Goal: Transaction & Acquisition: Book appointment/travel/reservation

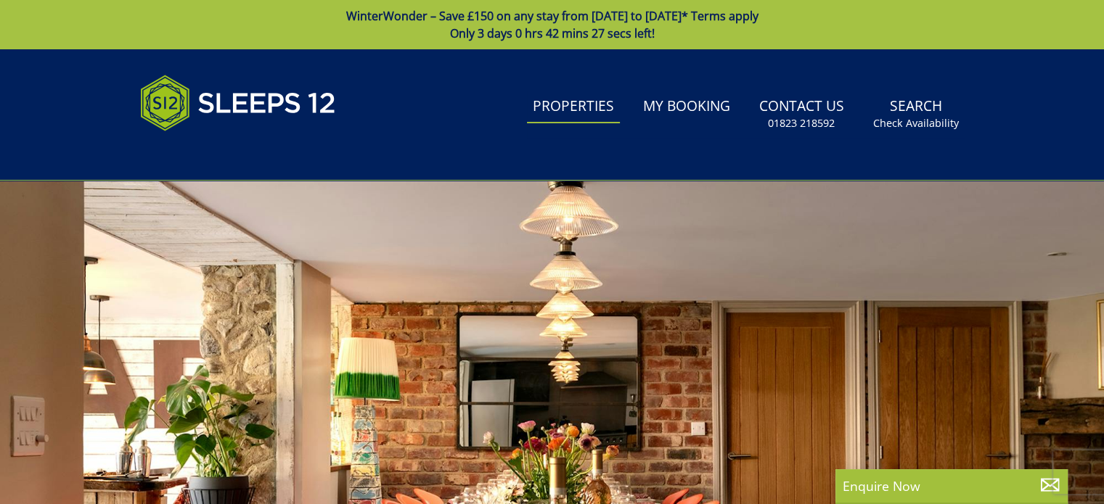
click at [581, 111] on link "Properties" at bounding box center [573, 107] width 93 height 33
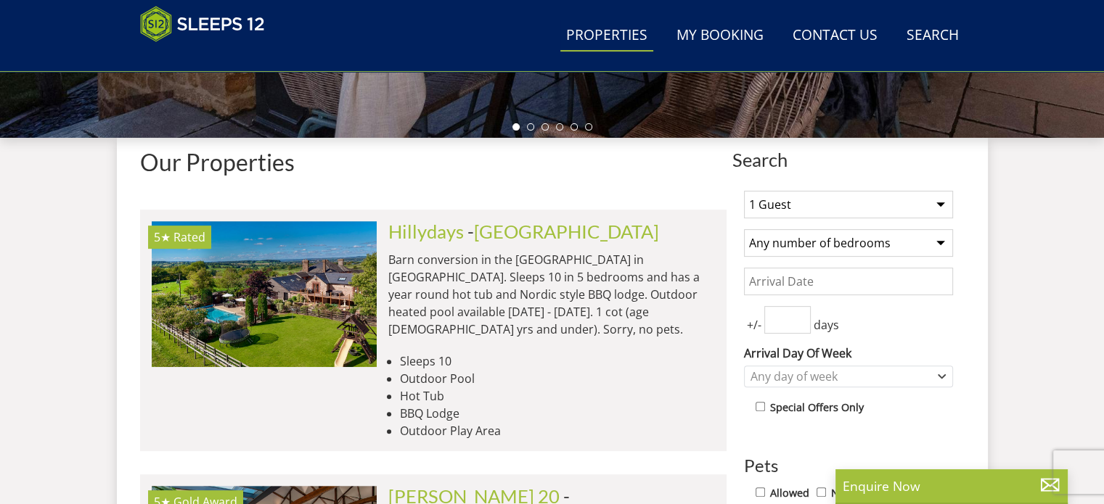
scroll to position [523, 0]
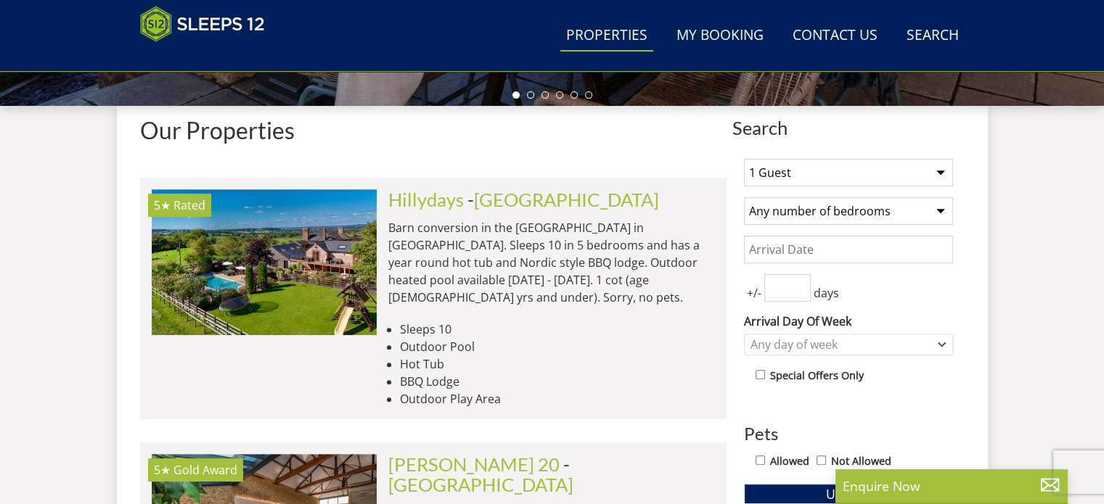
click at [942, 174] on select "1 Guest 2 Guests 3 Guests 4 Guests 5 Guests 6 Guests 7 Guests 8 Guests 9 Guests…" at bounding box center [848, 173] width 209 height 28
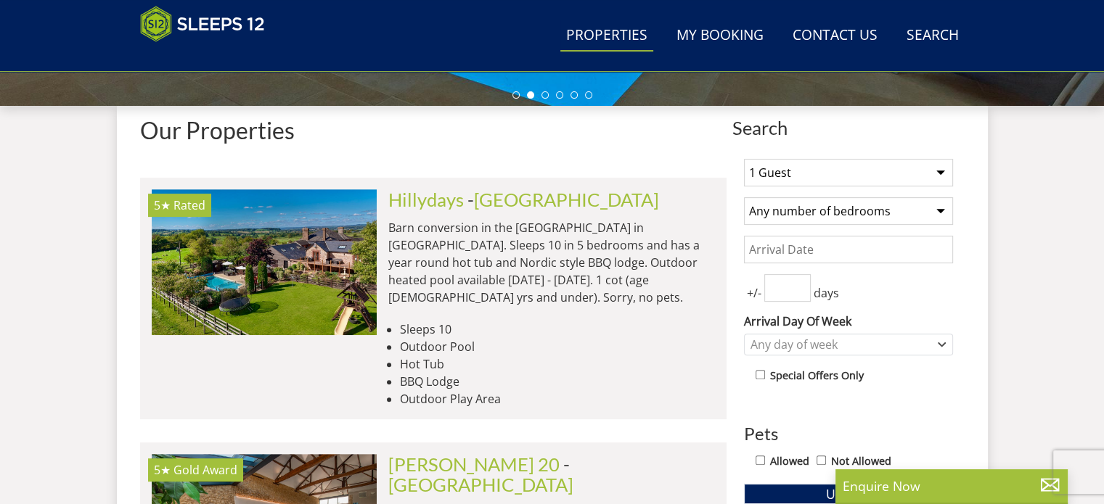
select select "20"
click at [744, 159] on select "1 Guest 2 Guests 3 Guests 4 Guests 5 Guests 6 Guests 7 Guests 8 Guests 9 Guests…" at bounding box center [848, 173] width 209 height 28
click at [938, 208] on select "Any number of bedrooms 4 Bedrooms 5 Bedrooms 6 Bedrooms 7 Bedrooms 8 Bedrooms 9…" at bounding box center [848, 211] width 209 height 28
select select "10"
click at [744, 197] on select "Any number of bedrooms 4 Bedrooms 5 Bedrooms 6 Bedrooms 7 Bedrooms 8 Bedrooms 9…" at bounding box center [848, 211] width 209 height 28
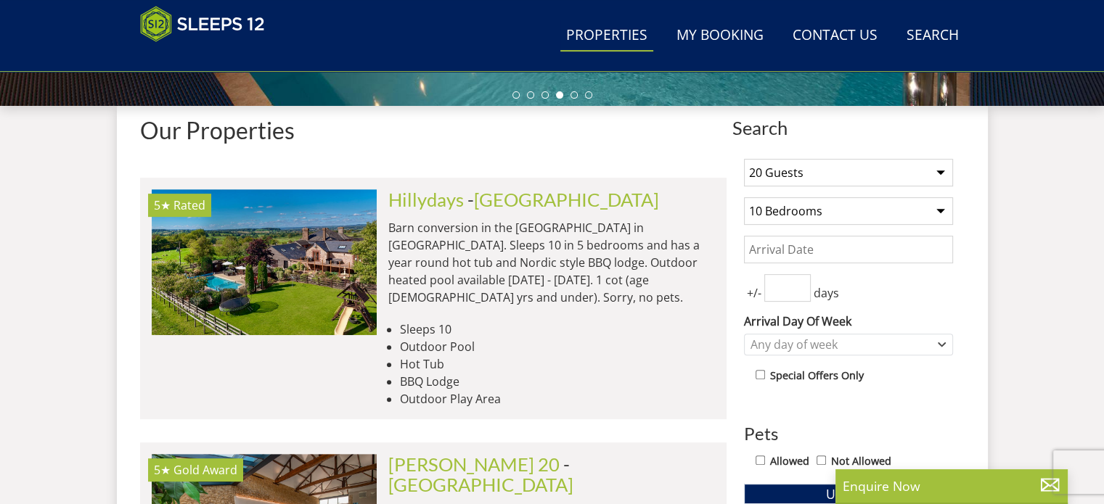
scroll to position [668, 0]
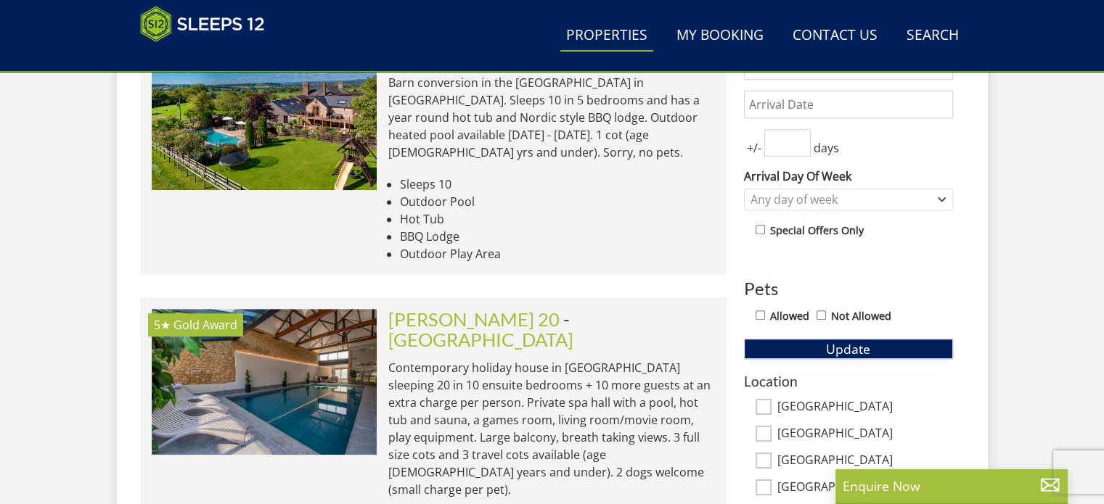
click at [861, 345] on span "Update" at bounding box center [848, 348] width 44 height 17
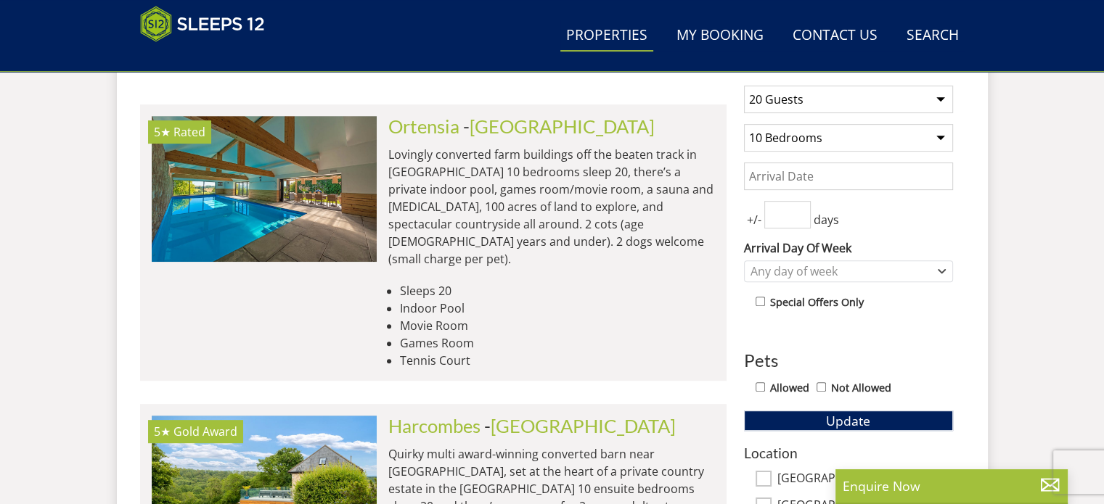
scroll to position [596, 0]
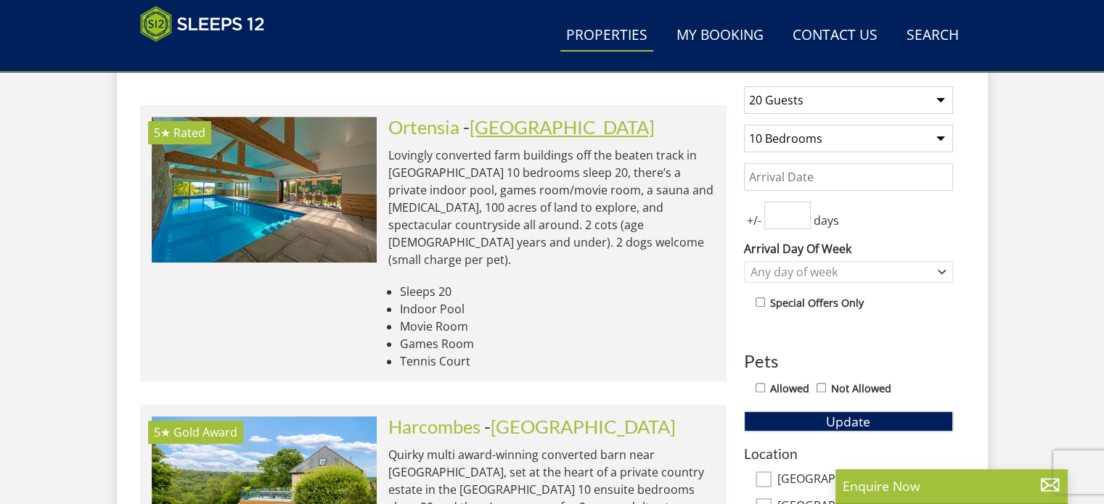
click at [501, 127] on link "[GEOGRAPHIC_DATA]" at bounding box center [562, 127] width 185 height 22
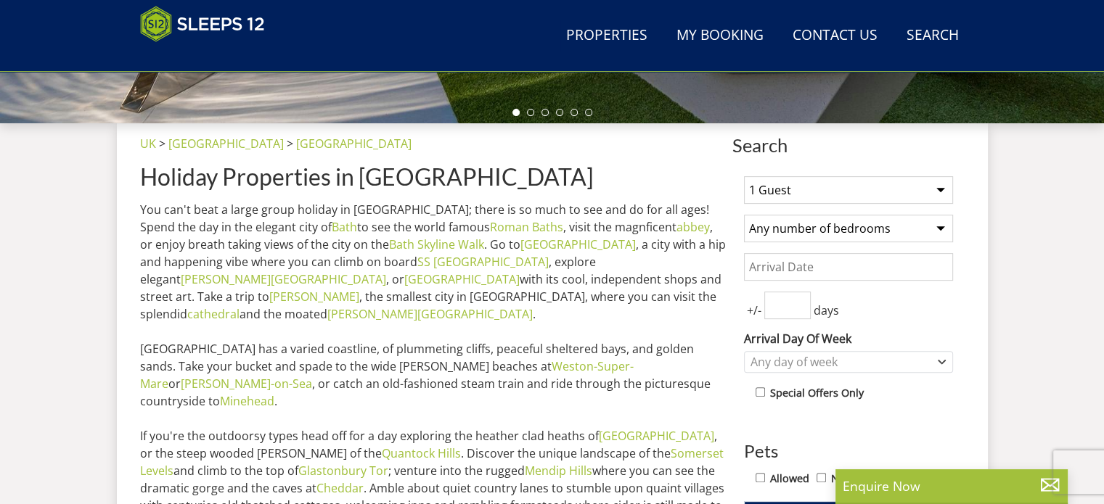
scroll to position [508, 0]
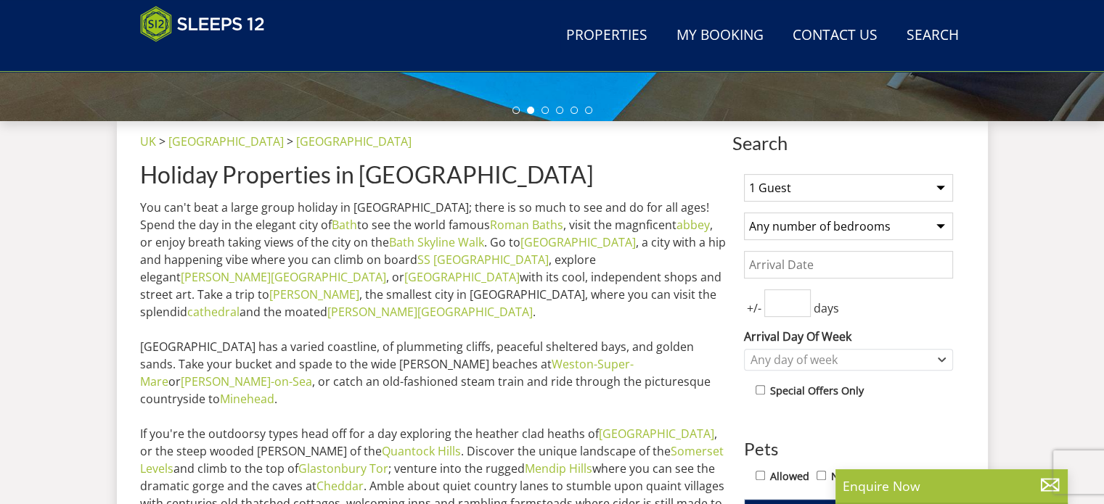
select select "20"
select select "10"
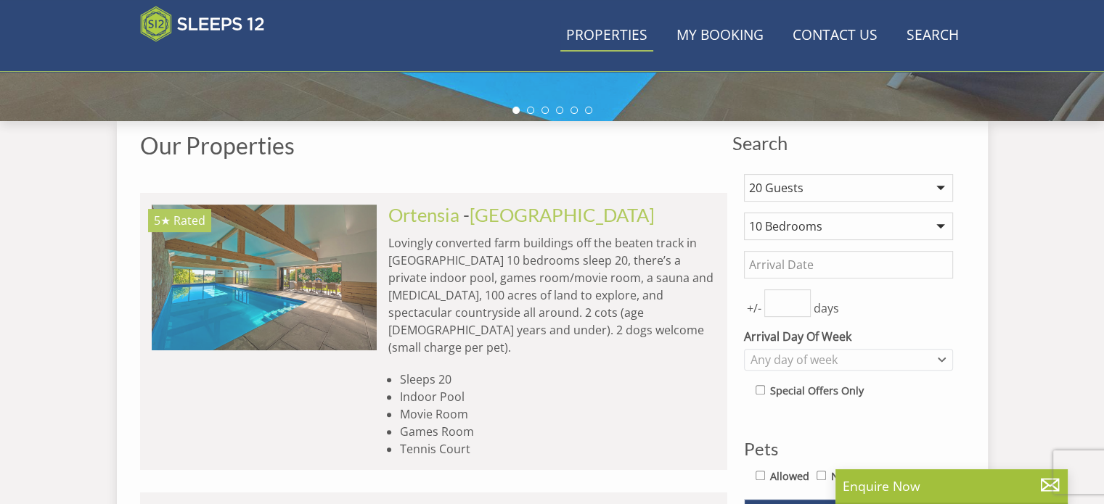
scroll to position [596, 0]
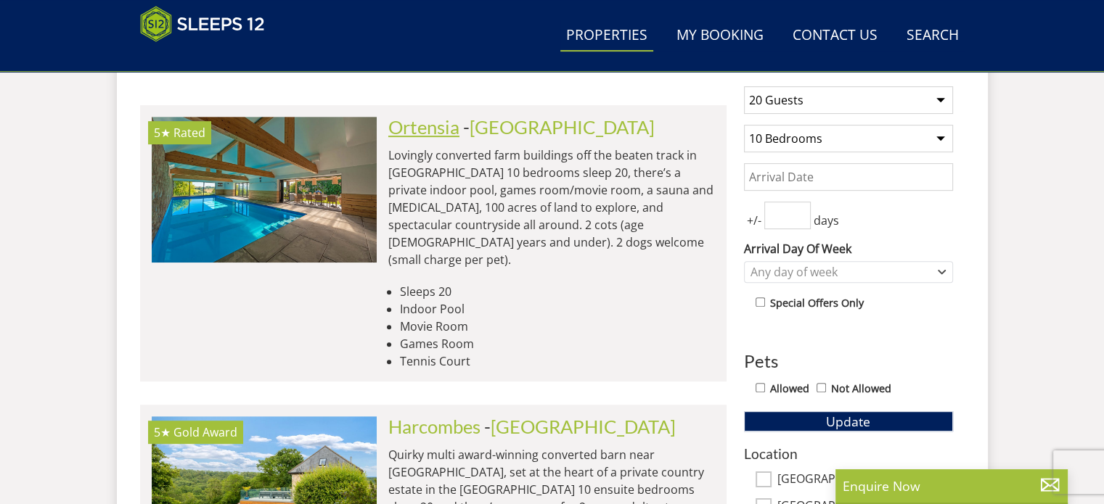
click at [405, 122] on link "Ortensia" at bounding box center [423, 127] width 71 height 22
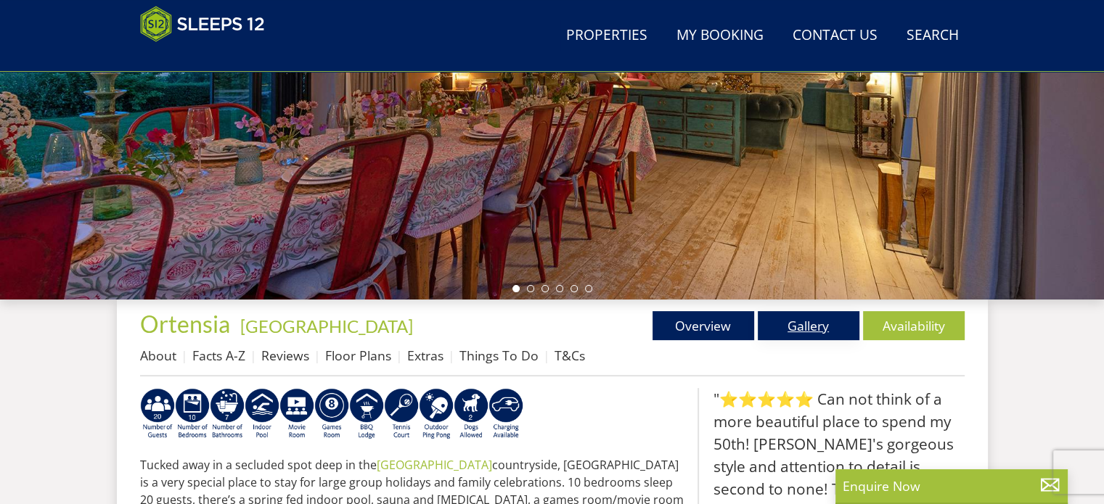
scroll to position [290, 0]
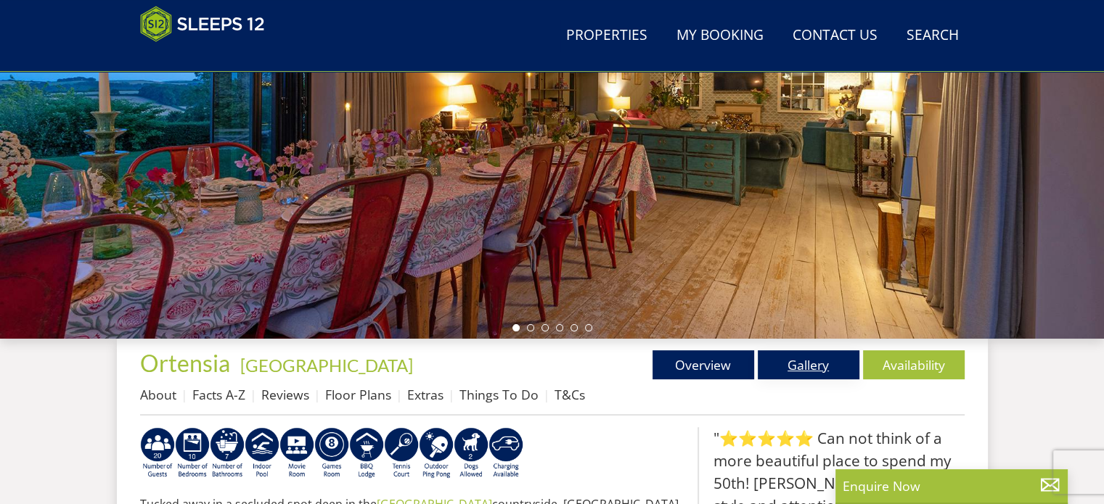
click at [804, 363] on link "Gallery" at bounding box center [809, 365] width 102 height 29
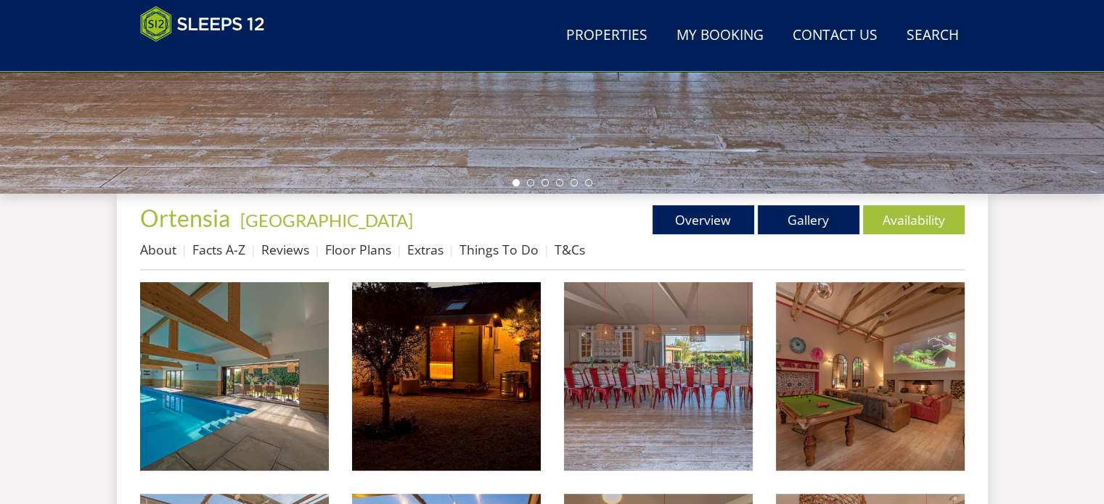
scroll to position [508, 0]
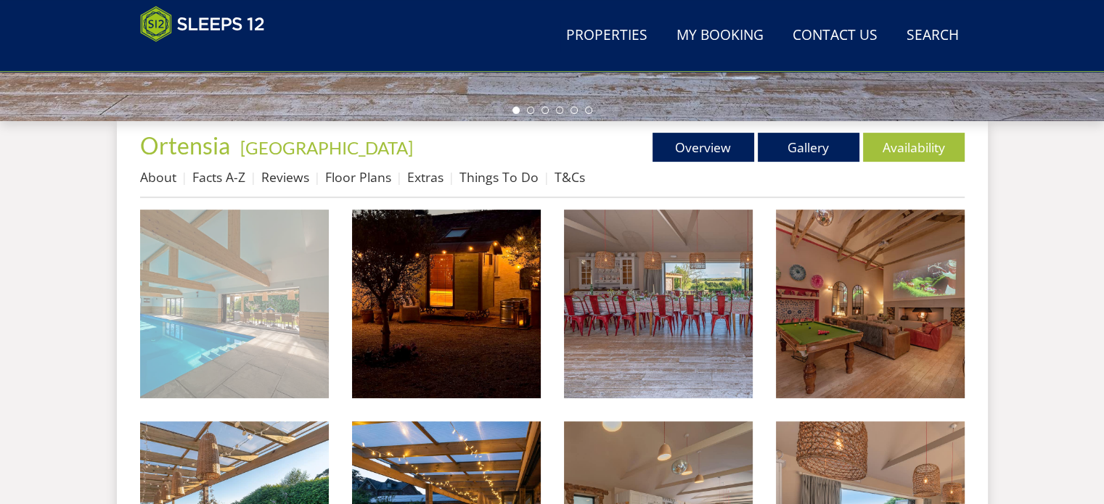
click at [215, 296] on img at bounding box center [234, 304] width 189 height 189
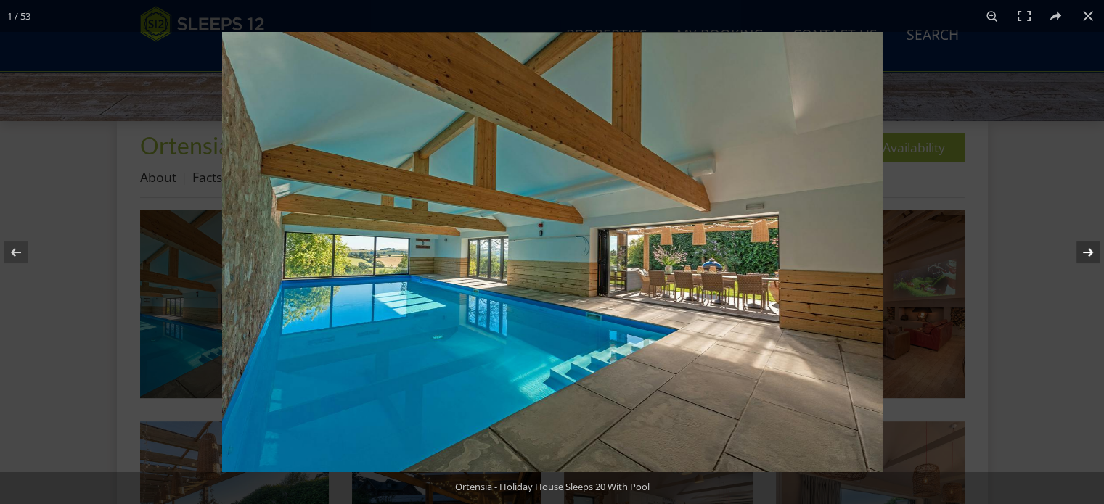
click at [1090, 247] on button at bounding box center [1078, 252] width 51 height 73
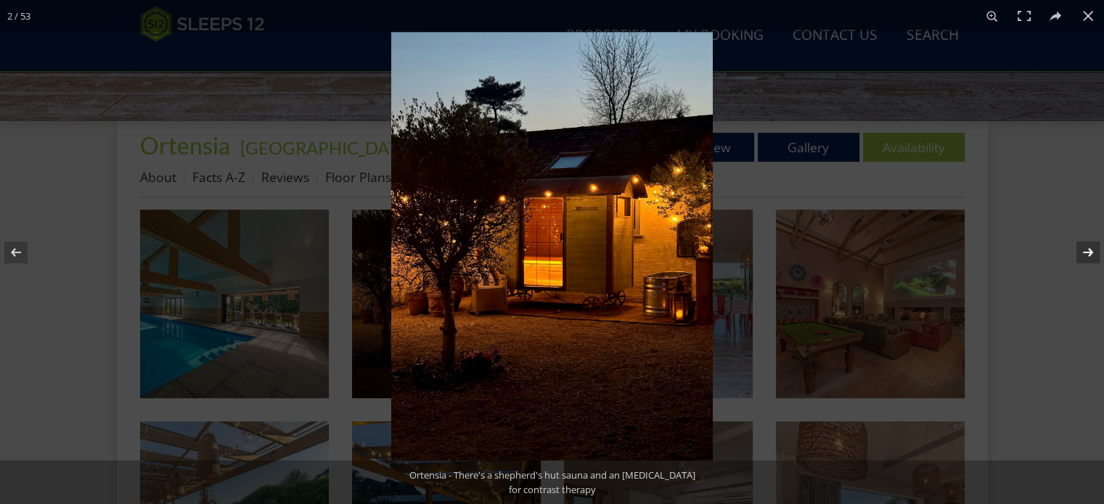
click at [1090, 247] on button at bounding box center [1078, 252] width 51 height 73
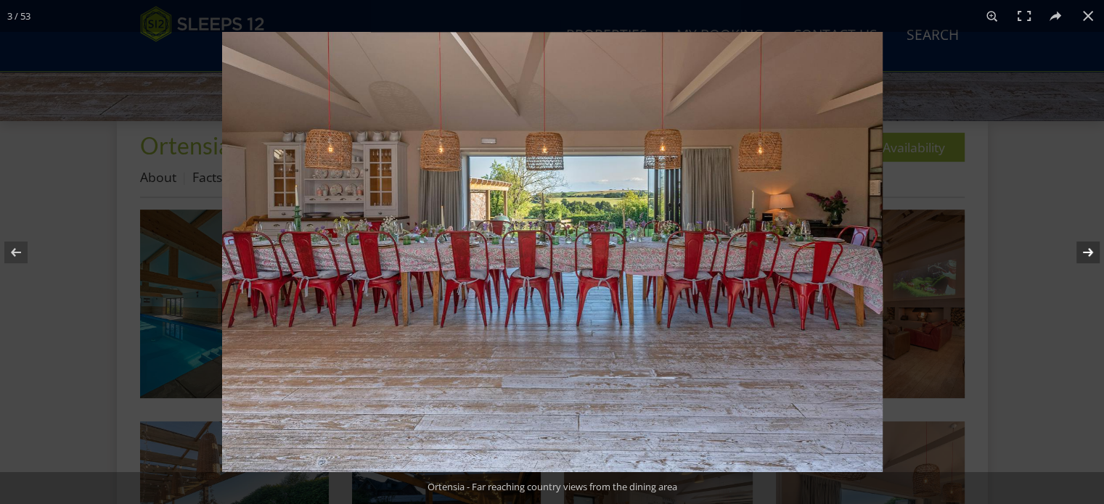
click at [1090, 247] on button at bounding box center [1078, 252] width 51 height 73
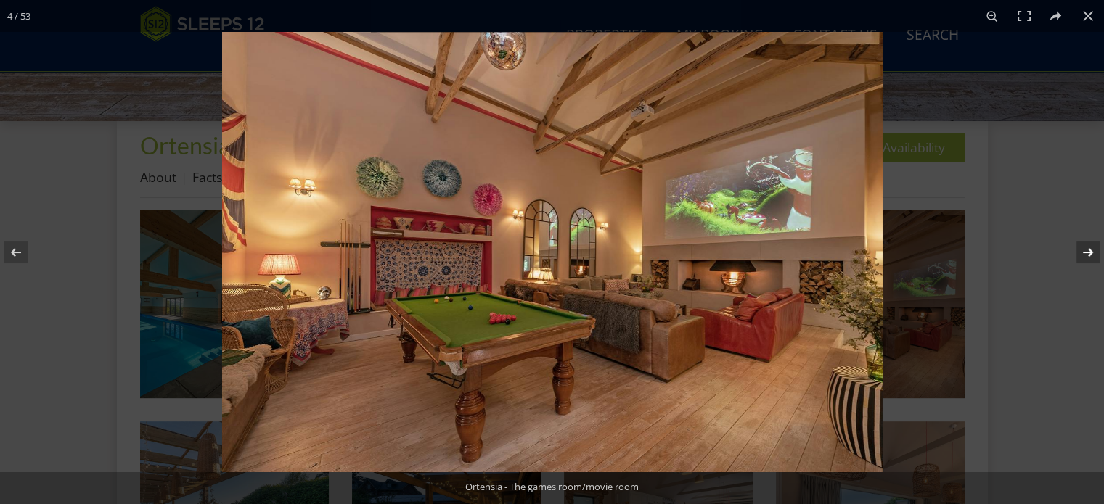
click at [1090, 247] on button at bounding box center [1078, 252] width 51 height 73
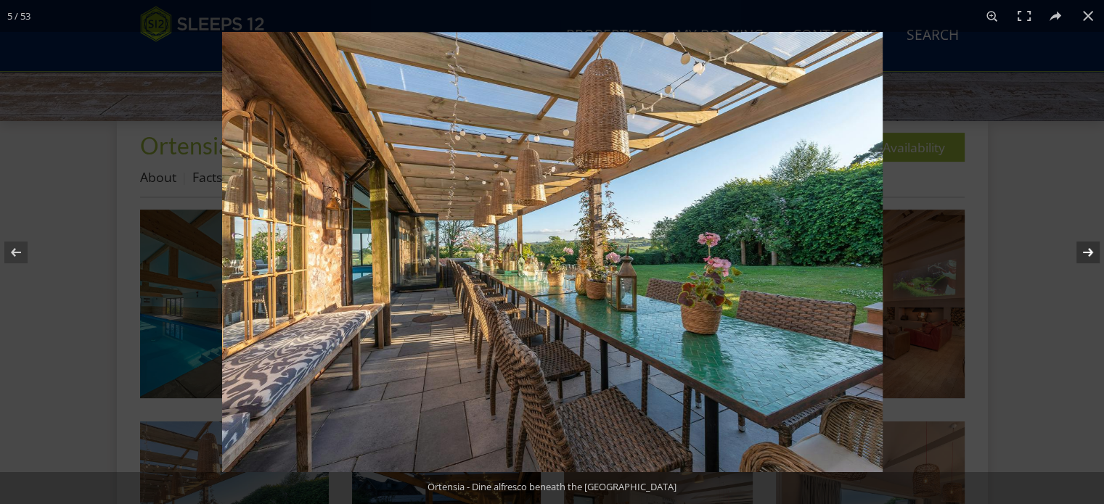
click at [1090, 247] on button at bounding box center [1078, 252] width 51 height 73
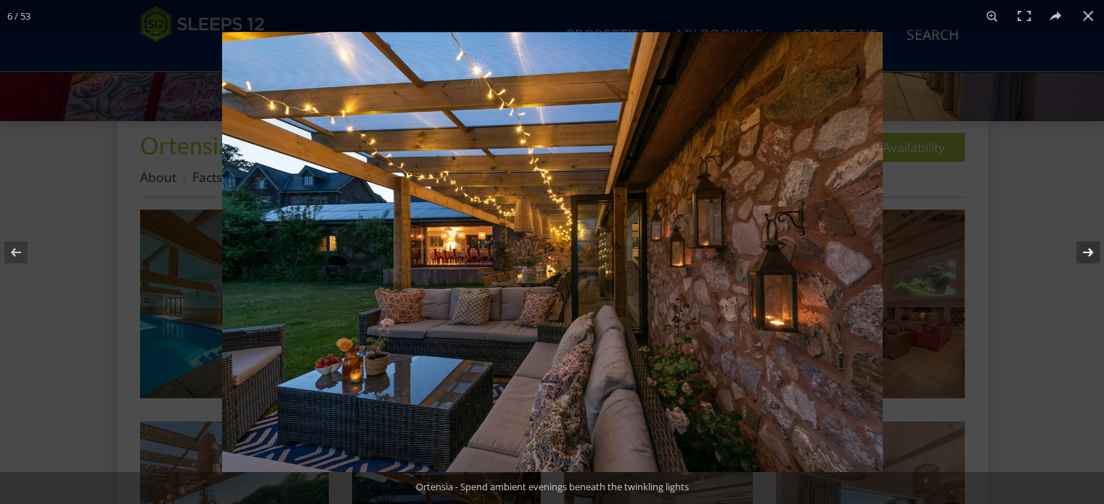
click at [1090, 247] on button at bounding box center [1078, 252] width 51 height 73
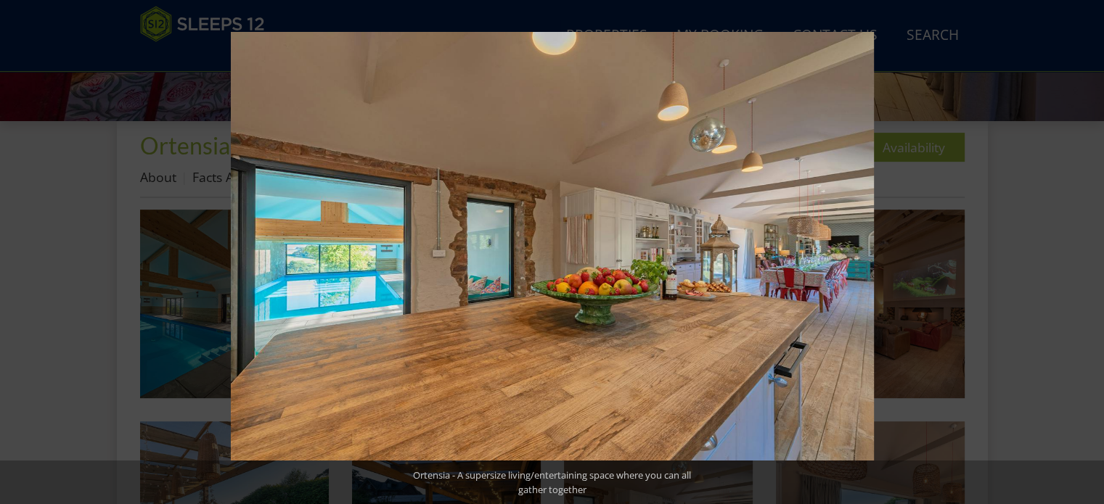
click at [1090, 247] on button at bounding box center [1078, 252] width 51 height 73
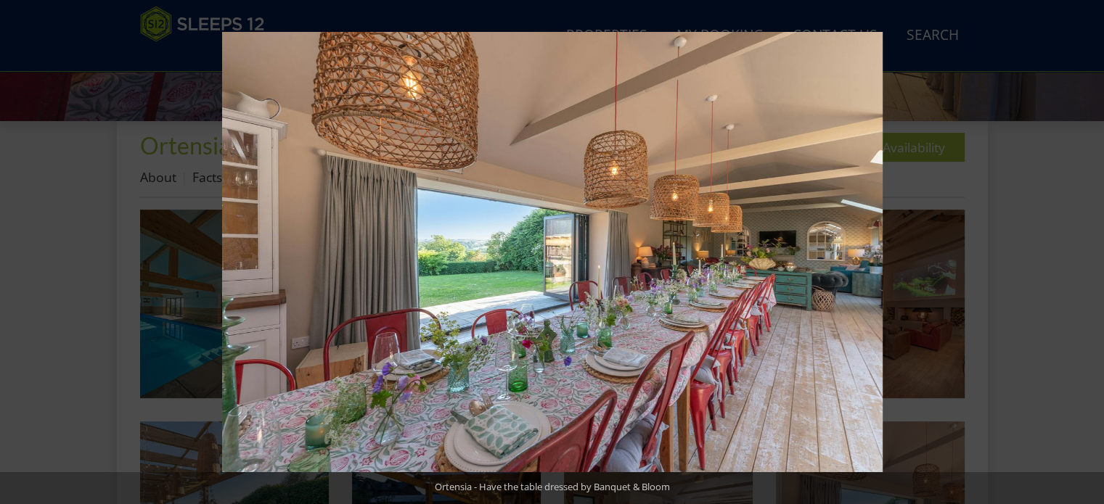
click at [1090, 247] on button at bounding box center [1078, 252] width 51 height 73
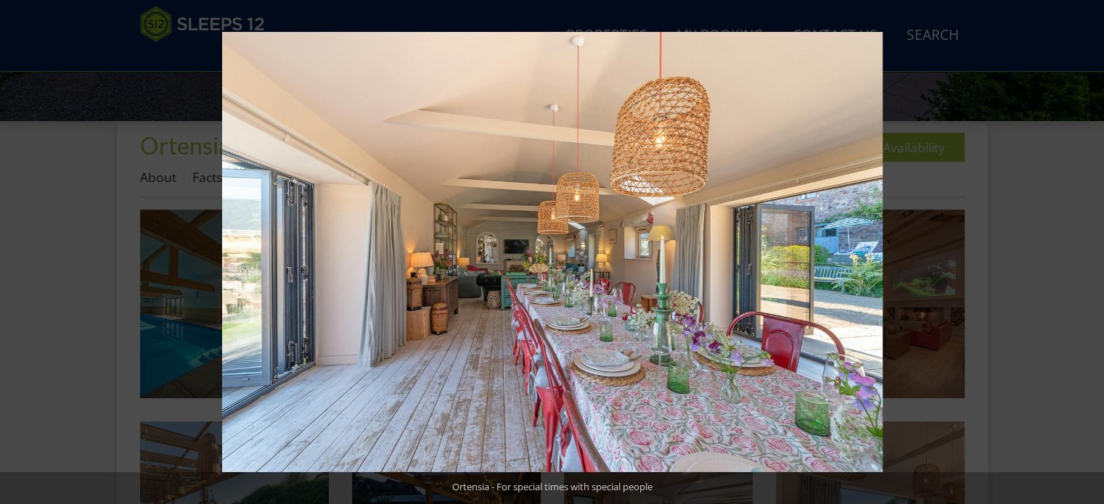
click at [1090, 247] on button at bounding box center [1078, 252] width 51 height 73
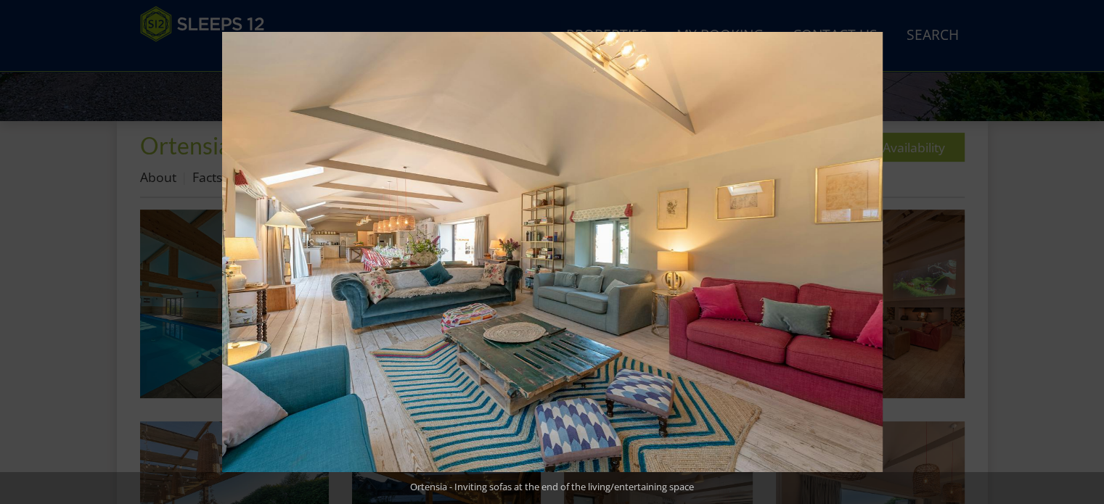
click at [1090, 247] on button at bounding box center [1078, 252] width 51 height 73
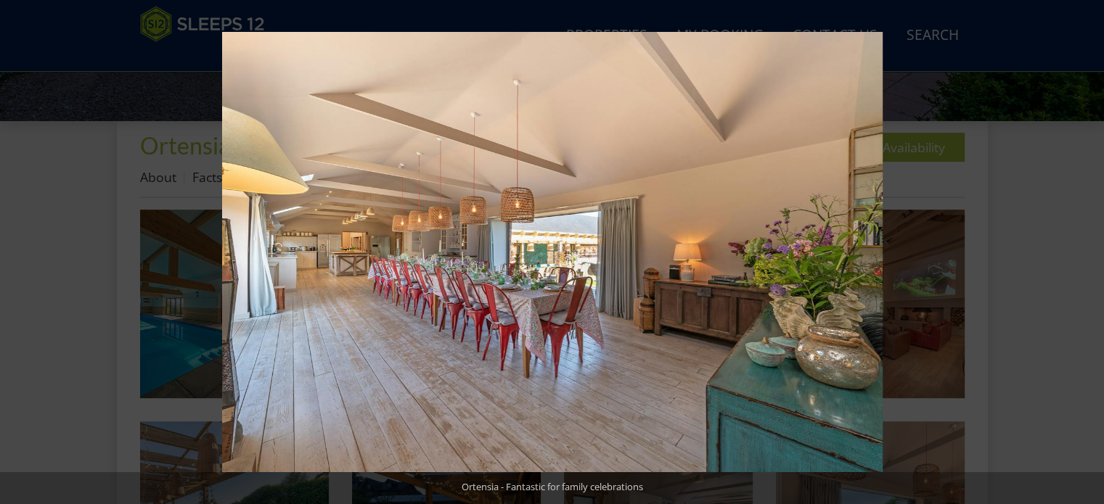
click at [1090, 247] on button at bounding box center [1078, 252] width 51 height 73
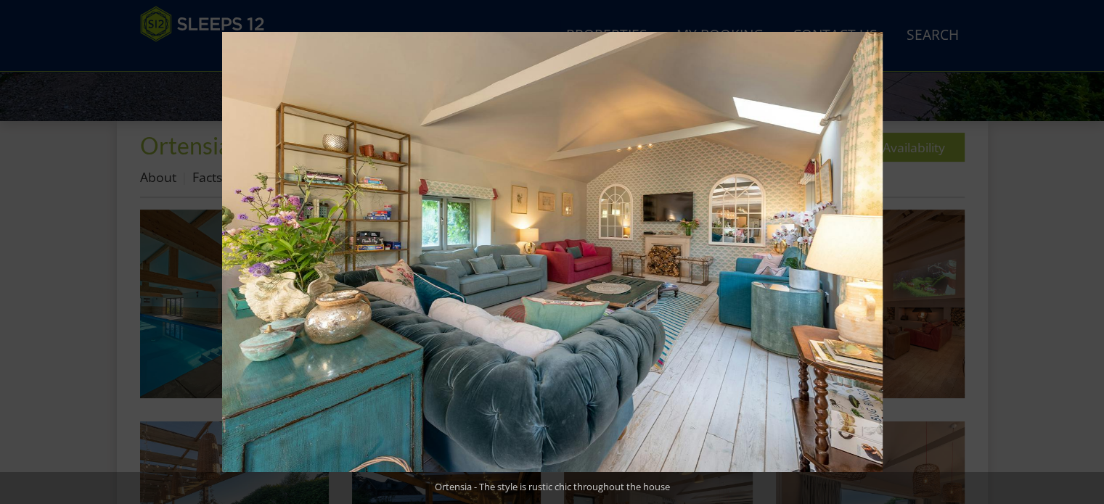
click at [1090, 247] on button at bounding box center [1078, 252] width 51 height 73
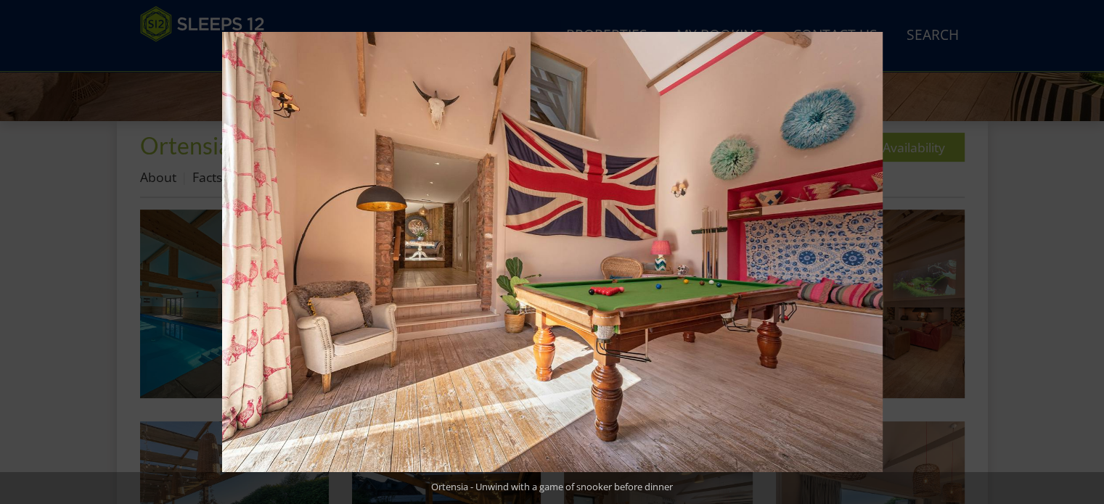
click at [1090, 247] on button at bounding box center [1078, 252] width 51 height 73
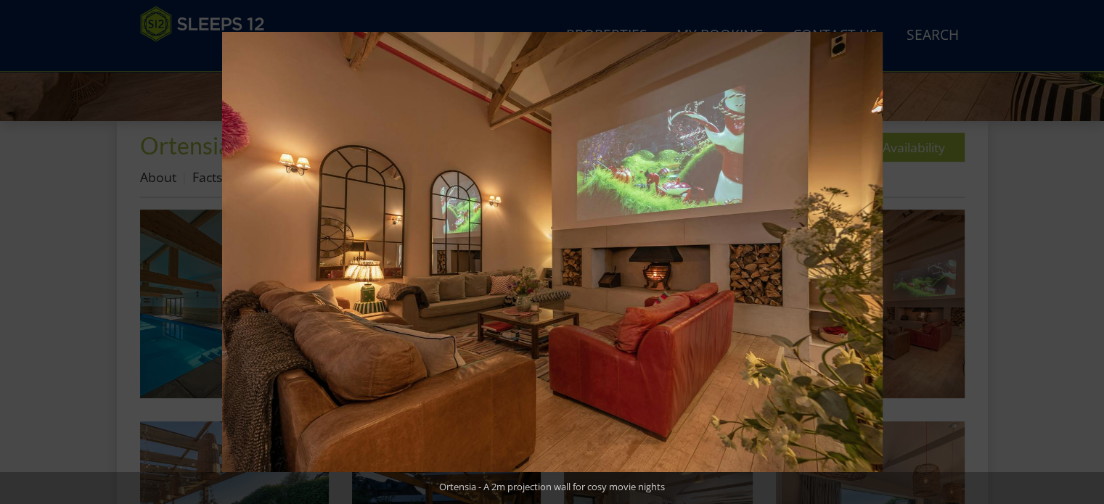
click at [1090, 247] on button at bounding box center [1078, 252] width 51 height 73
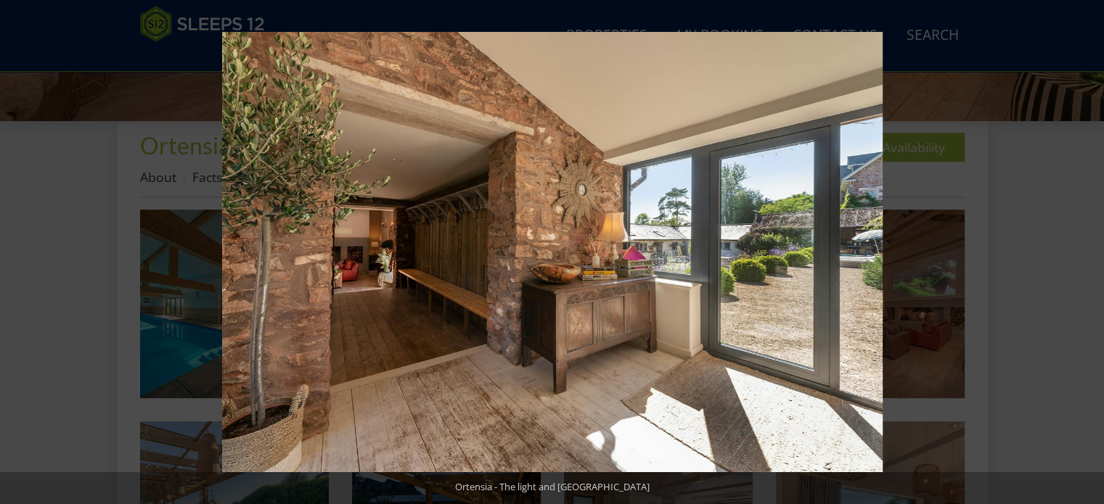
click at [1090, 247] on button at bounding box center [1078, 252] width 51 height 73
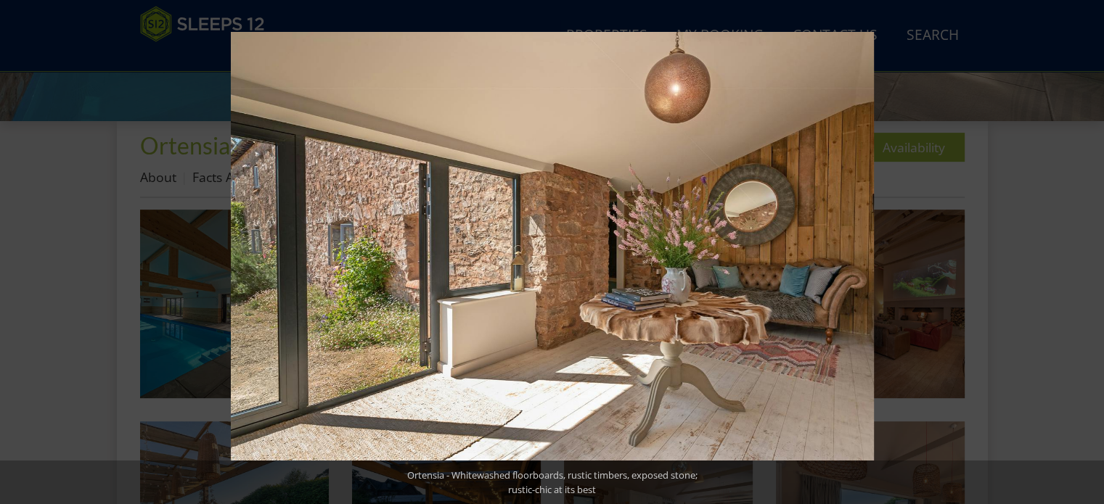
click at [1090, 247] on button at bounding box center [1078, 252] width 51 height 73
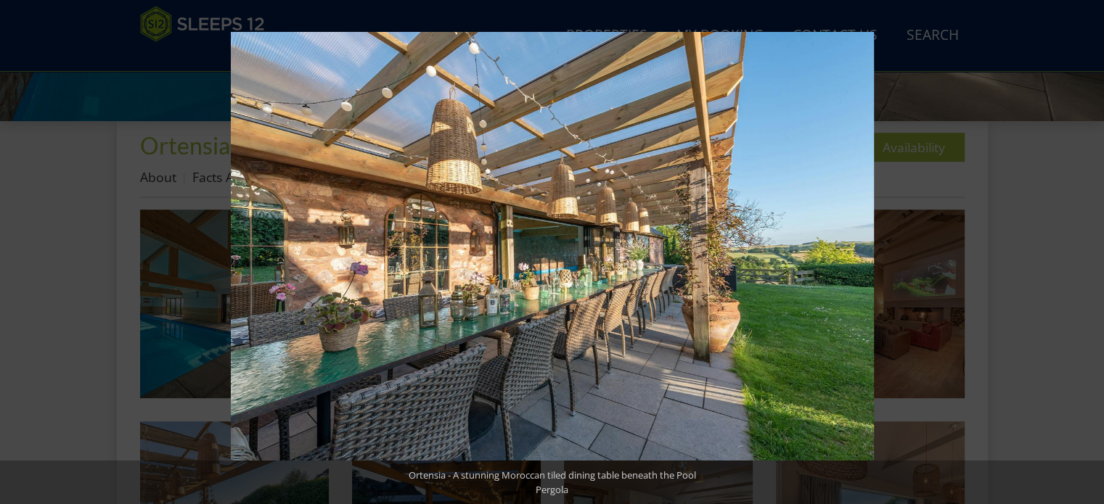
click at [1090, 247] on button at bounding box center [1078, 252] width 51 height 73
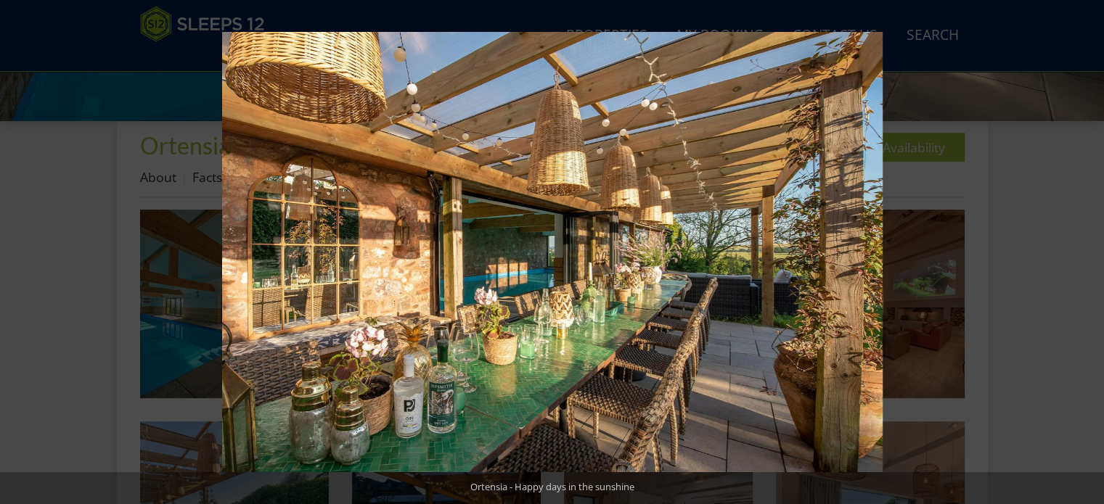
click at [1090, 247] on button at bounding box center [1078, 252] width 51 height 73
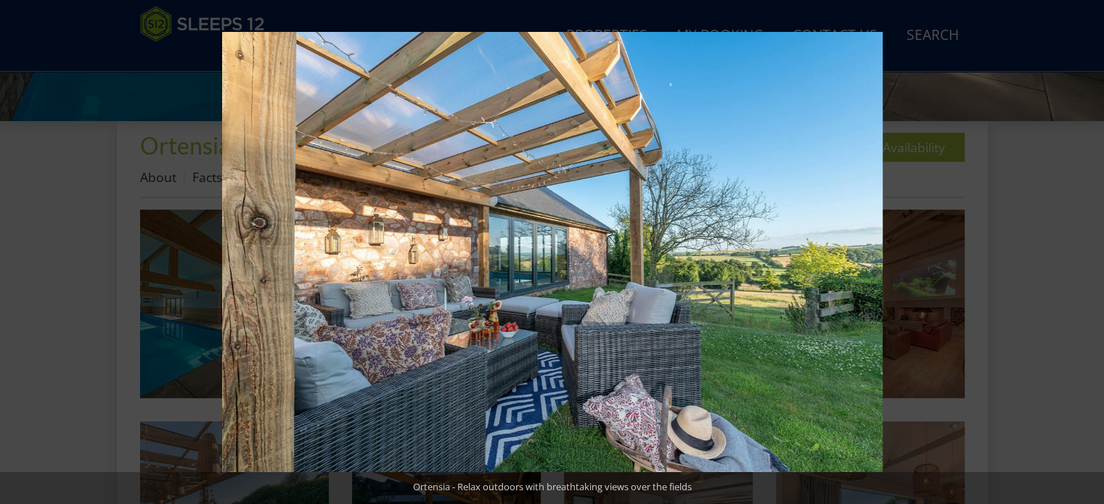
click at [1090, 247] on button at bounding box center [1078, 252] width 51 height 73
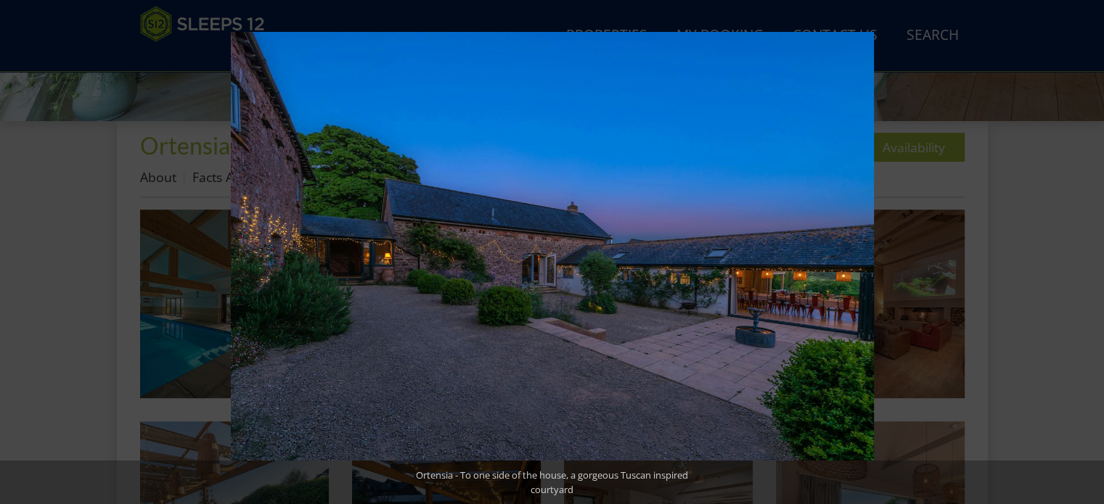
click at [1090, 247] on button at bounding box center [1078, 252] width 51 height 73
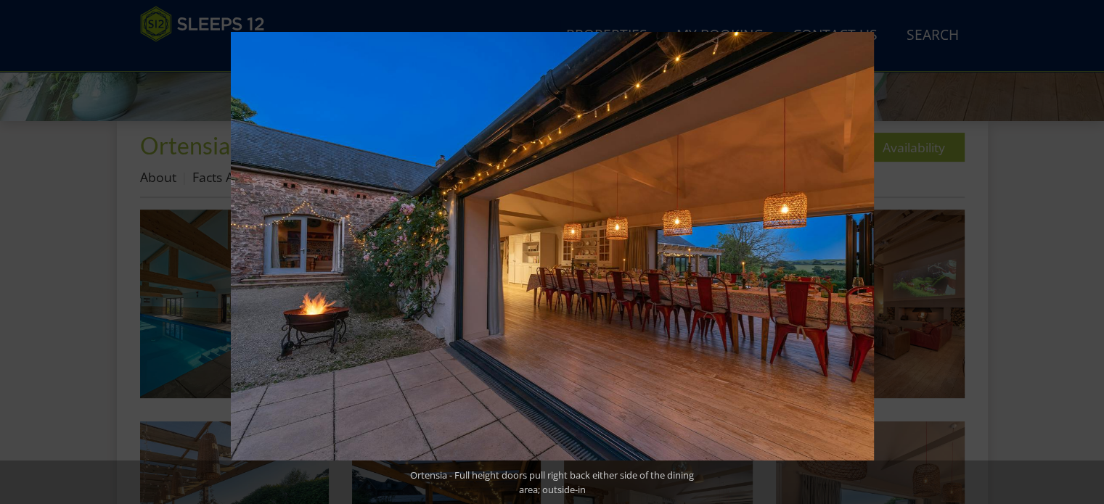
click at [1090, 247] on button at bounding box center [1078, 252] width 51 height 73
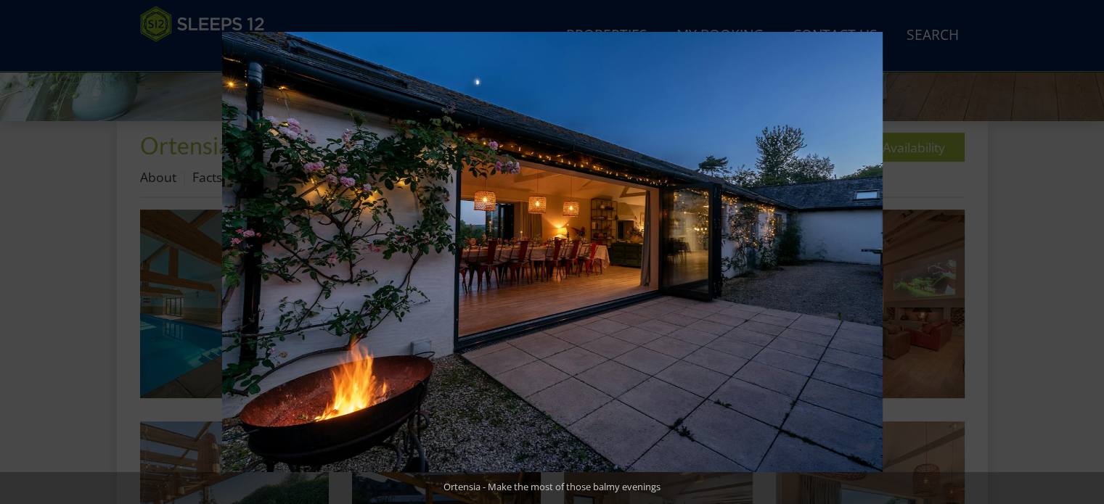
click at [1090, 247] on button at bounding box center [1078, 252] width 51 height 73
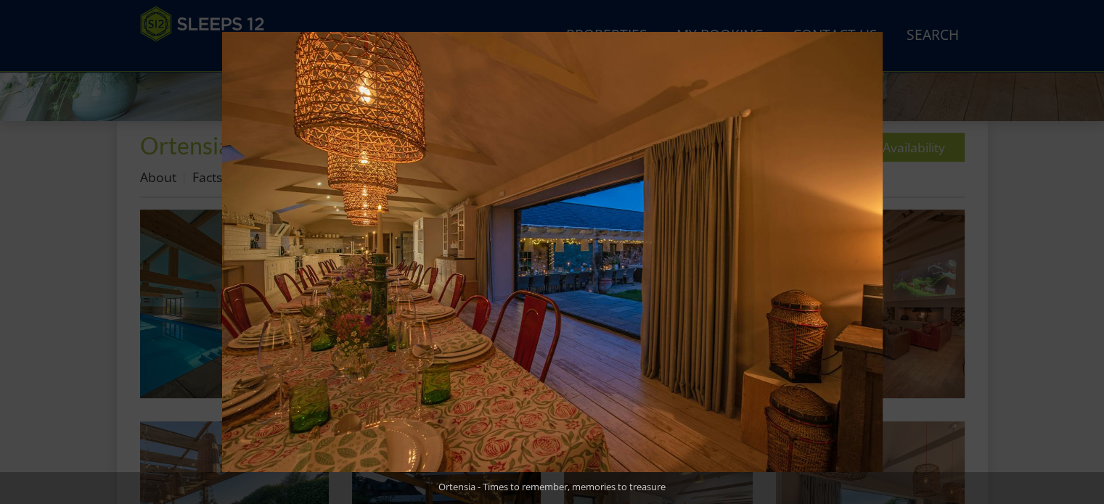
click at [1090, 247] on button at bounding box center [1078, 252] width 51 height 73
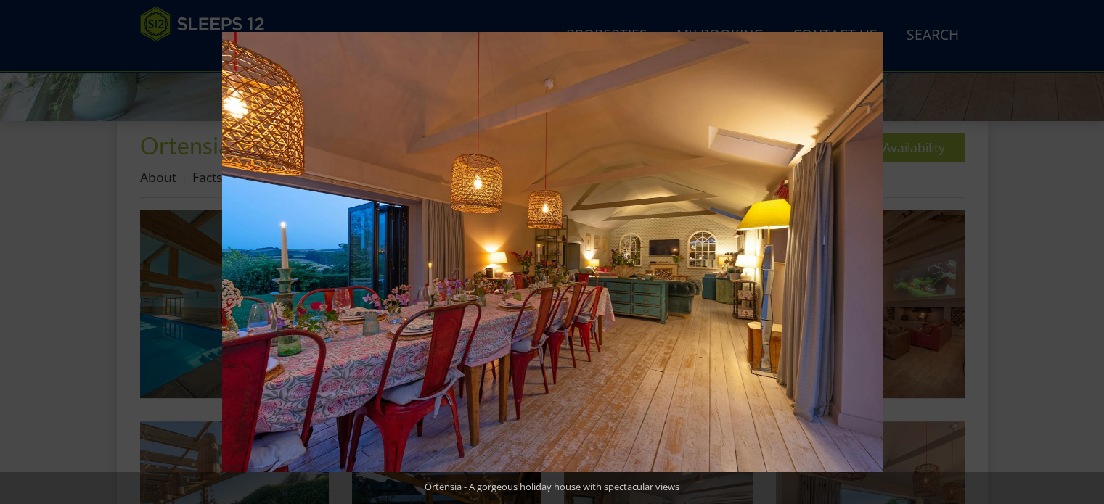
click at [1090, 247] on button at bounding box center [1078, 252] width 51 height 73
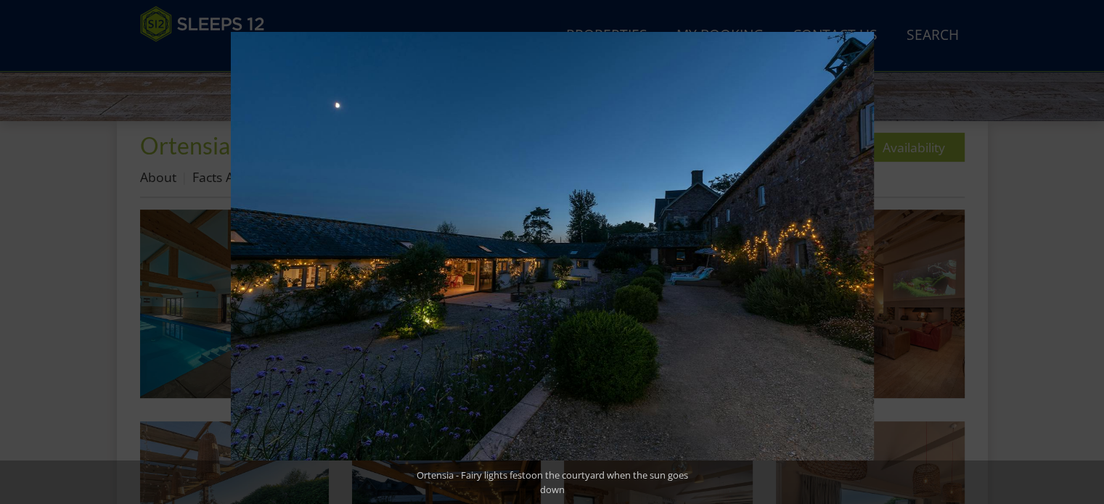
click at [1090, 247] on button at bounding box center [1078, 252] width 51 height 73
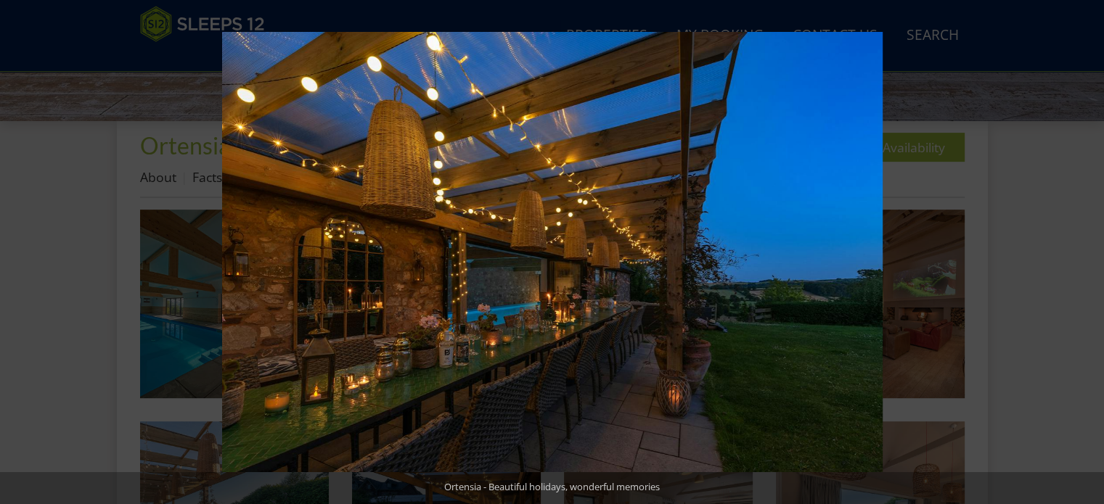
click at [1090, 247] on button at bounding box center [1078, 252] width 51 height 73
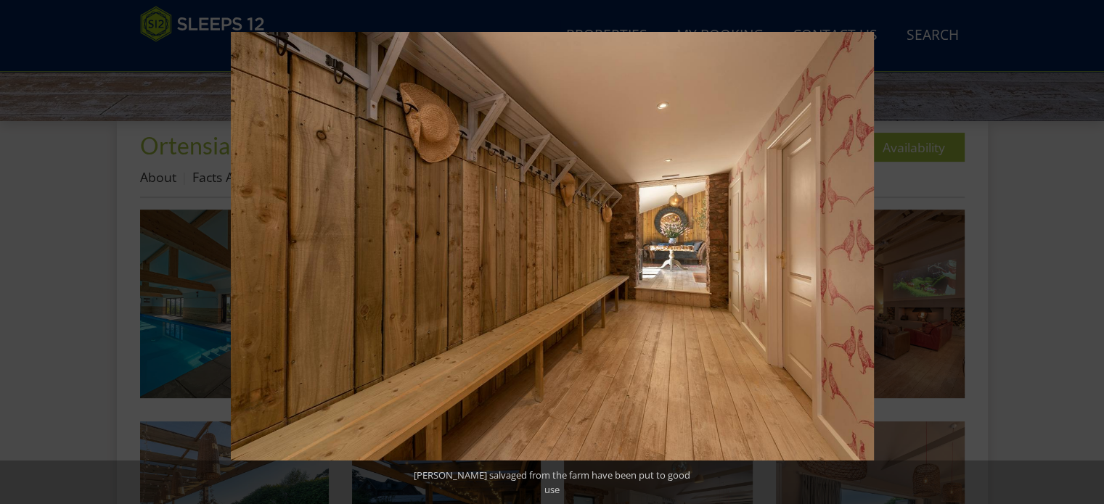
click at [1090, 247] on button at bounding box center [1078, 252] width 51 height 73
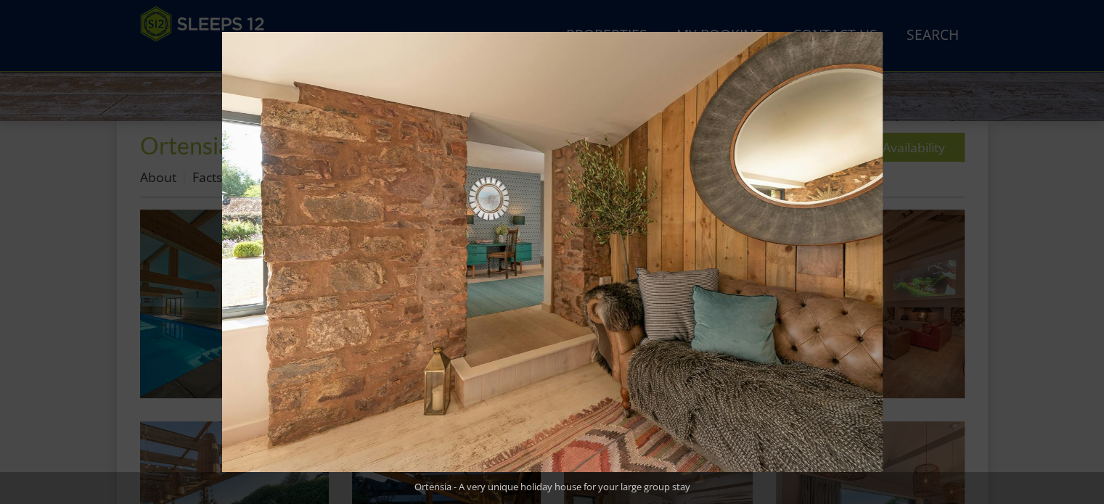
click at [1090, 247] on button at bounding box center [1078, 252] width 51 height 73
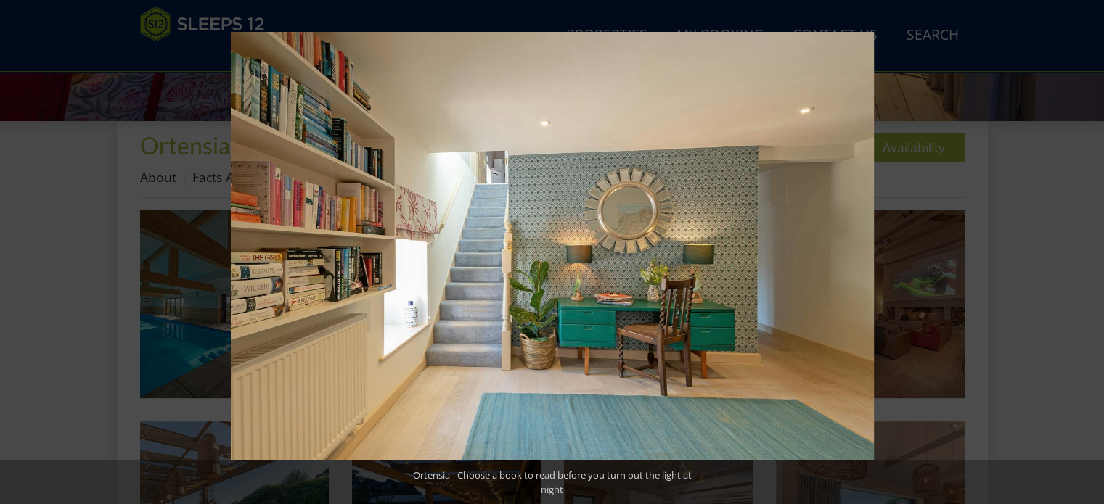
click at [1090, 247] on button at bounding box center [1078, 252] width 51 height 73
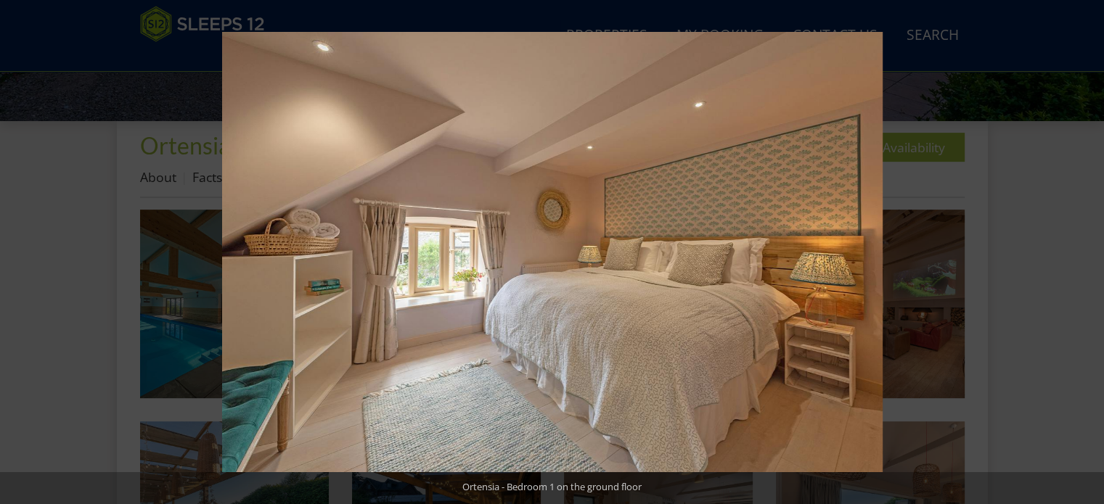
click at [1089, 253] on button at bounding box center [1078, 252] width 51 height 73
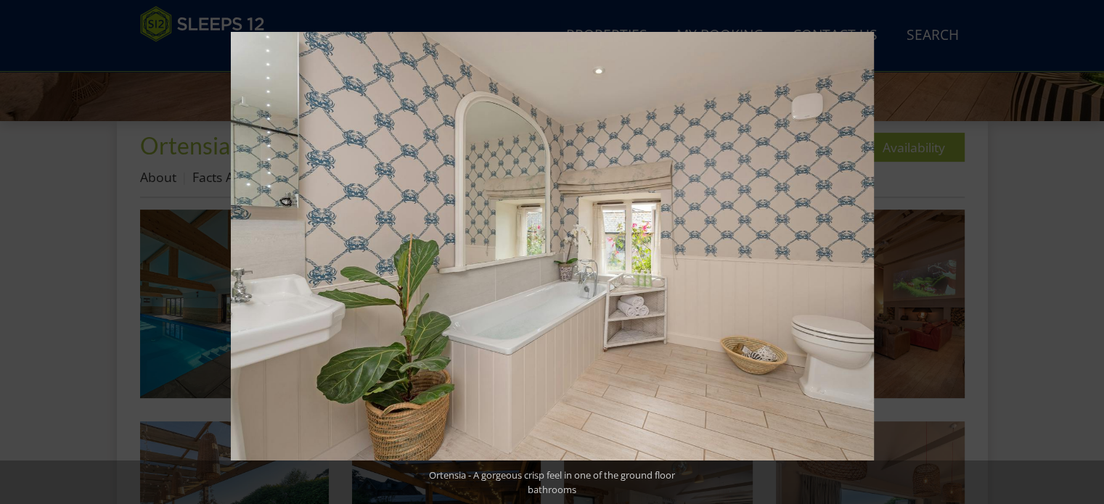
click at [1089, 253] on button at bounding box center [1078, 252] width 51 height 73
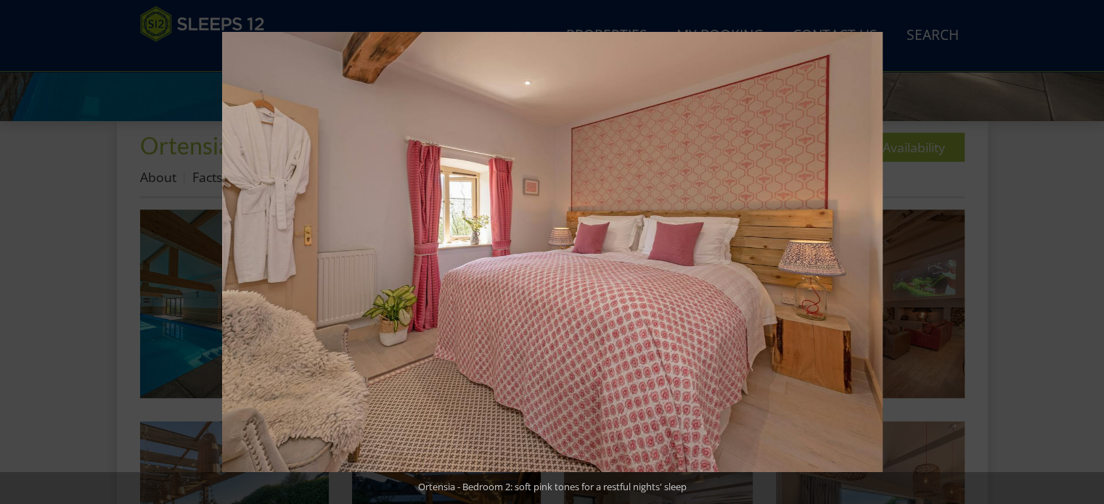
click at [1089, 253] on button at bounding box center [1078, 252] width 51 height 73
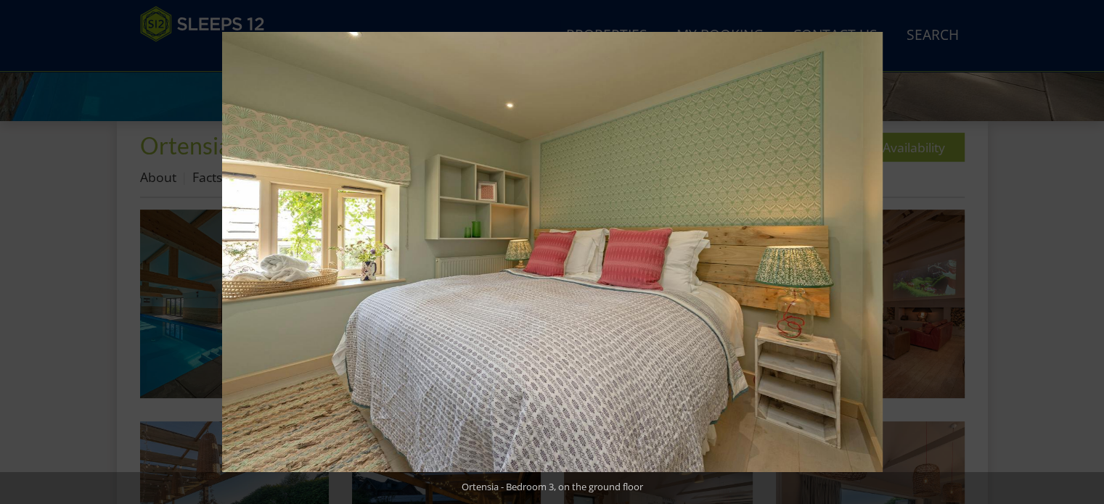
click at [1089, 253] on button at bounding box center [1078, 252] width 51 height 73
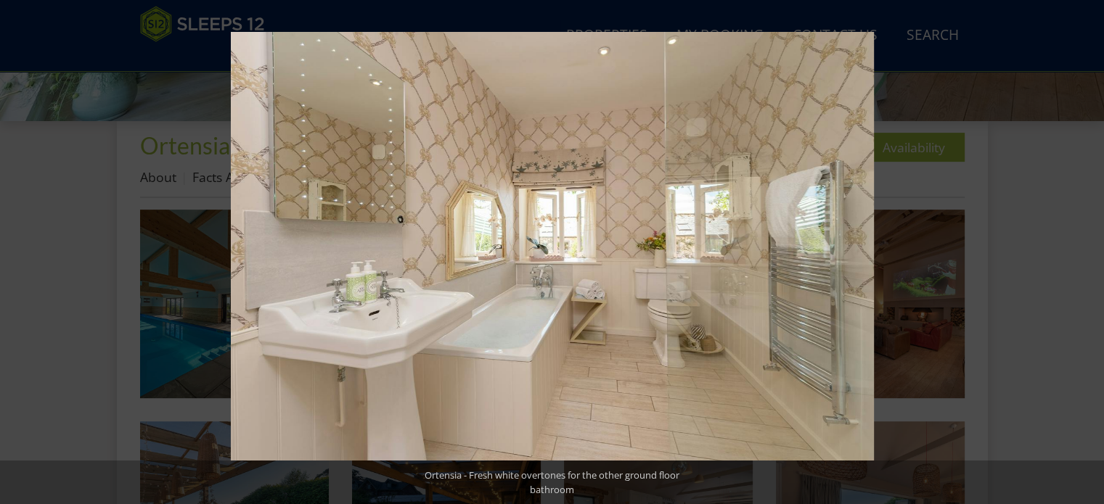
click at [1089, 253] on button at bounding box center [1078, 252] width 51 height 73
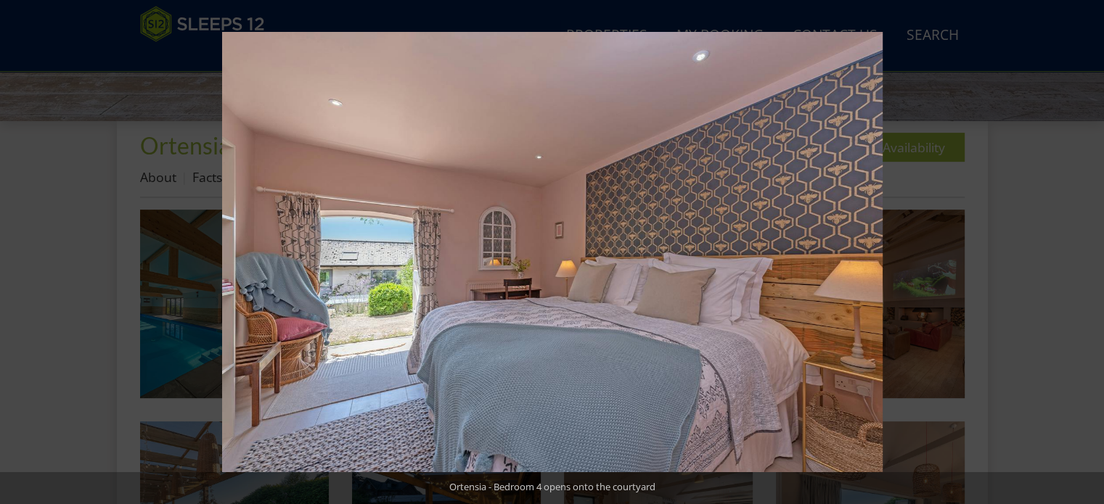
click at [1089, 253] on button at bounding box center [1078, 252] width 51 height 73
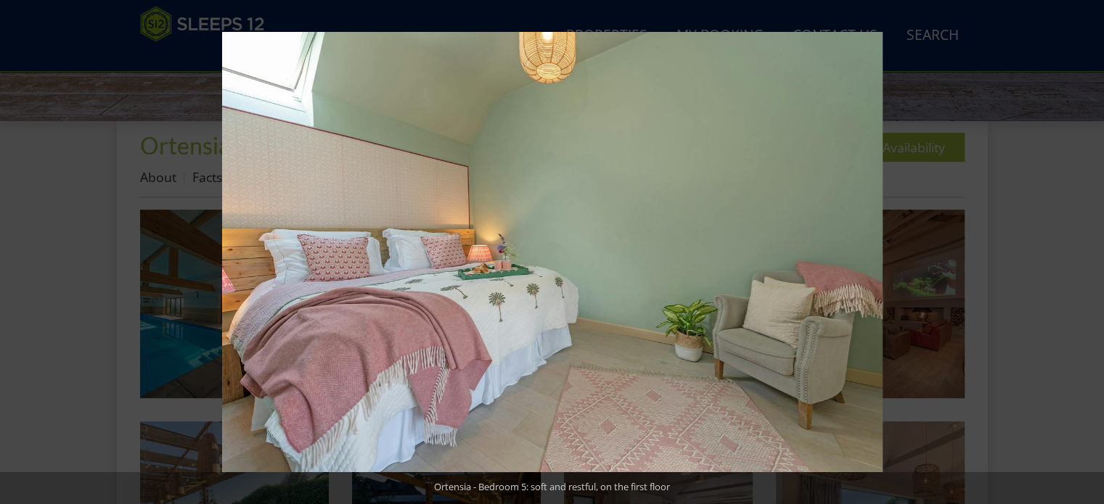
click at [1089, 253] on button at bounding box center [1078, 252] width 51 height 73
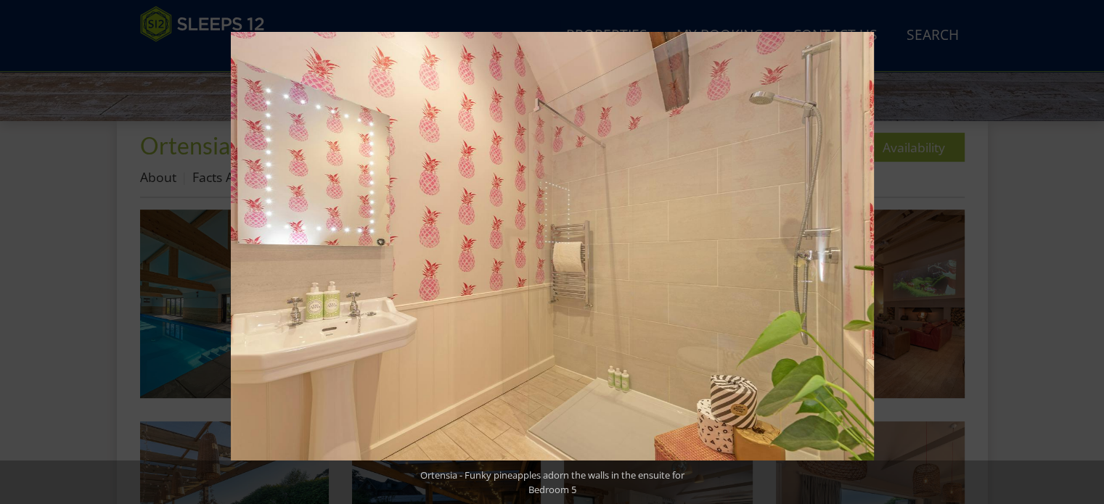
click at [1089, 253] on button at bounding box center [1078, 252] width 51 height 73
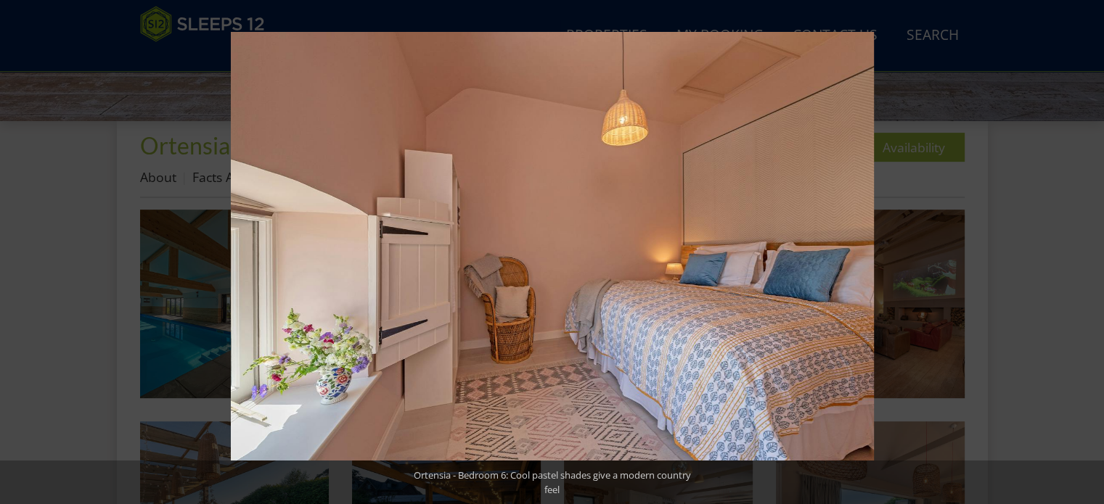
click at [1089, 253] on button at bounding box center [1078, 252] width 51 height 73
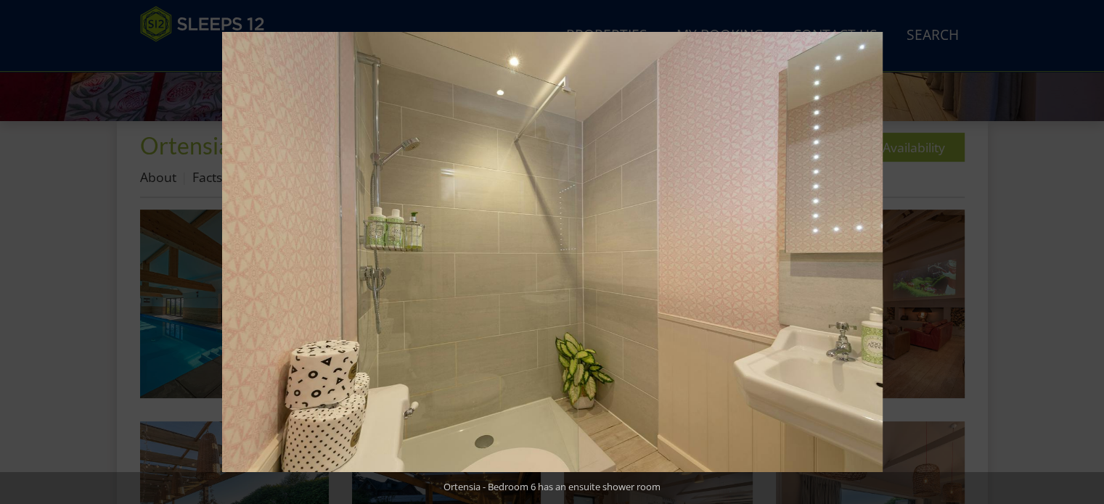
click at [1089, 253] on button at bounding box center [1078, 252] width 51 height 73
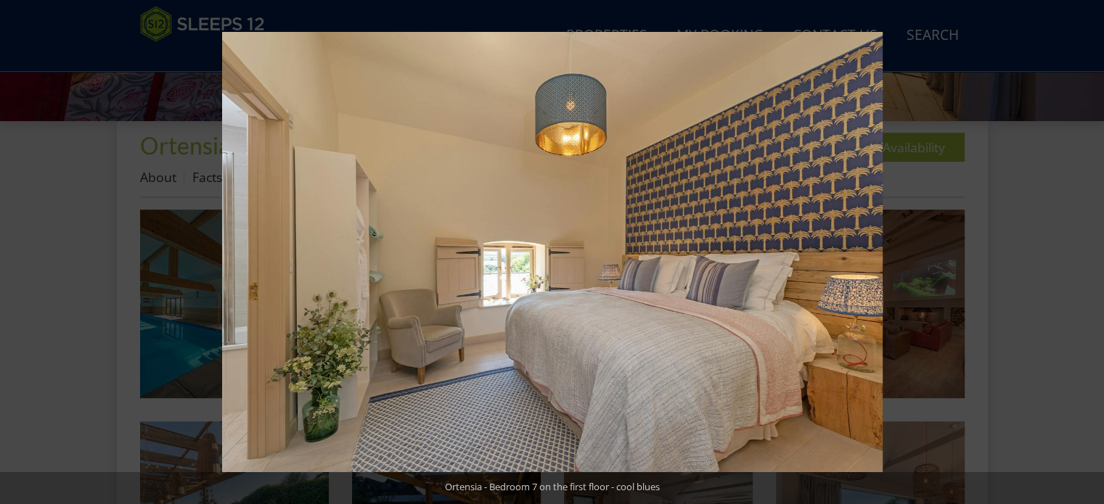
click at [1089, 253] on button at bounding box center [1078, 252] width 51 height 73
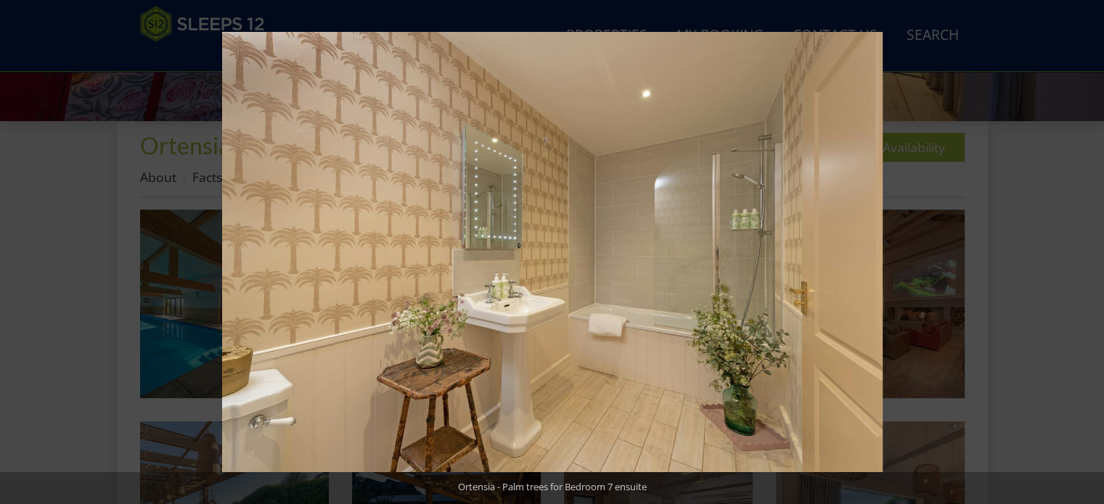
click at [1089, 253] on button at bounding box center [1078, 252] width 51 height 73
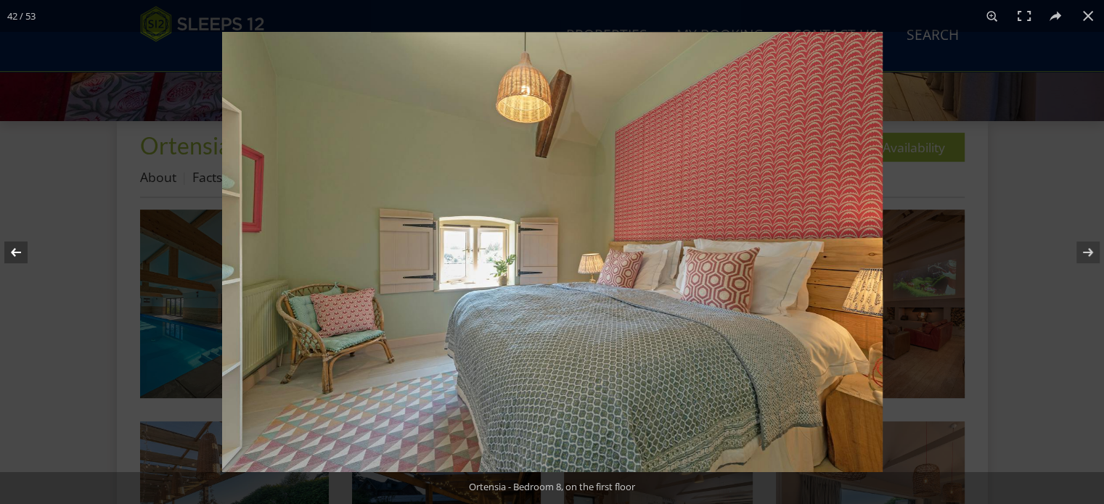
click at [25, 249] on button at bounding box center [25, 252] width 51 height 73
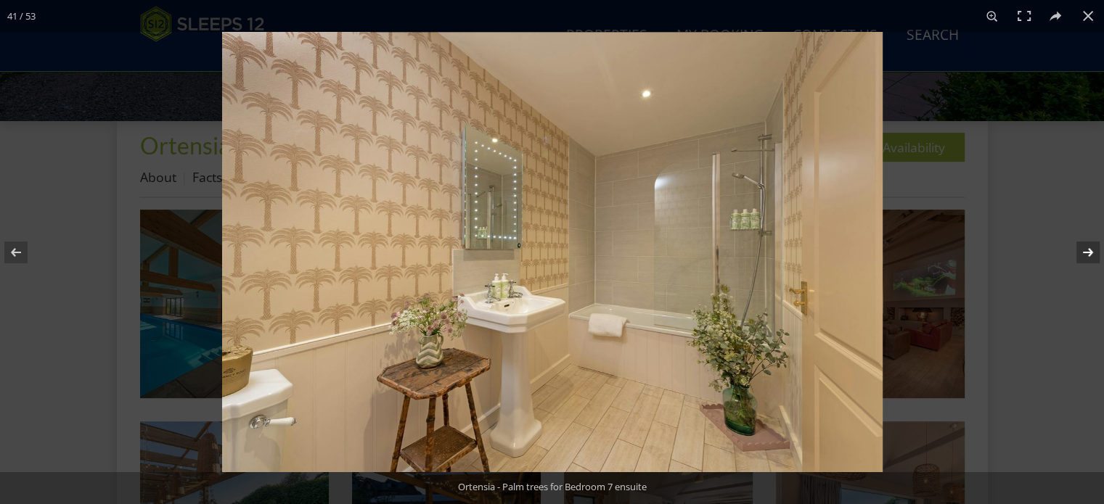
click at [1086, 251] on button at bounding box center [1078, 252] width 51 height 73
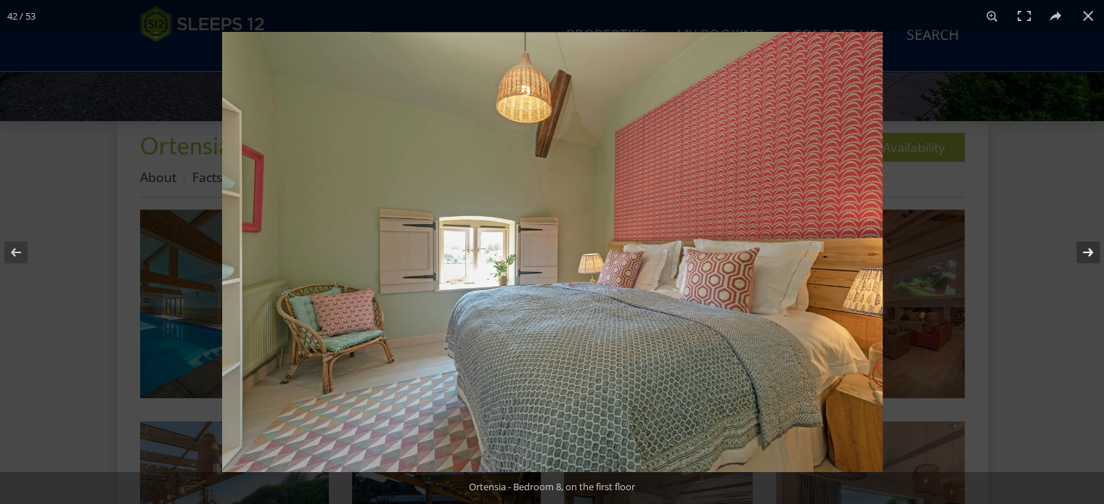
click at [1086, 251] on button at bounding box center [1078, 252] width 51 height 73
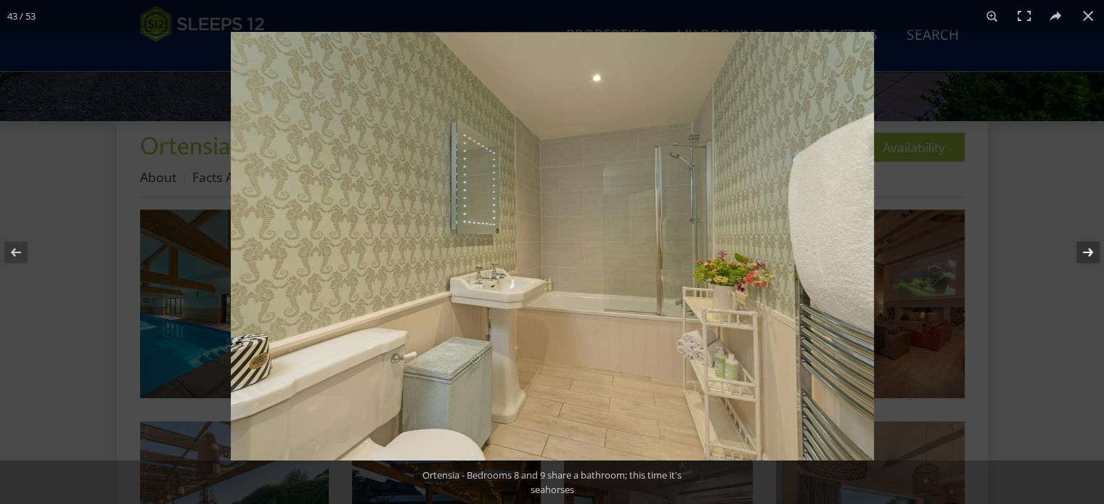
click at [1086, 251] on button at bounding box center [1078, 252] width 51 height 73
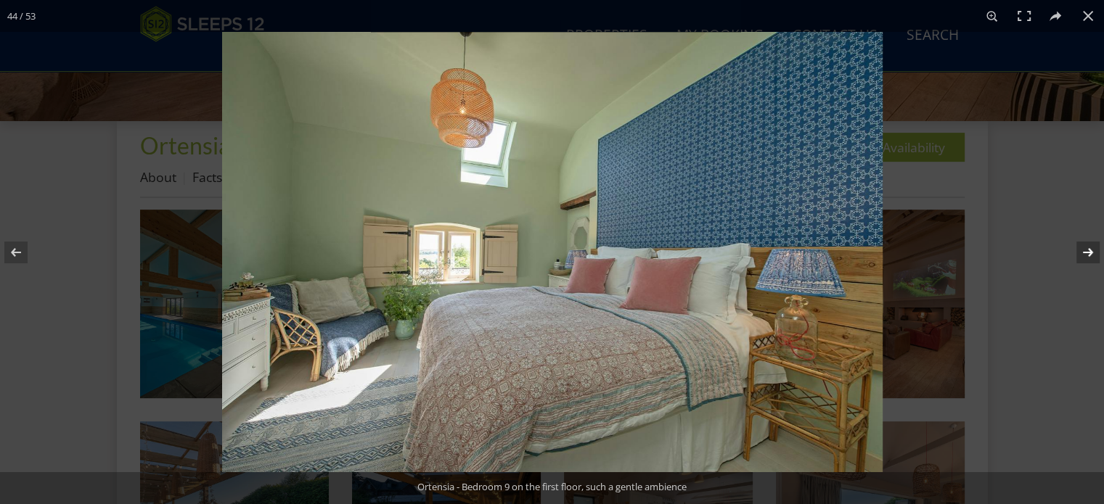
click at [1086, 251] on button at bounding box center [1078, 252] width 51 height 73
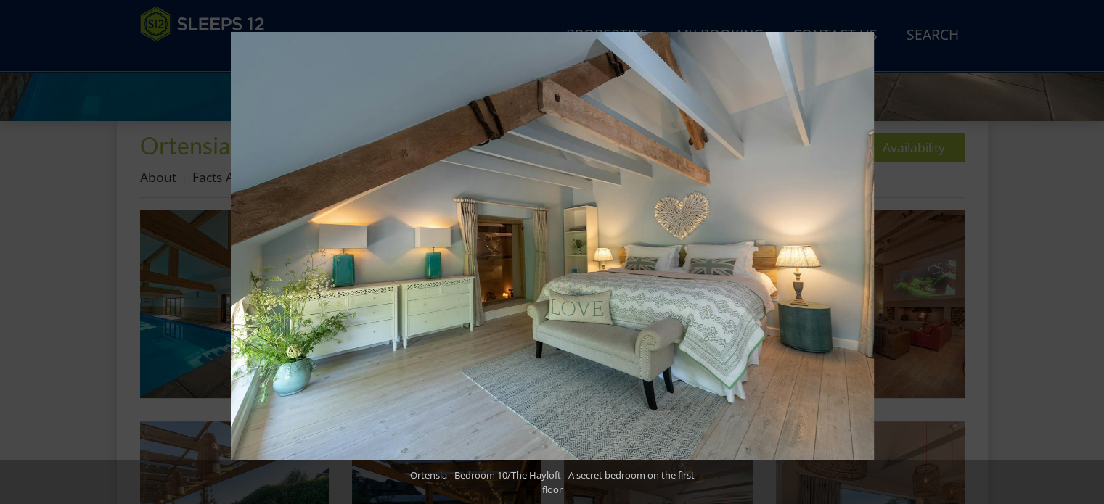
click at [1086, 251] on button at bounding box center [1078, 252] width 51 height 73
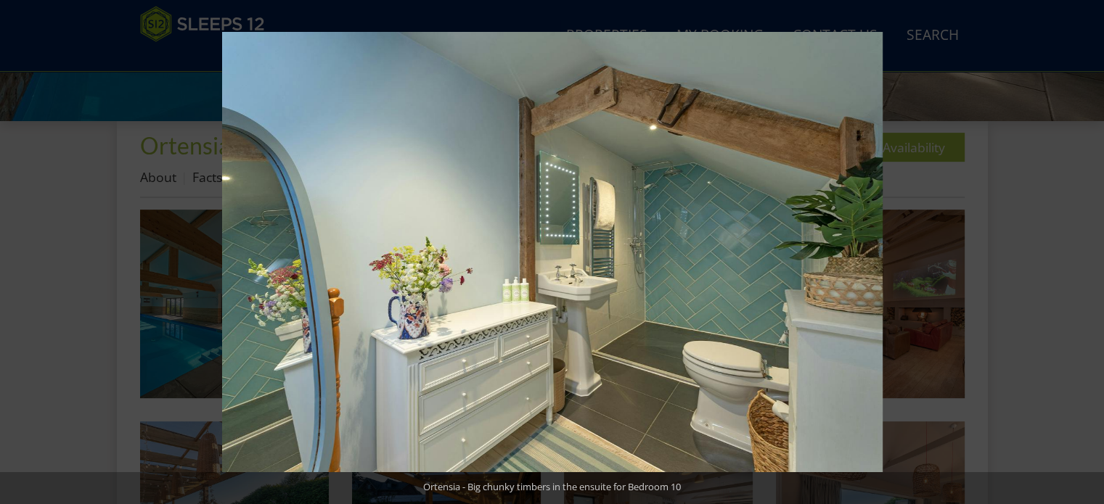
click at [1086, 251] on button at bounding box center [1078, 252] width 51 height 73
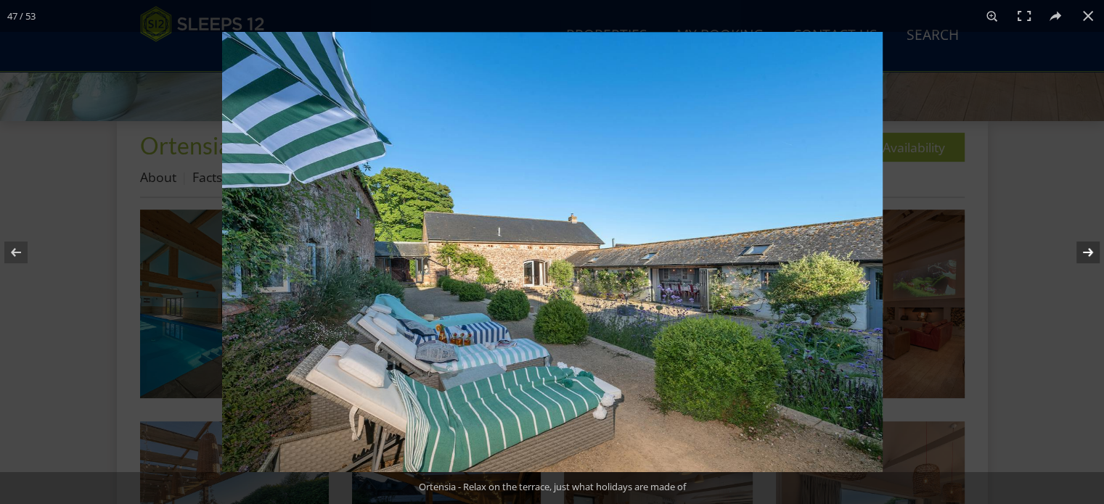
click at [1094, 252] on button at bounding box center [1078, 252] width 51 height 73
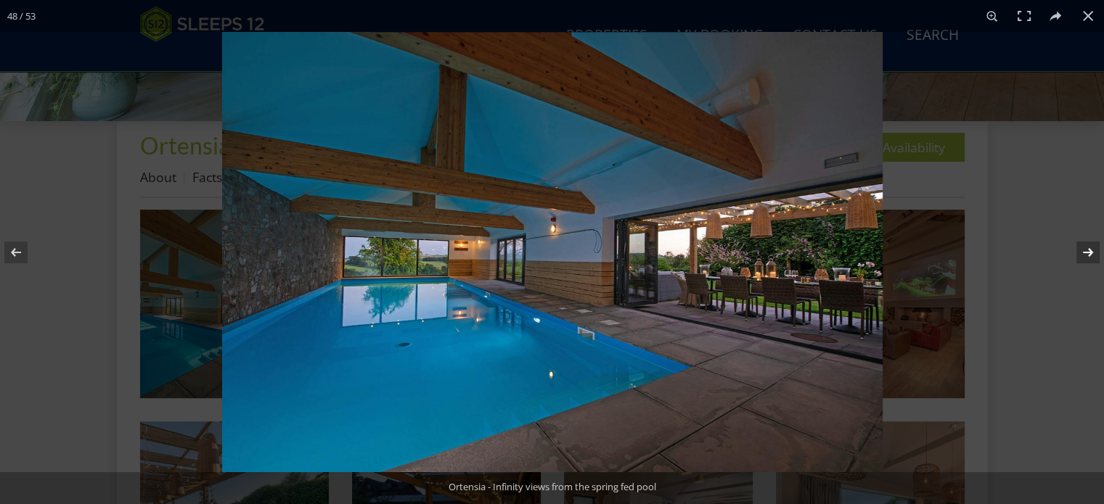
click at [1094, 252] on button at bounding box center [1078, 252] width 51 height 73
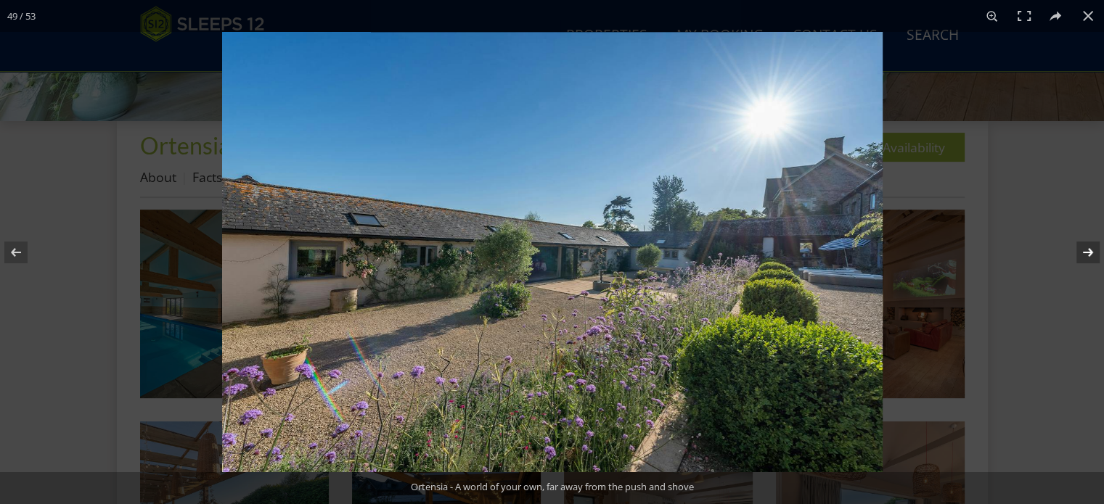
click at [1086, 250] on button at bounding box center [1078, 252] width 51 height 73
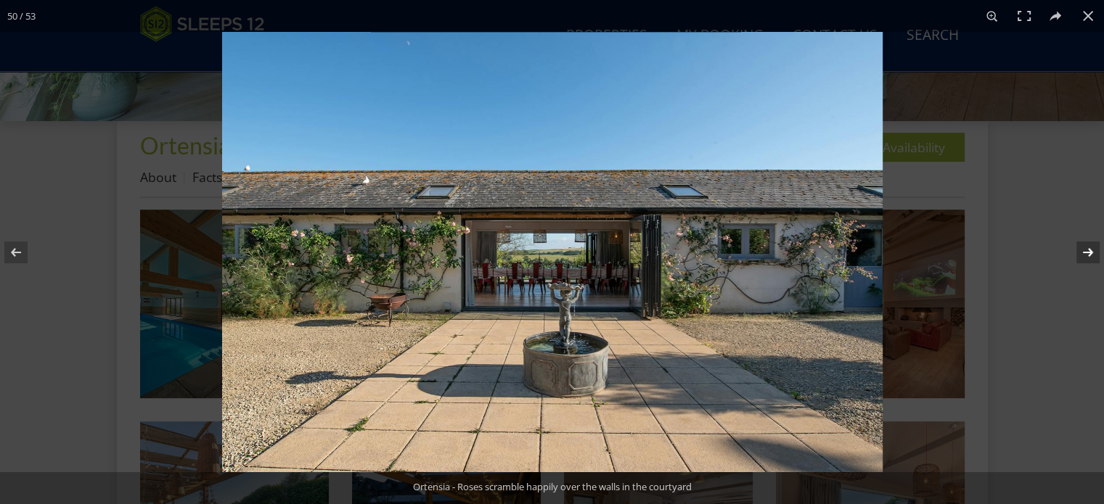
click at [1086, 250] on button at bounding box center [1078, 252] width 51 height 73
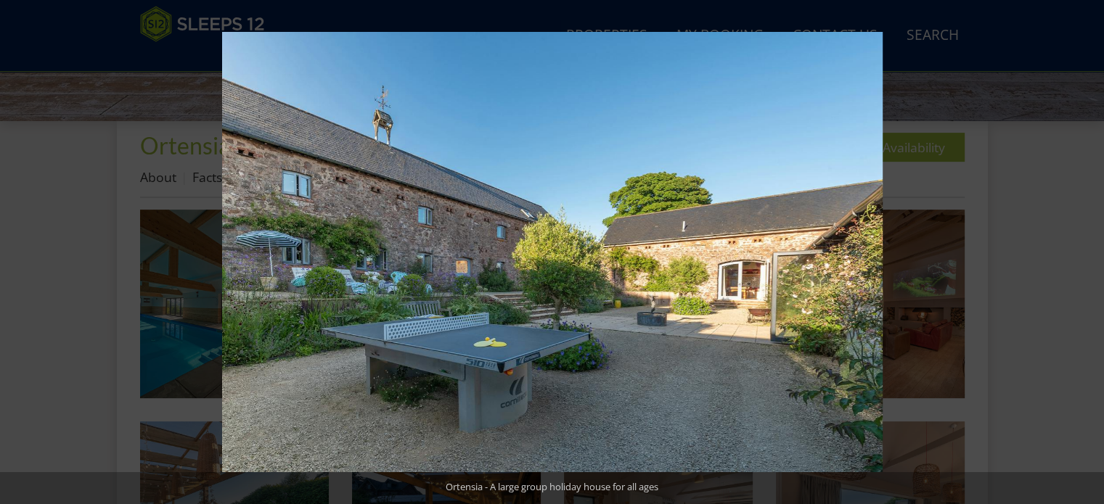
click at [1086, 250] on button at bounding box center [1078, 252] width 51 height 73
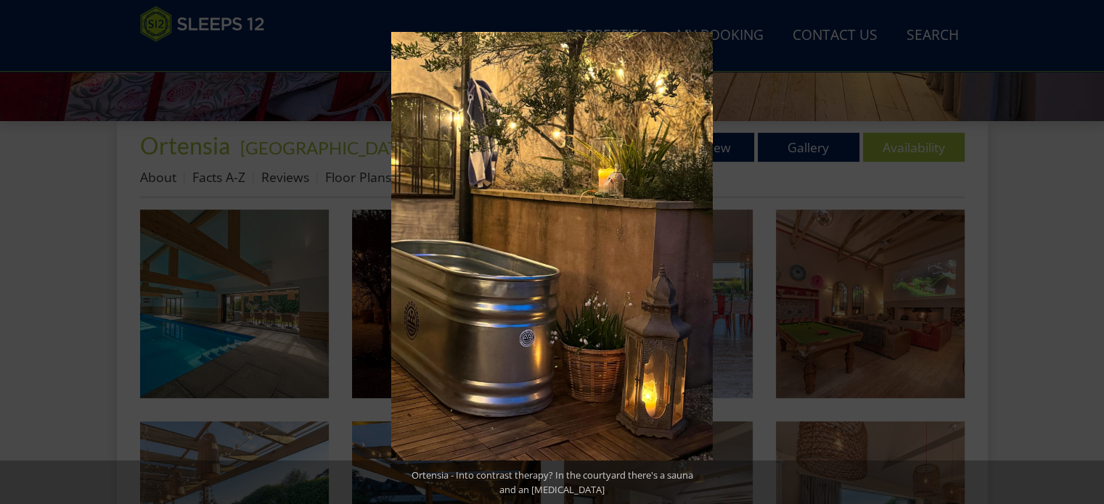
click at [1086, 250] on button at bounding box center [1078, 252] width 51 height 73
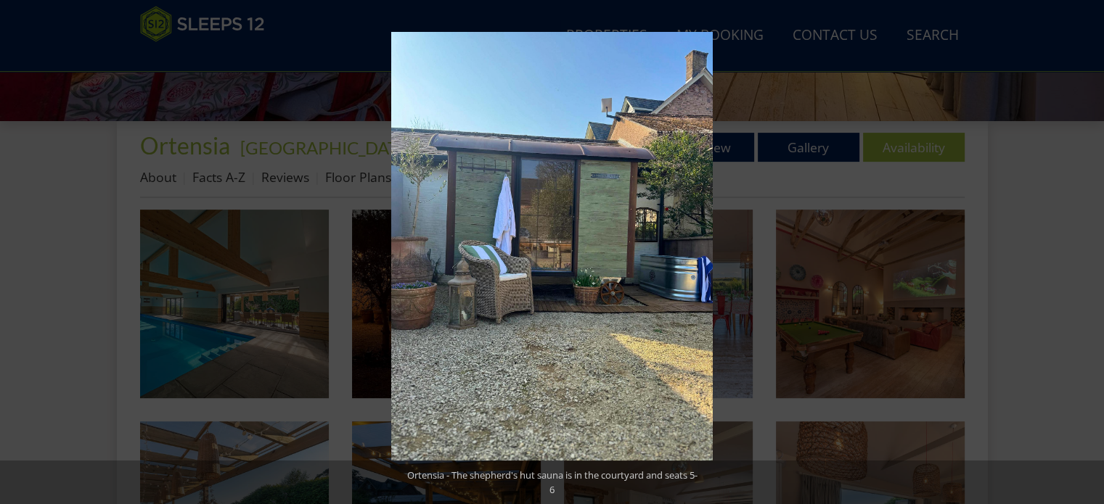
click at [1086, 250] on button at bounding box center [1078, 252] width 51 height 73
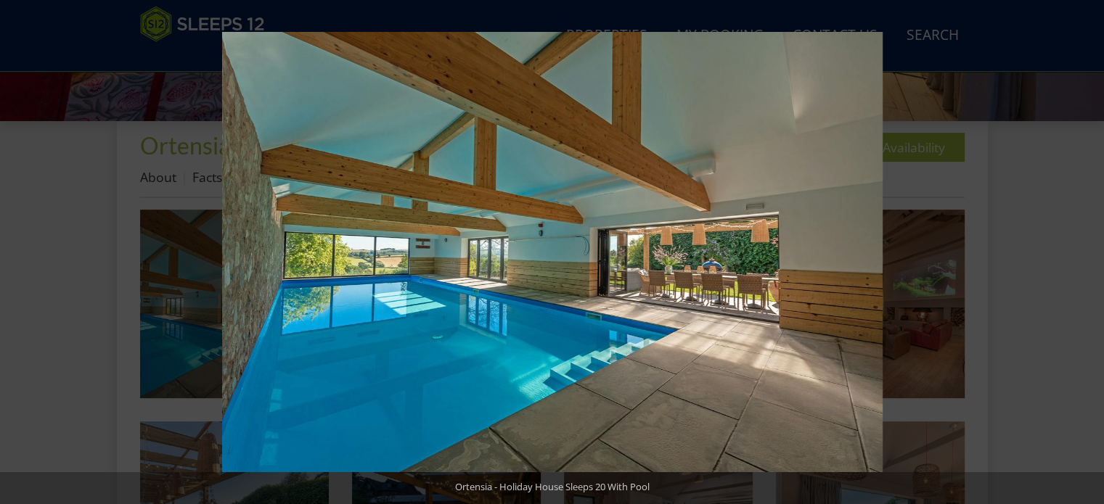
click at [1086, 250] on button at bounding box center [1078, 252] width 51 height 73
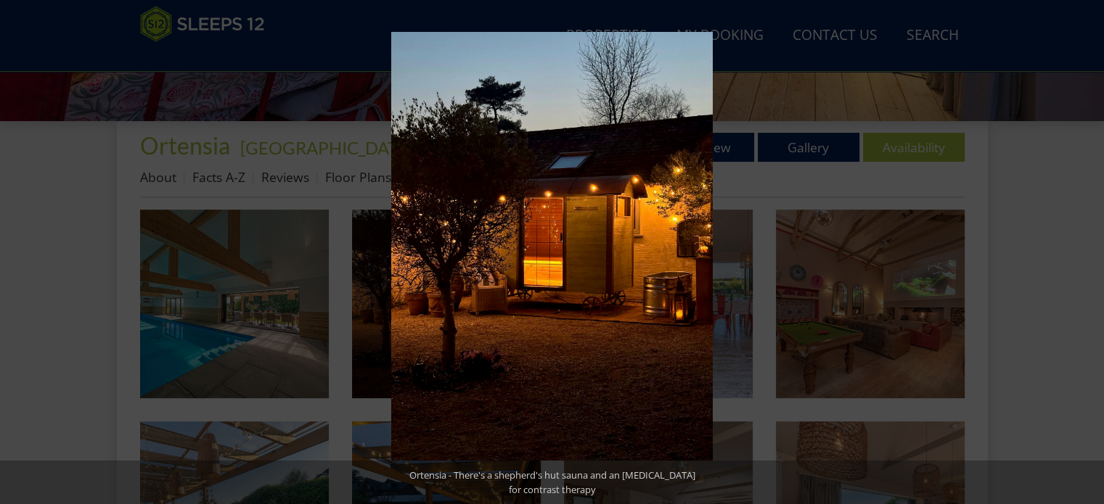
click at [1086, 250] on button at bounding box center [1078, 252] width 51 height 73
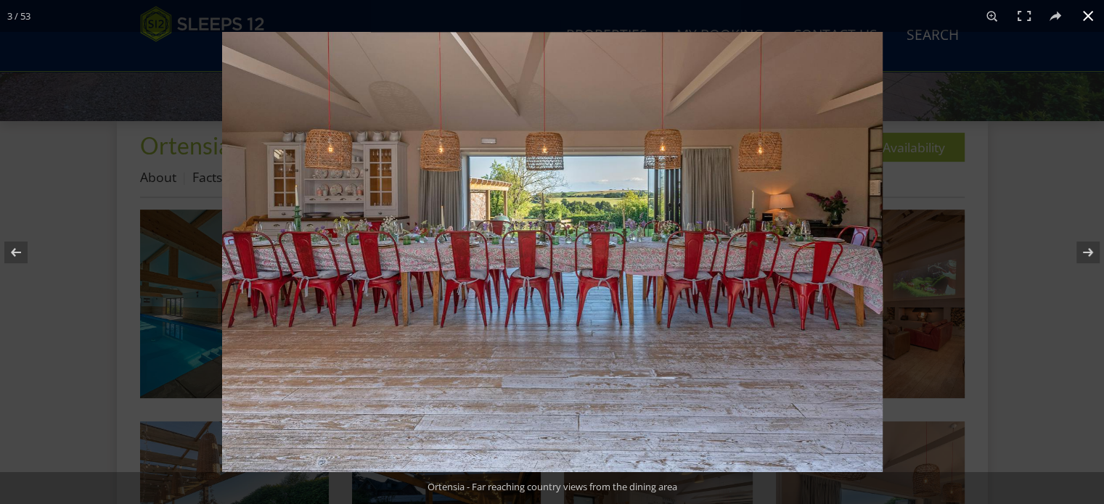
click at [1086, 16] on button at bounding box center [1088, 16] width 32 height 32
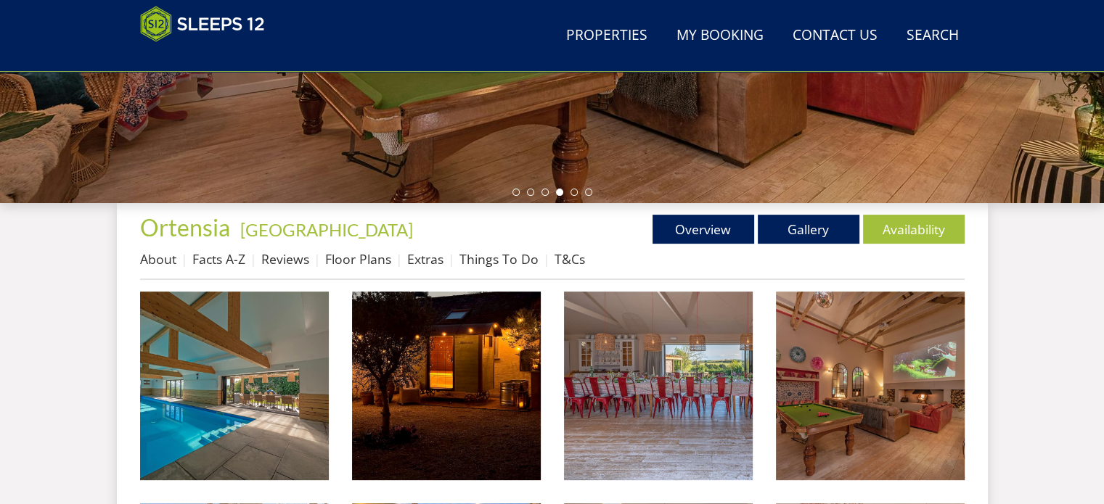
scroll to position [435, 0]
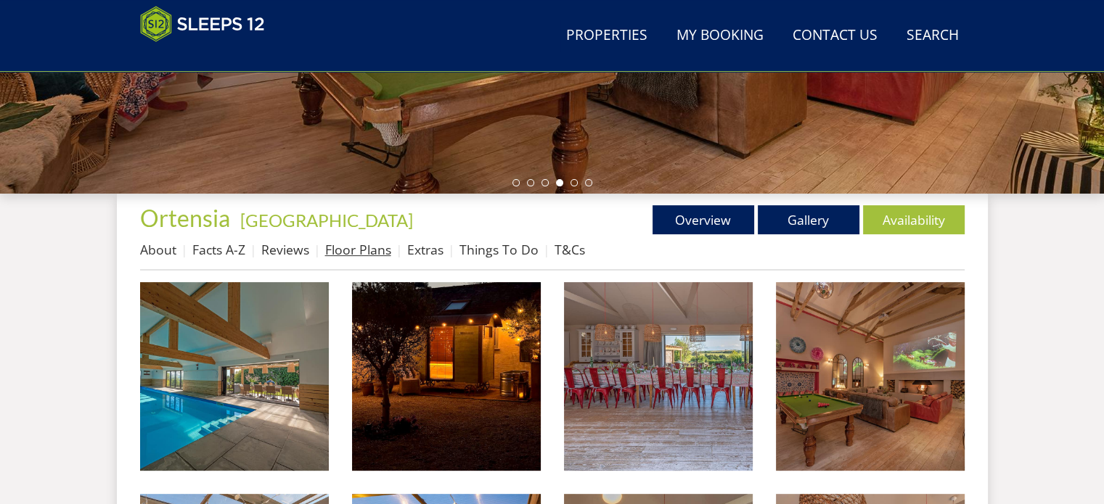
click at [356, 254] on link "Floor Plans" at bounding box center [358, 249] width 66 height 17
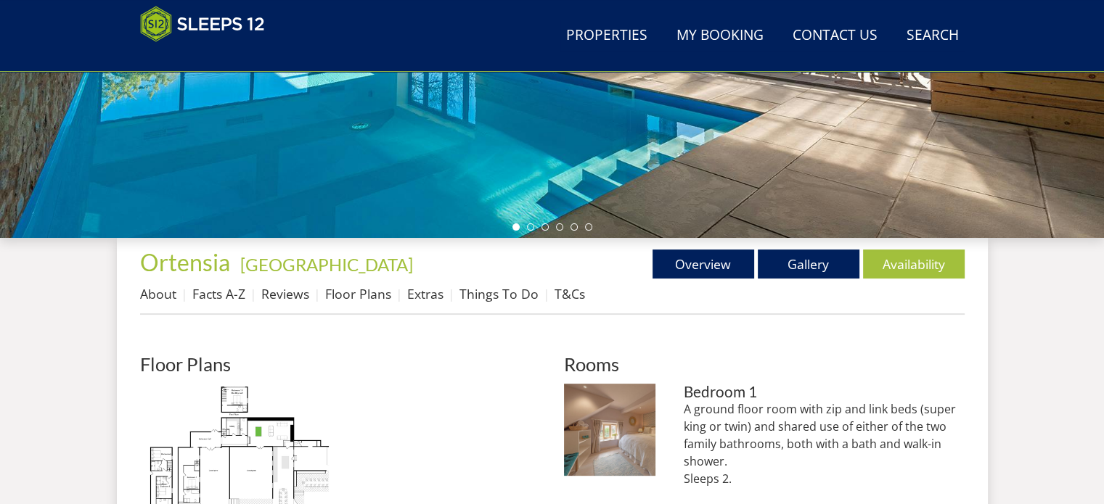
scroll to position [581, 0]
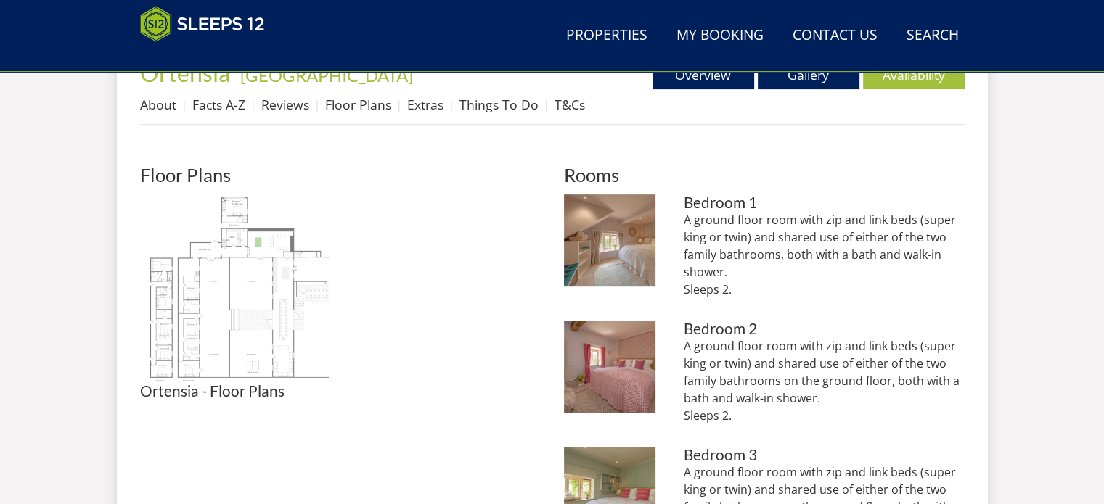
click at [253, 268] on img at bounding box center [234, 288] width 189 height 189
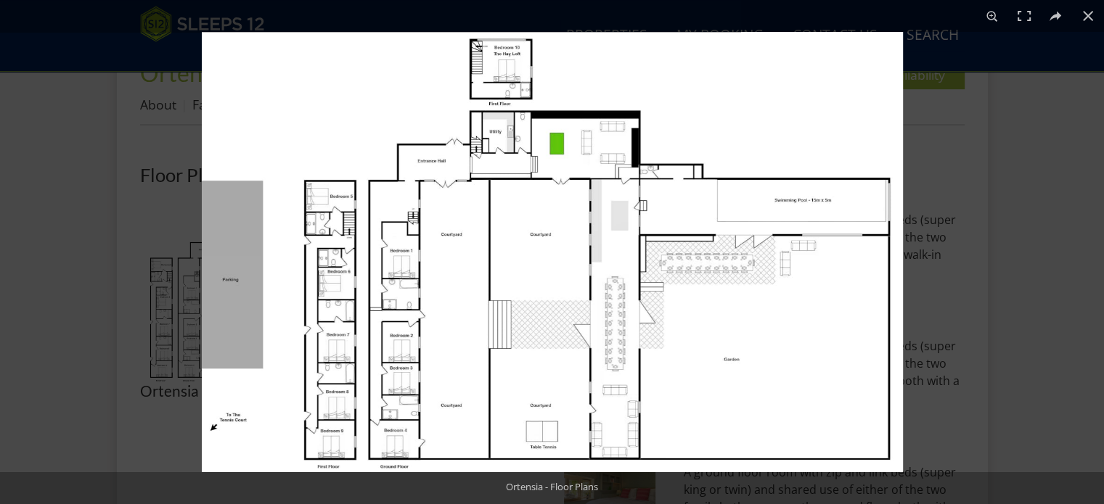
click at [548, 218] on img at bounding box center [552, 252] width 701 height 441
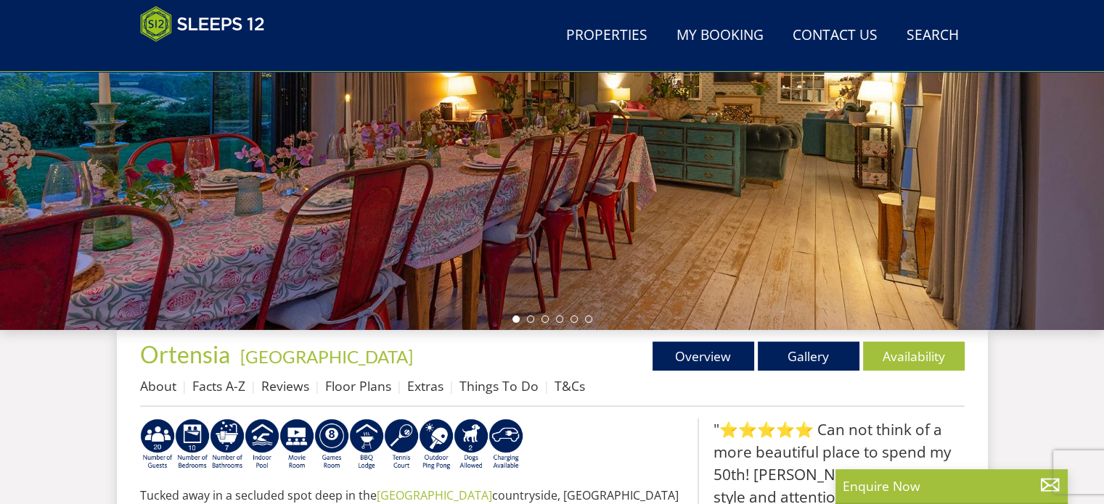
scroll to position [290, 0]
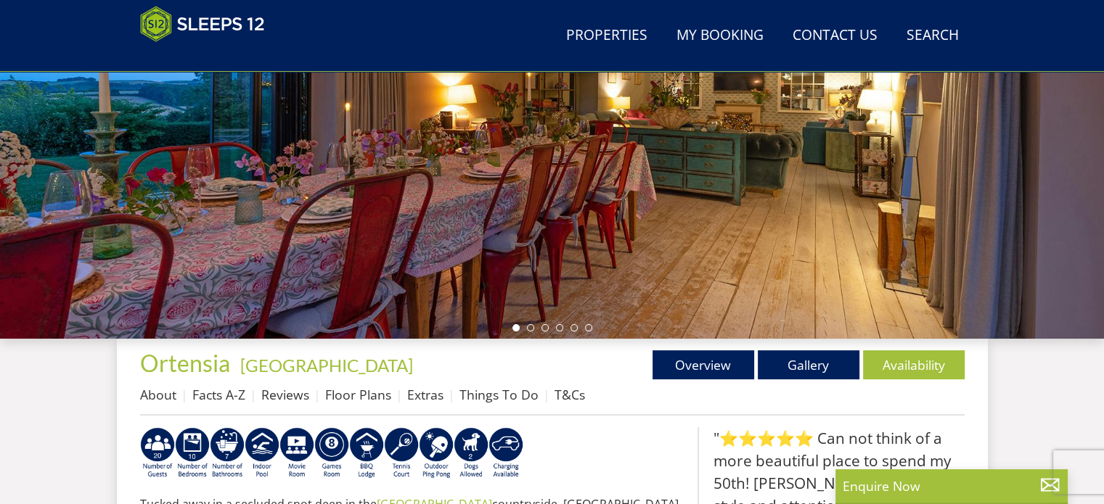
select select "20"
select select "10"
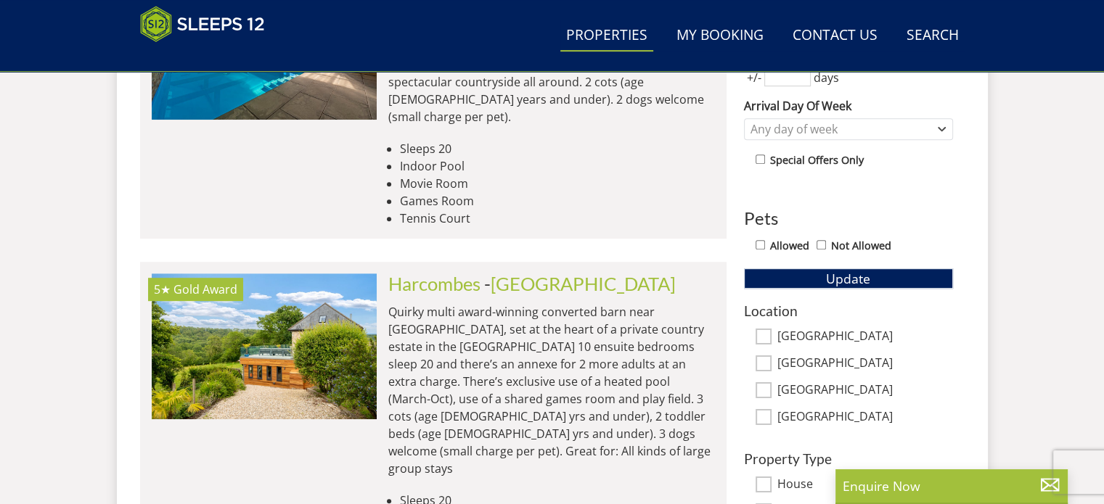
scroll to position [814, 0]
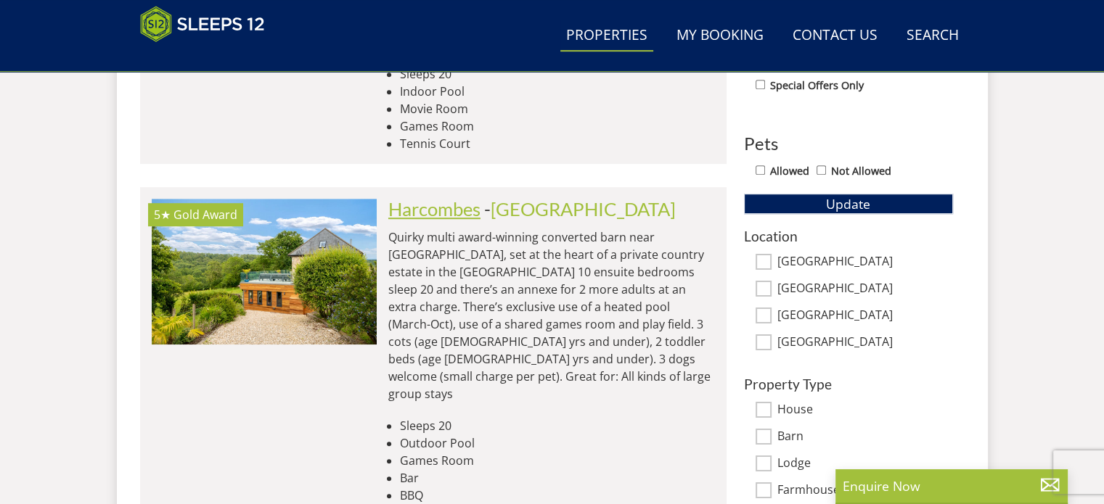
click at [422, 198] on link "Harcombes" at bounding box center [434, 209] width 92 height 22
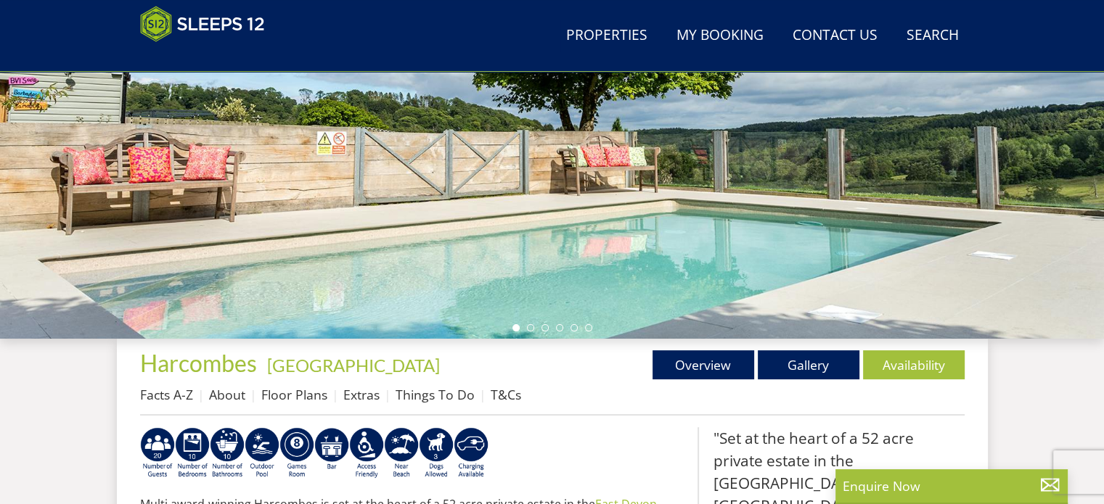
scroll to position [363, 0]
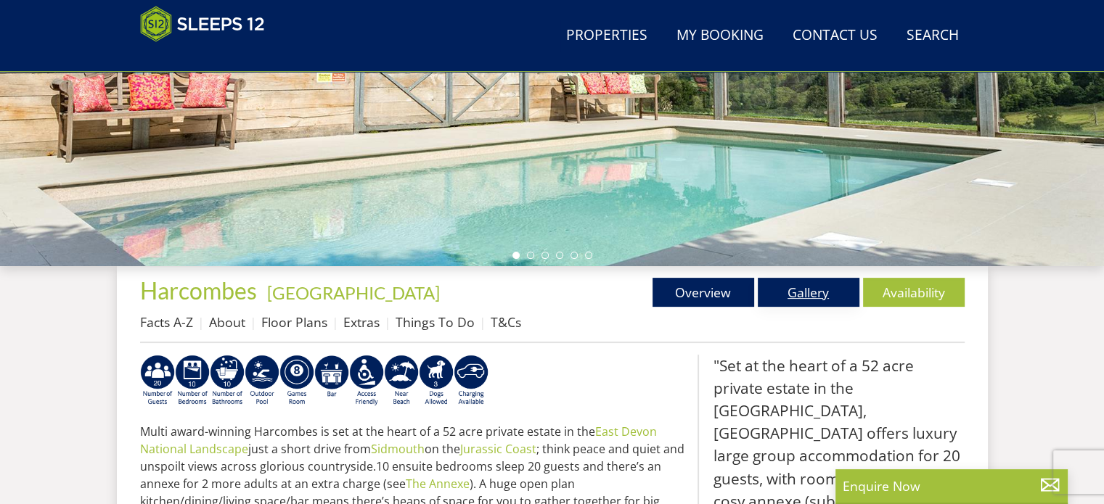
click at [830, 290] on link "Gallery" at bounding box center [809, 292] width 102 height 29
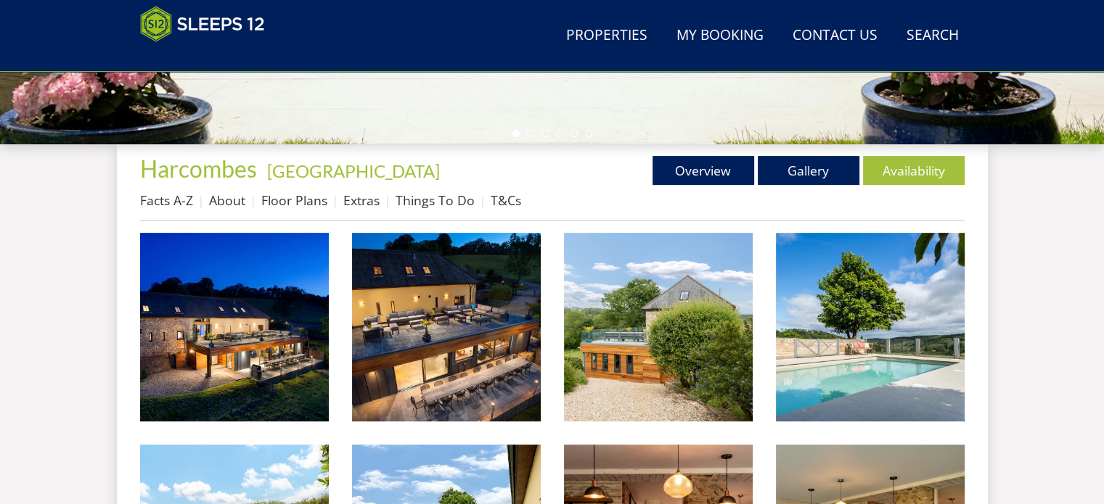
scroll to position [508, 0]
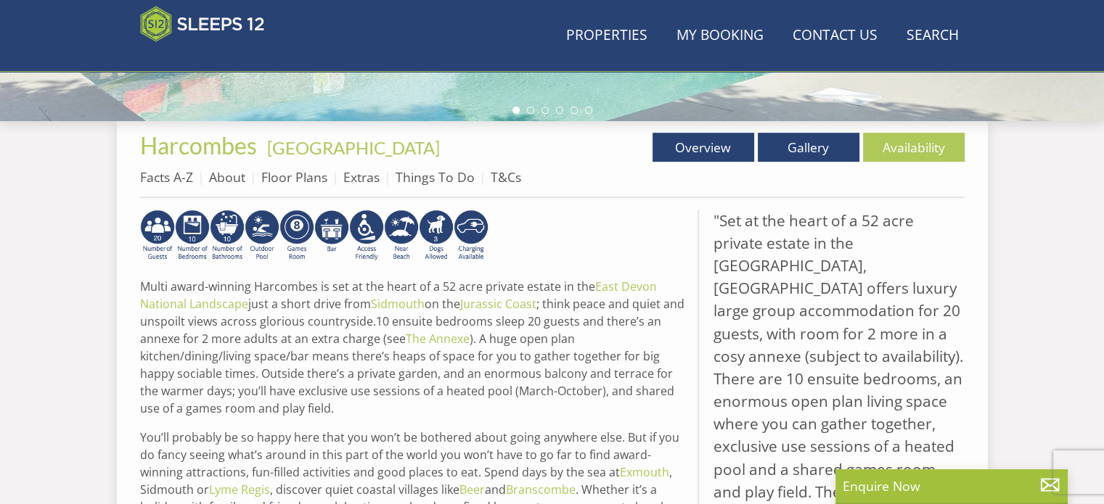
scroll to position [363, 0]
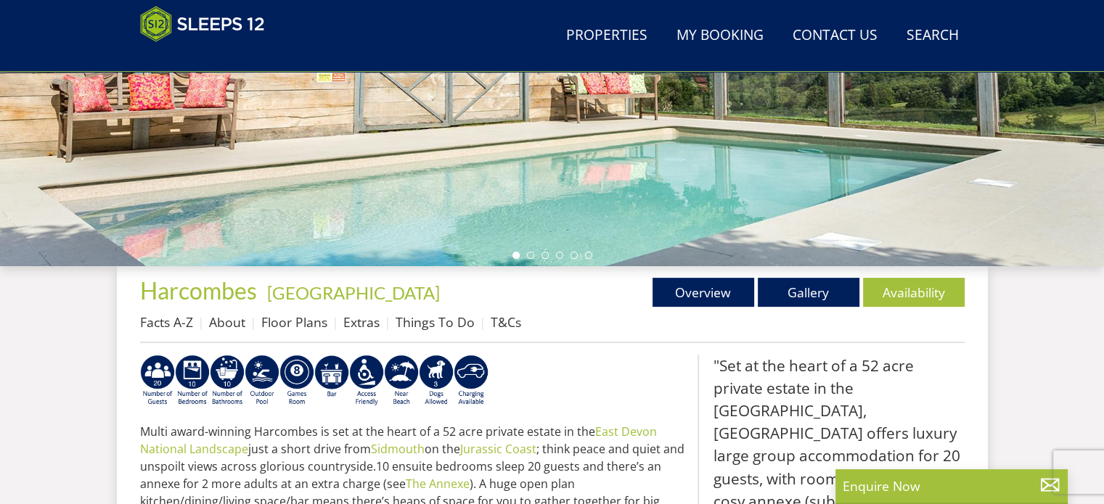
scroll to position [814, 0]
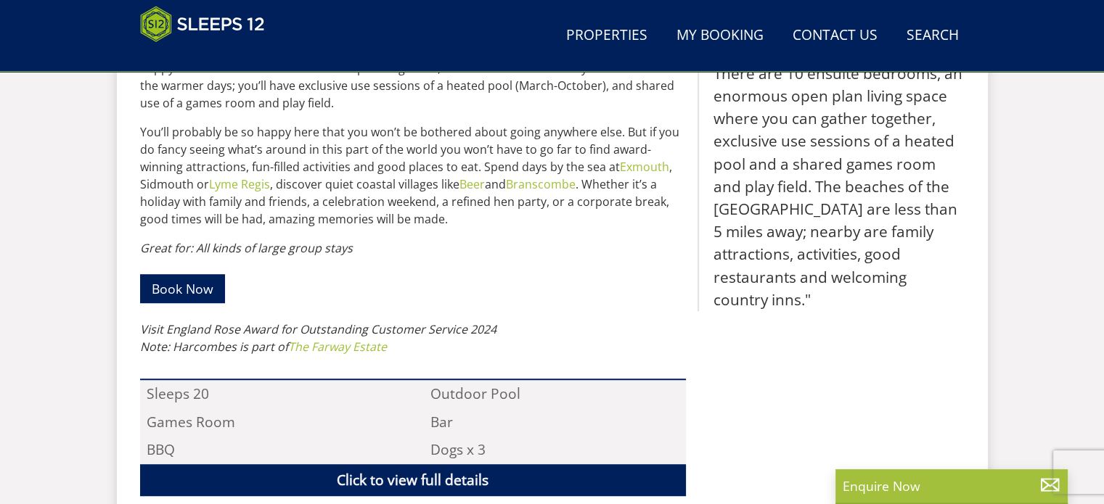
select select "20"
select select "10"
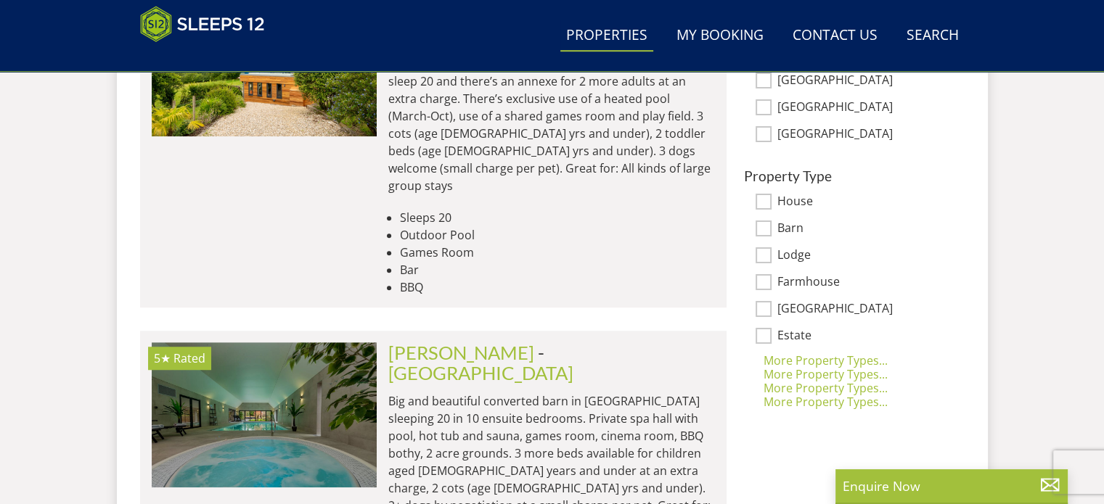
scroll to position [1104, 0]
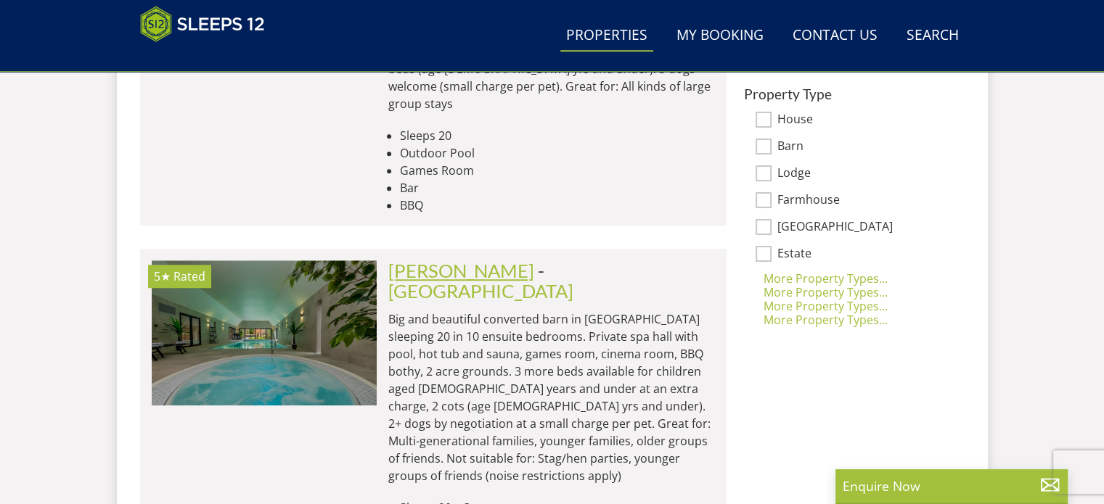
click at [475, 260] on link "[PERSON_NAME]" at bounding box center [461, 271] width 146 height 22
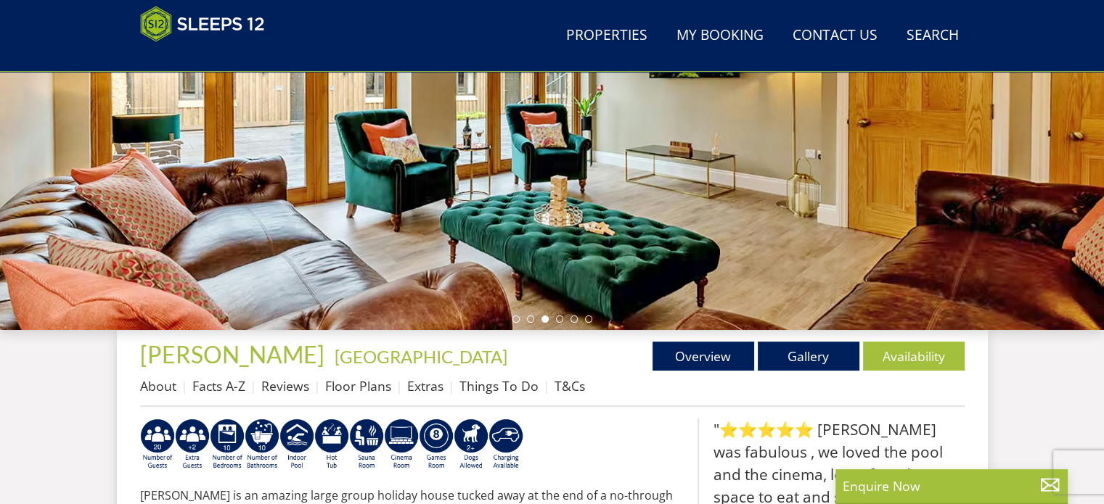
scroll to position [290, 0]
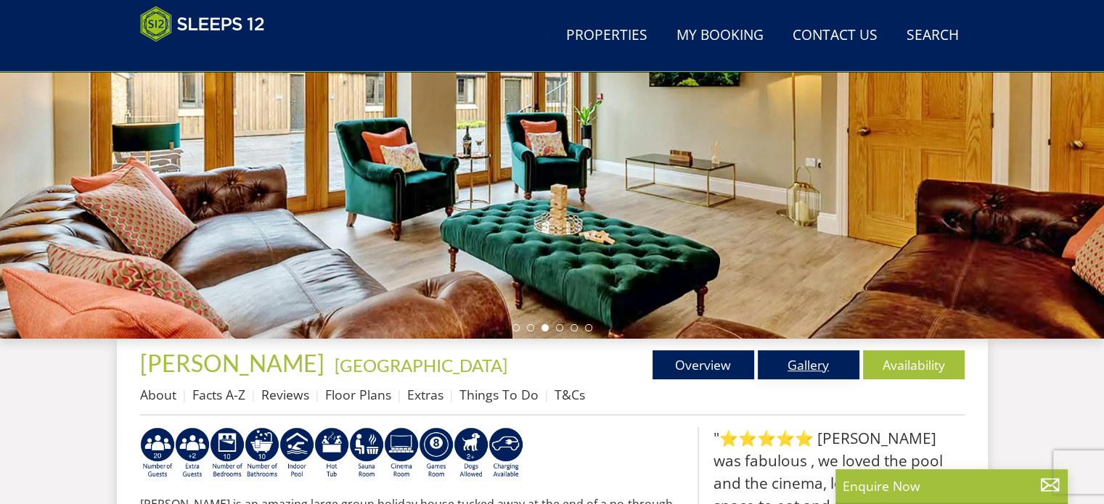
click at [813, 364] on link "Gallery" at bounding box center [809, 365] width 102 height 29
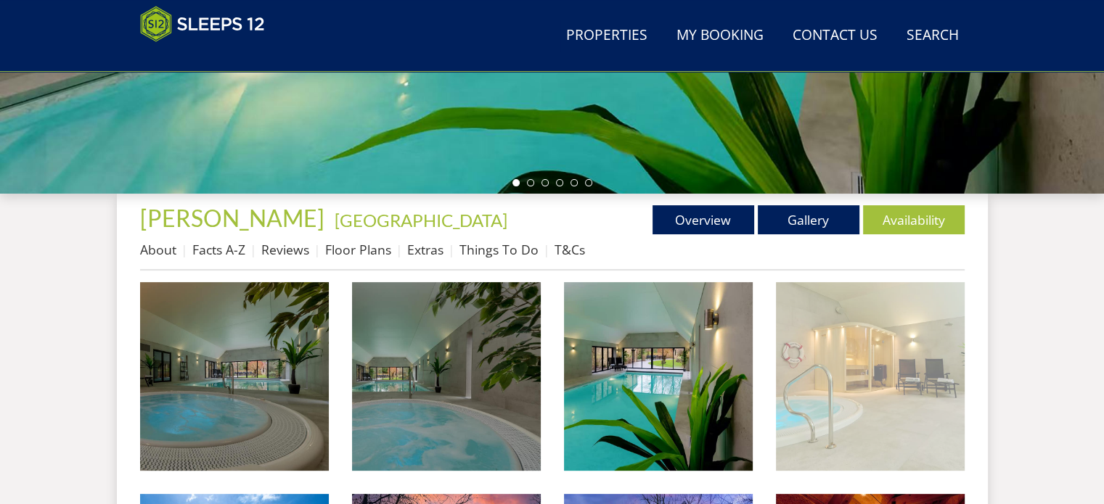
scroll to position [653, 0]
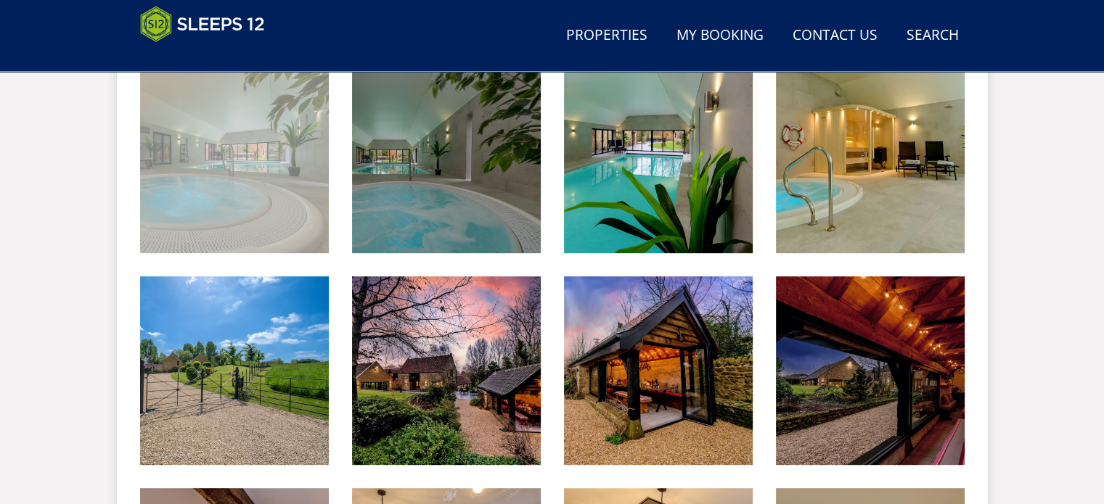
click at [264, 159] on img at bounding box center [234, 159] width 189 height 189
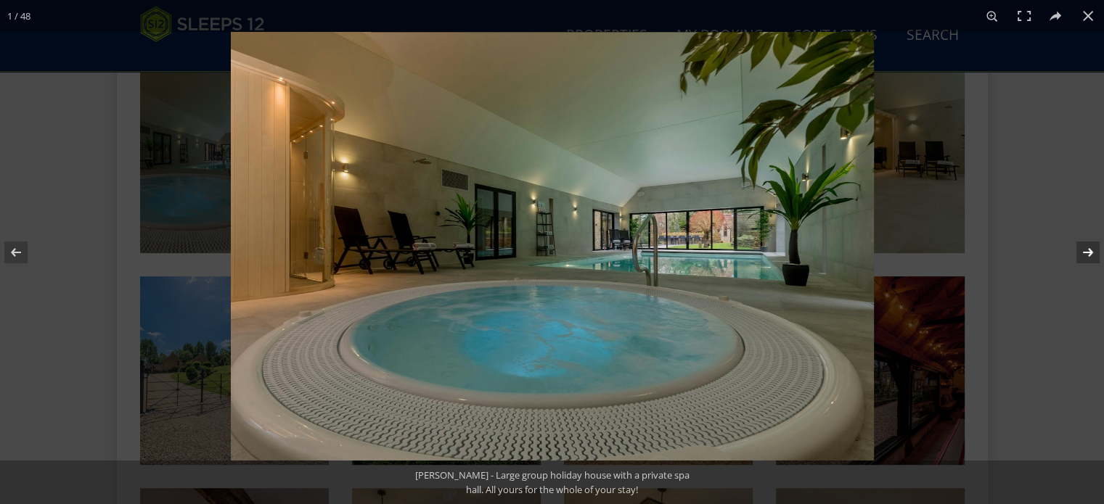
click at [1089, 250] on button at bounding box center [1078, 252] width 51 height 73
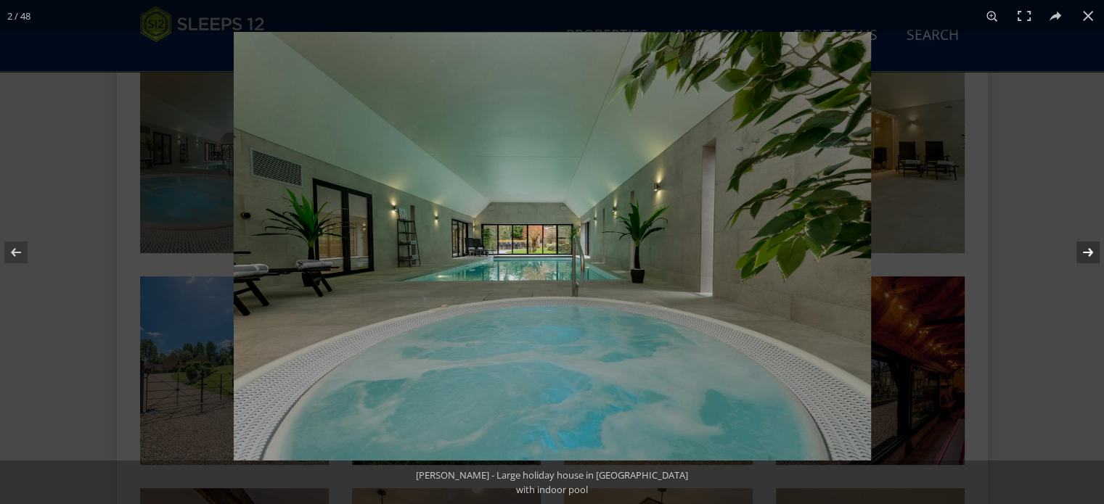
click at [1089, 250] on button at bounding box center [1078, 252] width 51 height 73
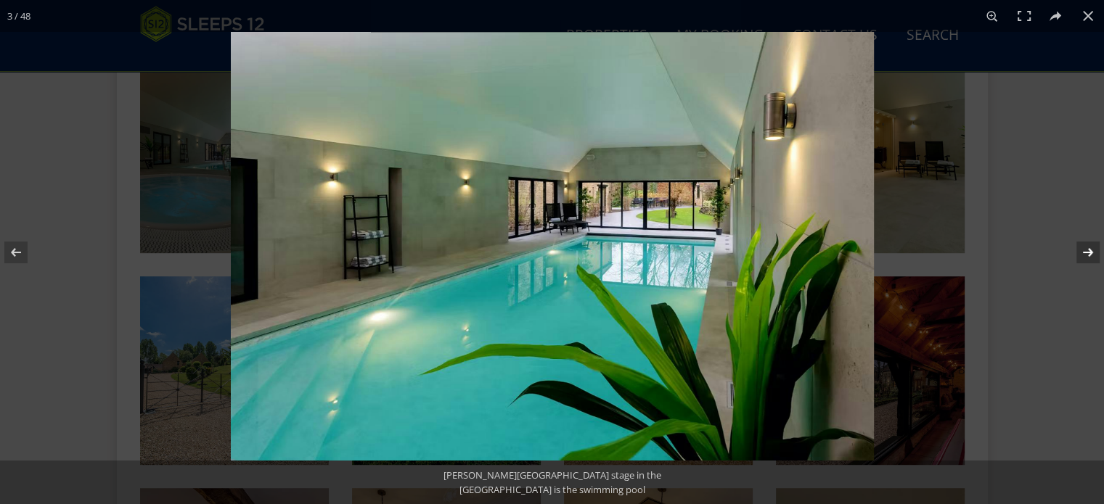
click at [1089, 250] on button at bounding box center [1078, 252] width 51 height 73
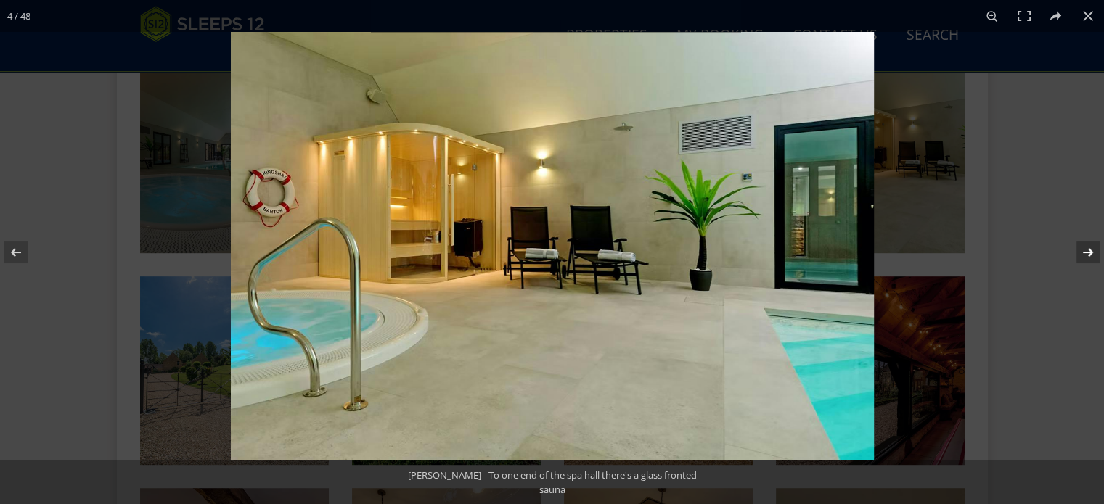
click at [1089, 250] on button at bounding box center [1078, 252] width 51 height 73
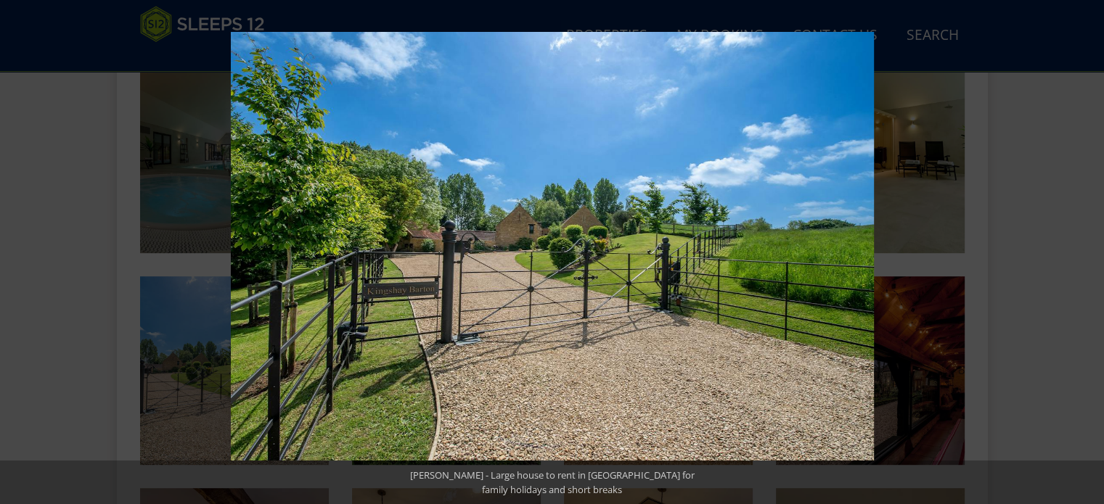
click at [1089, 250] on button at bounding box center [1078, 252] width 51 height 73
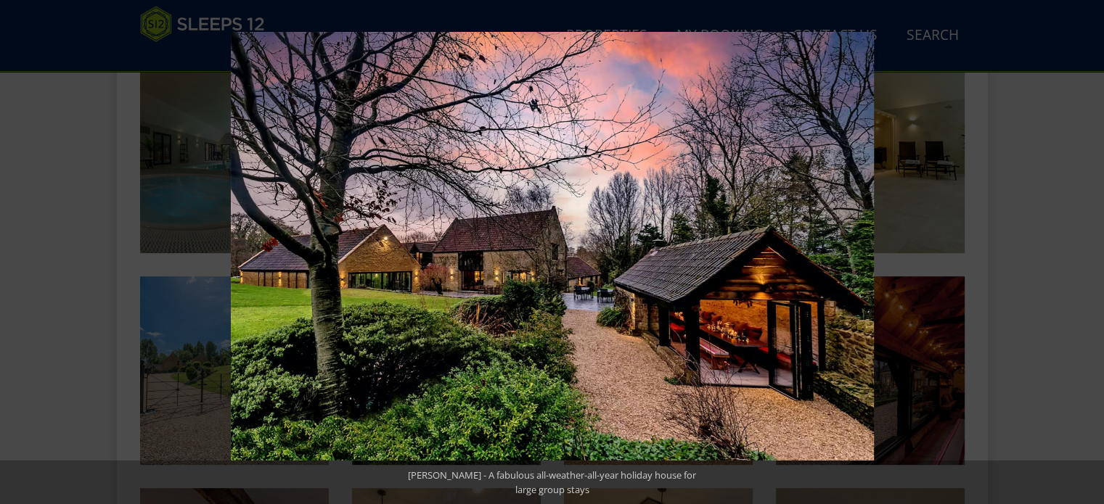
click at [1089, 250] on button at bounding box center [1078, 252] width 51 height 73
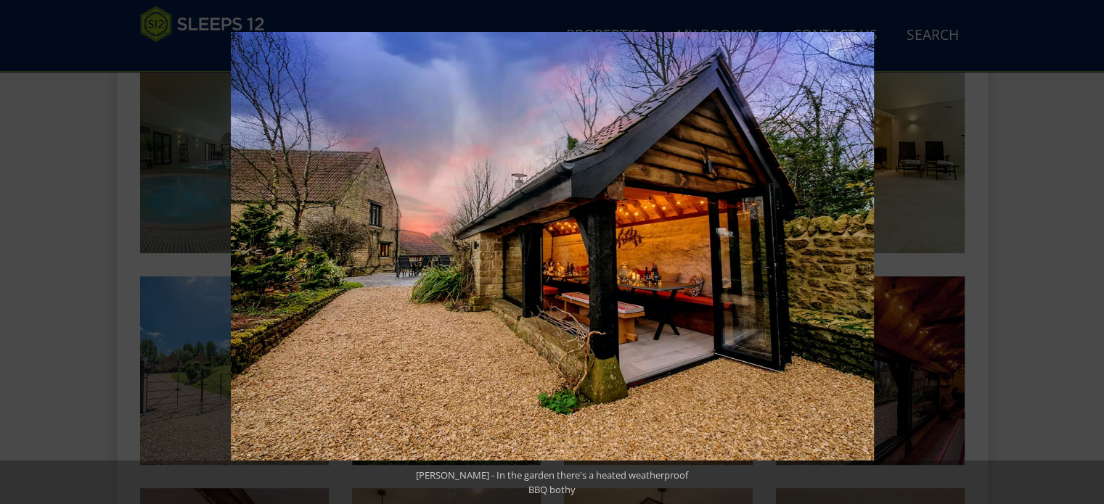
click at [1089, 250] on button at bounding box center [1078, 252] width 51 height 73
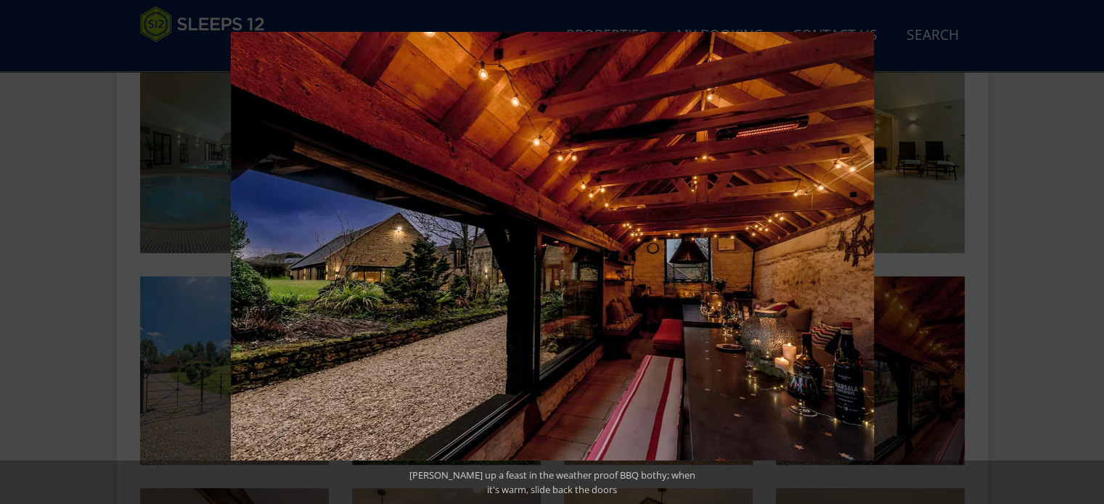
click at [1089, 250] on button at bounding box center [1078, 252] width 51 height 73
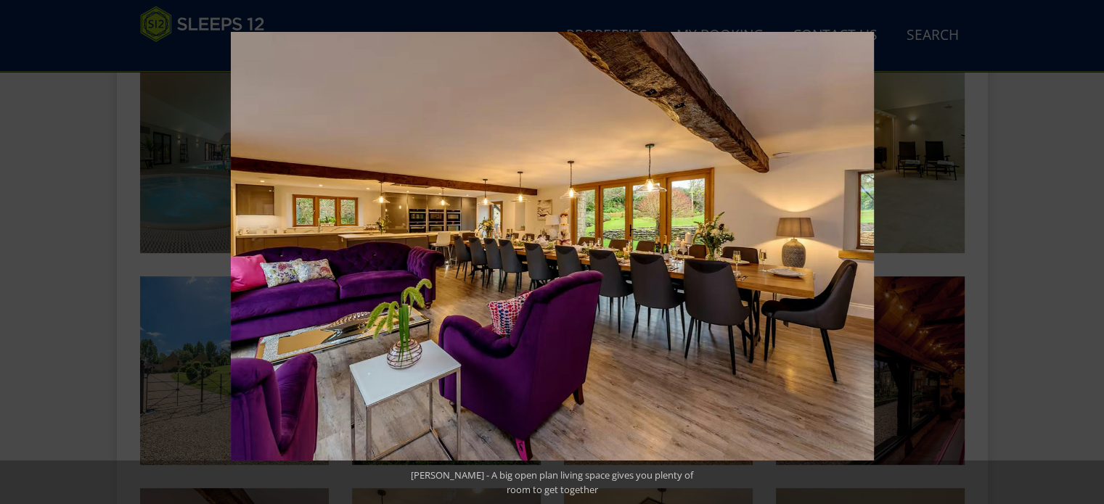
click at [1089, 250] on button at bounding box center [1078, 252] width 51 height 73
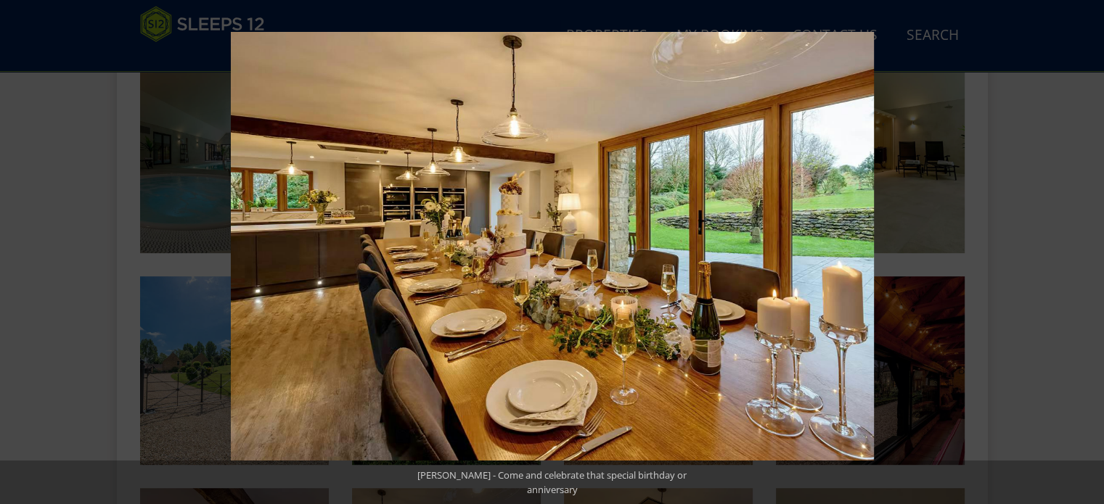
click at [1089, 250] on button at bounding box center [1078, 252] width 51 height 73
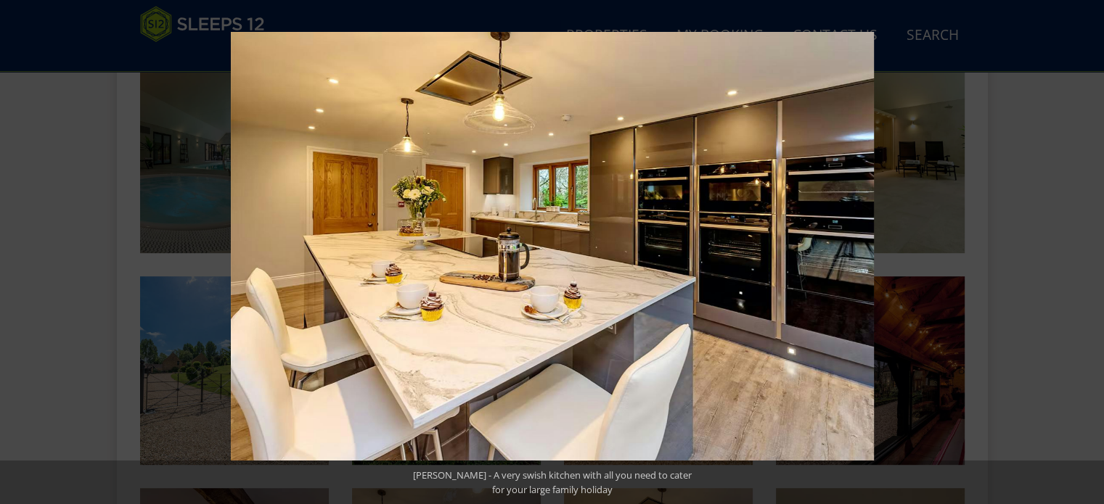
click at [1089, 250] on button at bounding box center [1078, 252] width 51 height 73
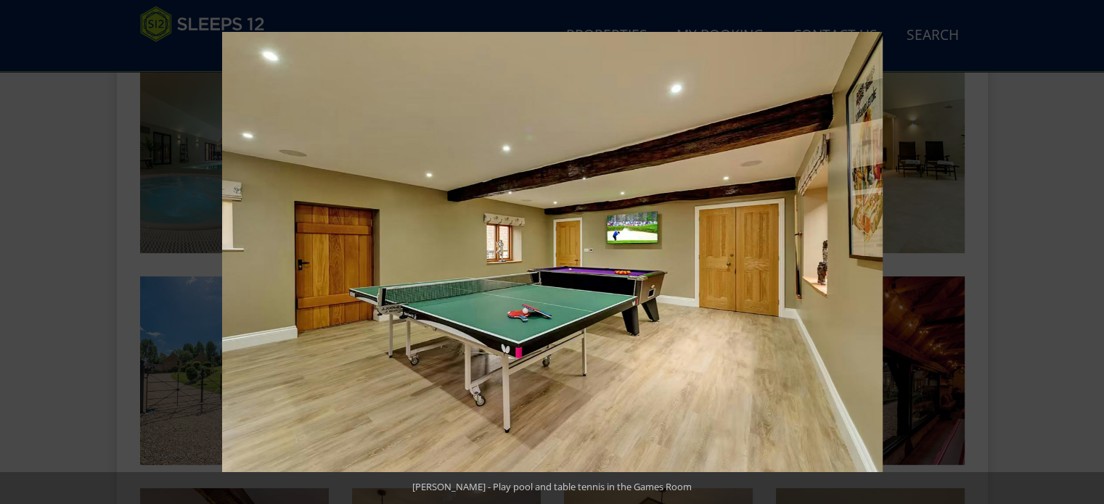
click at [1089, 250] on button at bounding box center [1078, 252] width 51 height 73
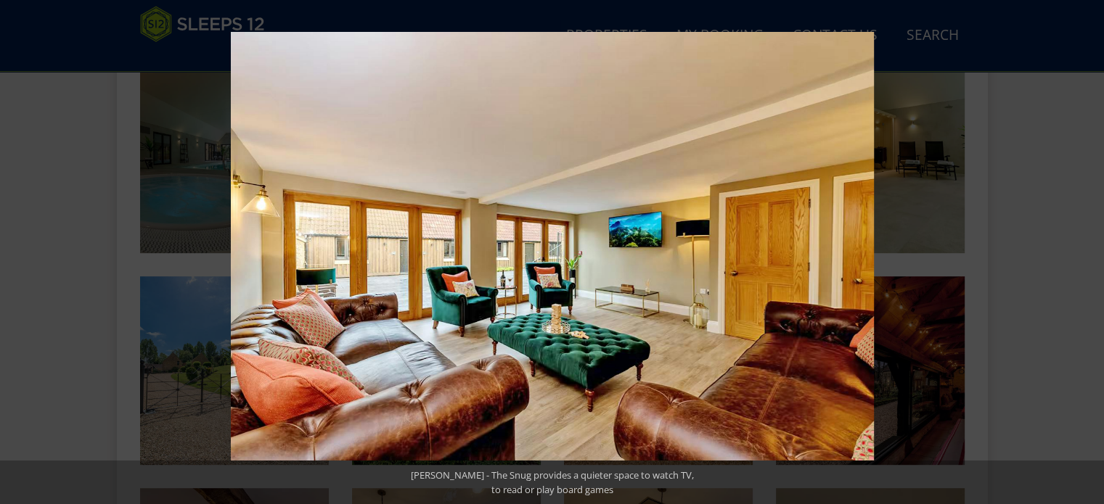
click at [1089, 250] on button at bounding box center [1078, 252] width 51 height 73
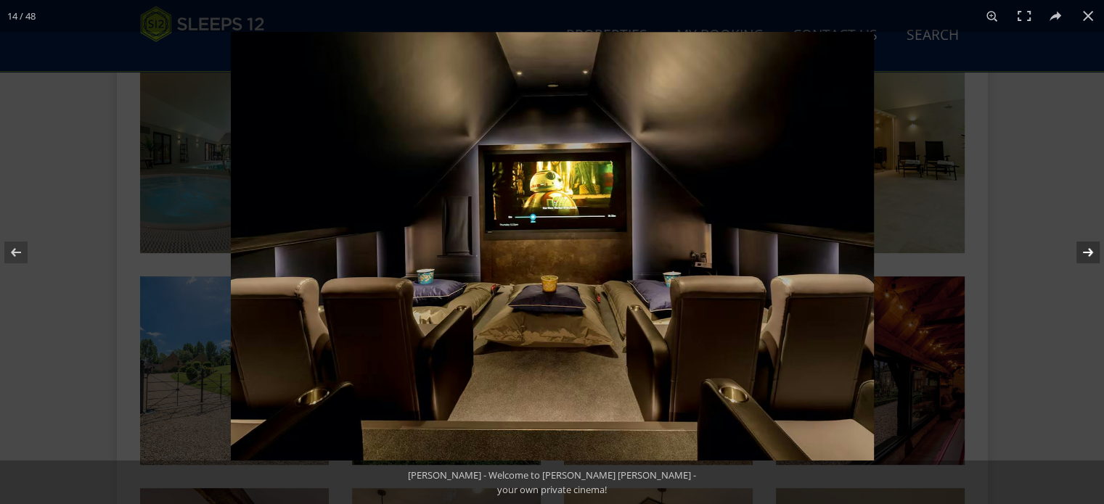
click at [1092, 250] on button at bounding box center [1078, 252] width 51 height 73
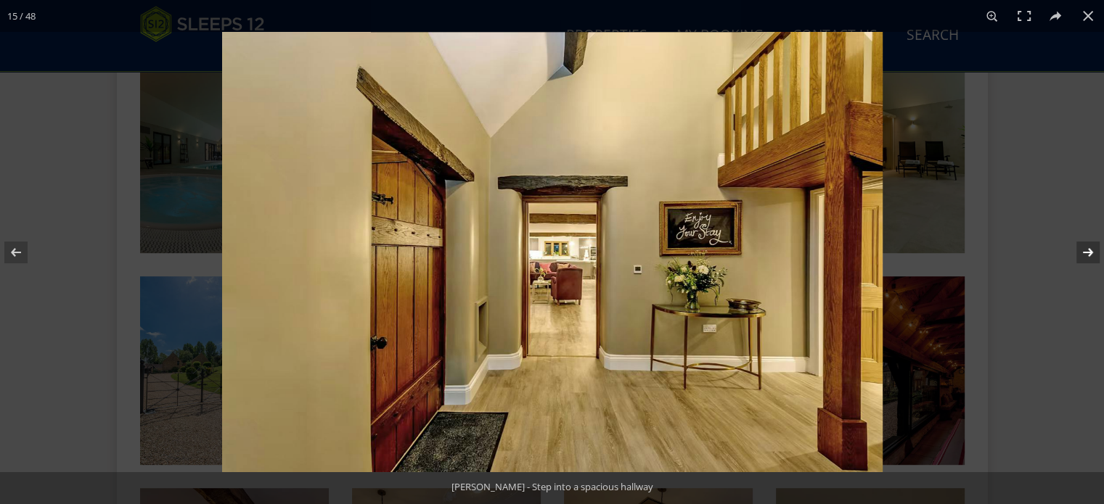
click at [1092, 251] on button at bounding box center [1078, 252] width 51 height 73
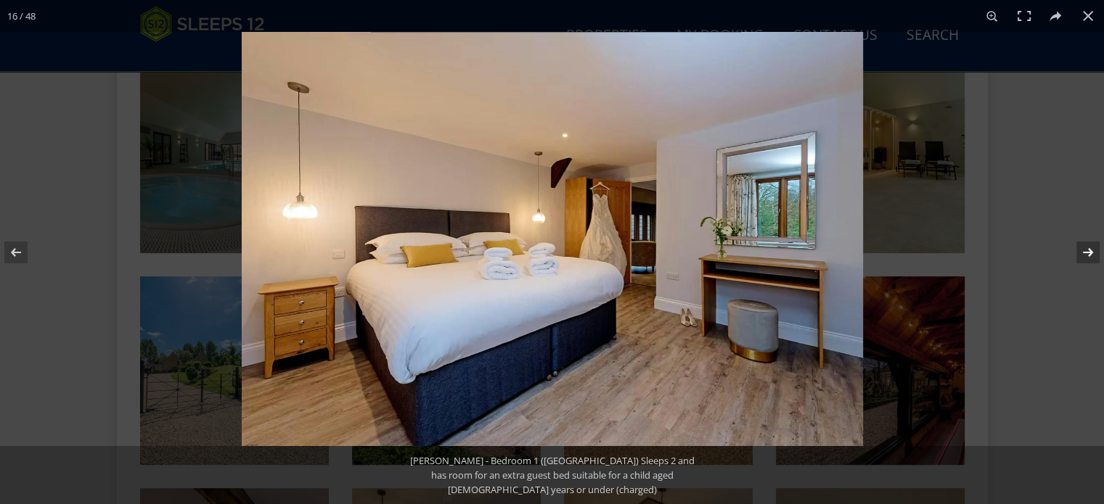
click at [1090, 252] on button at bounding box center [1078, 252] width 51 height 73
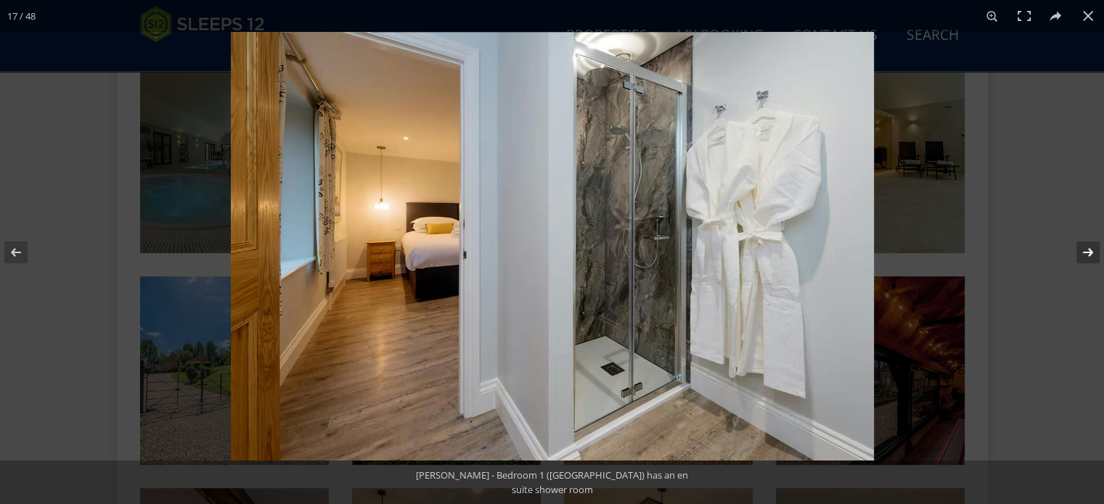
click at [1086, 249] on button at bounding box center [1078, 252] width 51 height 73
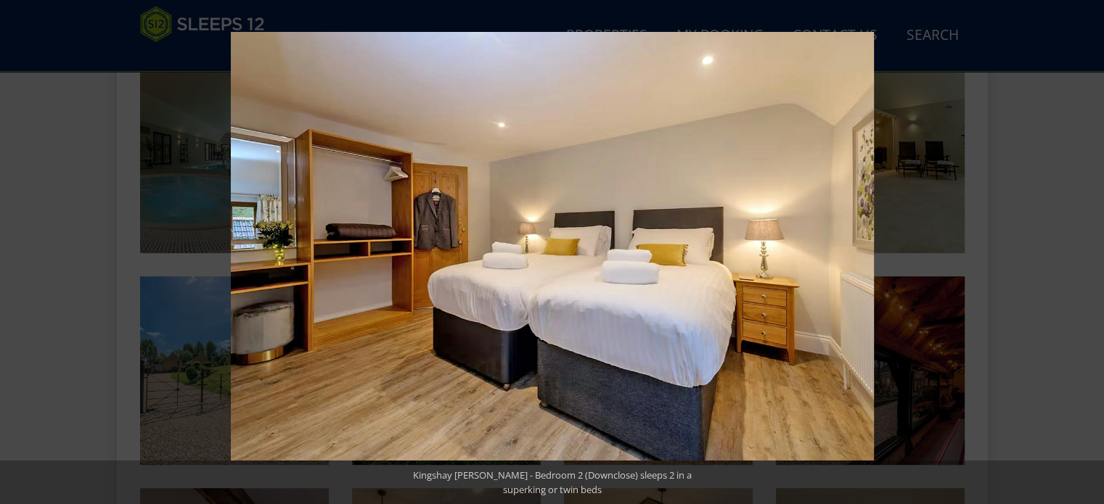
click at [1086, 249] on button at bounding box center [1078, 252] width 51 height 73
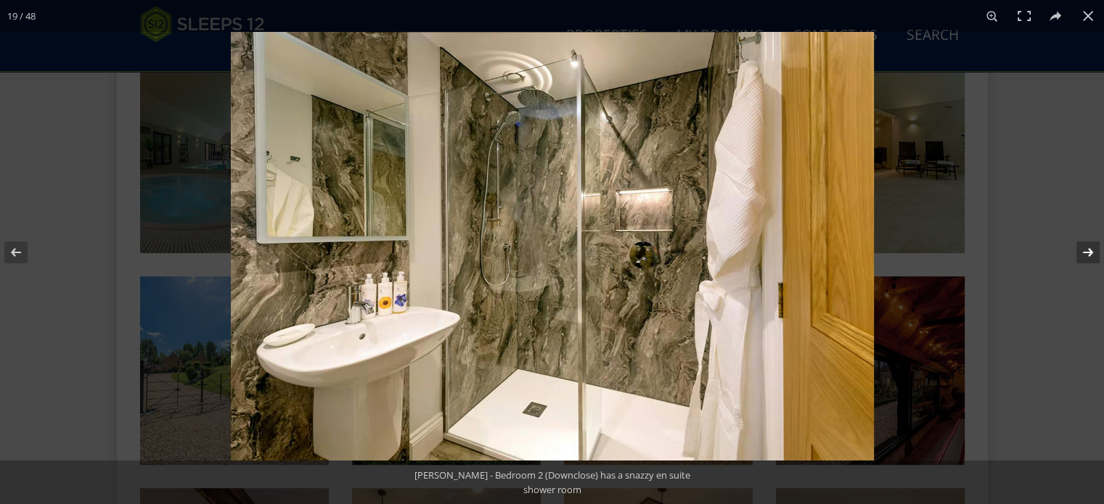
click at [1086, 255] on button at bounding box center [1078, 252] width 51 height 73
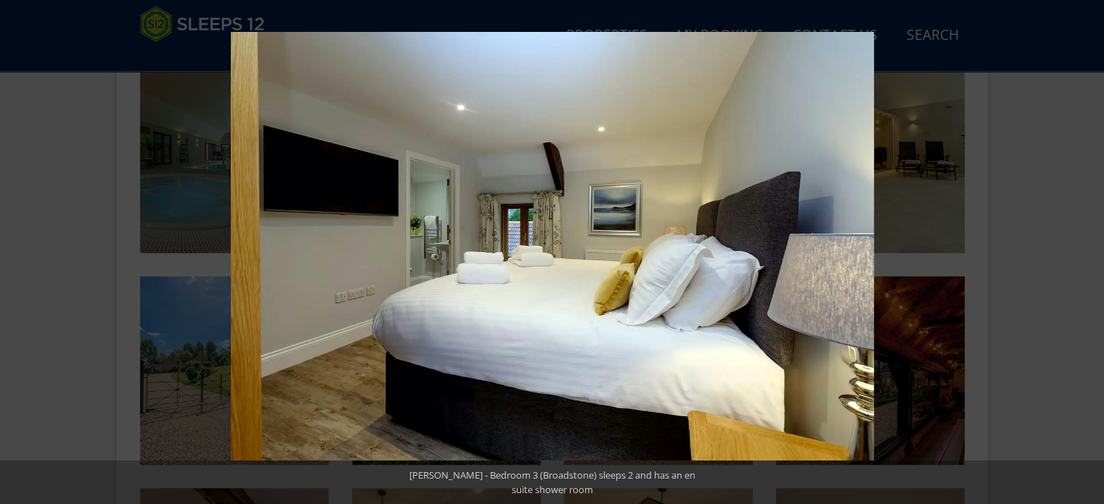
click at [1086, 255] on button at bounding box center [1078, 252] width 51 height 73
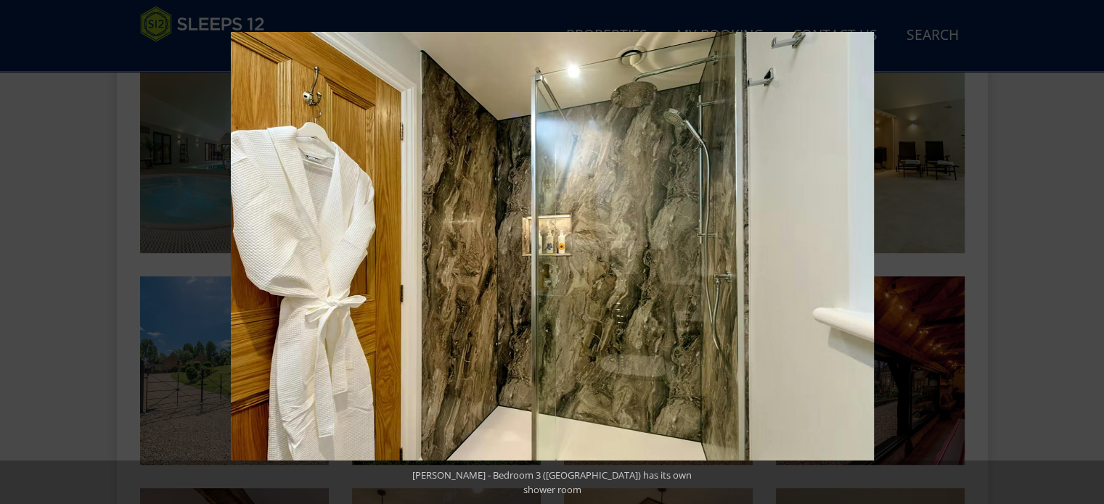
click at [1086, 255] on button at bounding box center [1078, 252] width 51 height 73
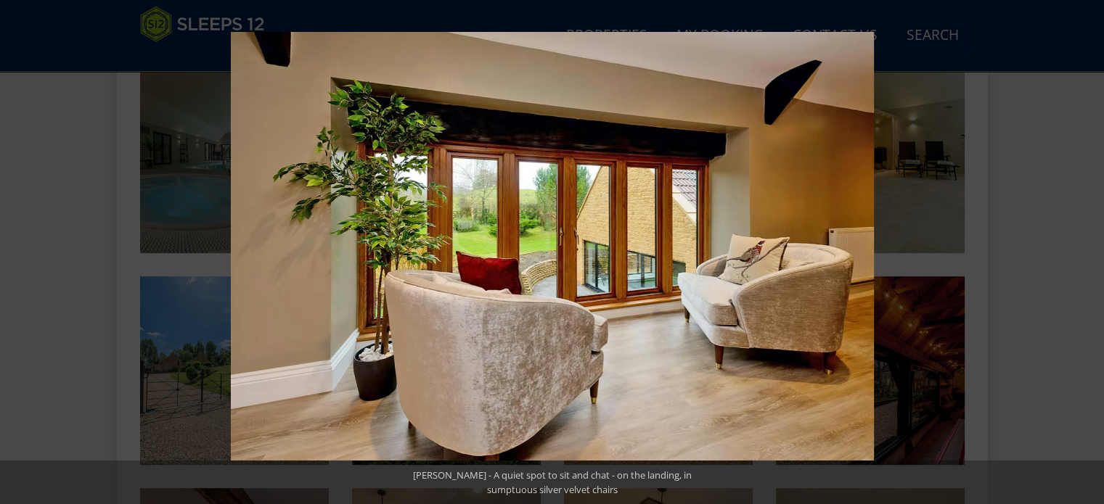
click at [1086, 255] on button at bounding box center [1078, 252] width 51 height 73
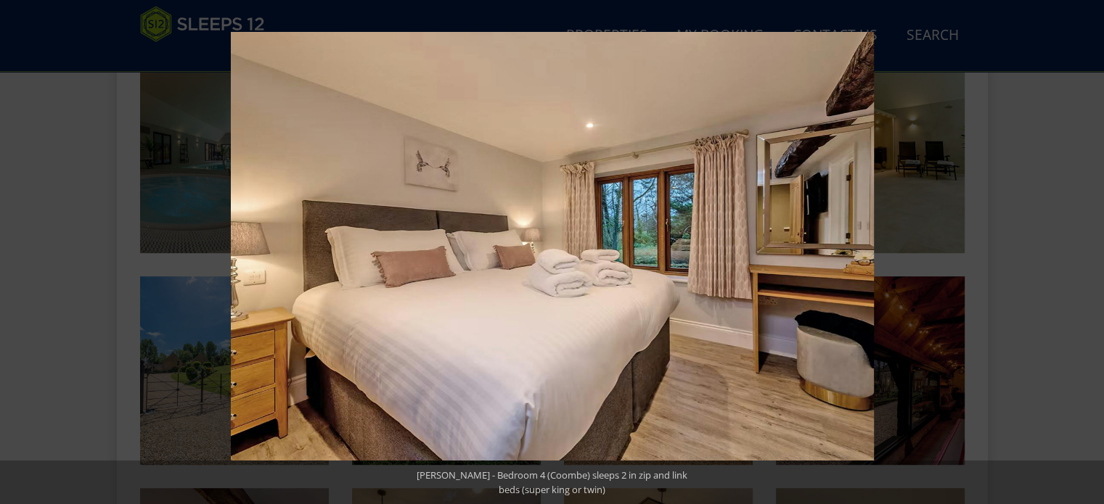
click at [1086, 255] on button at bounding box center [1078, 252] width 51 height 73
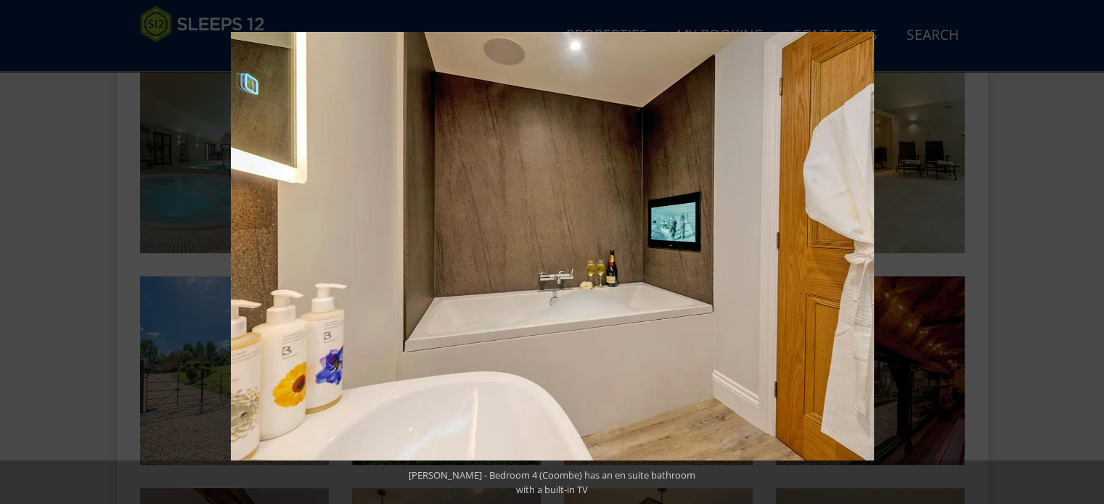
click at [1086, 255] on button at bounding box center [1078, 252] width 51 height 73
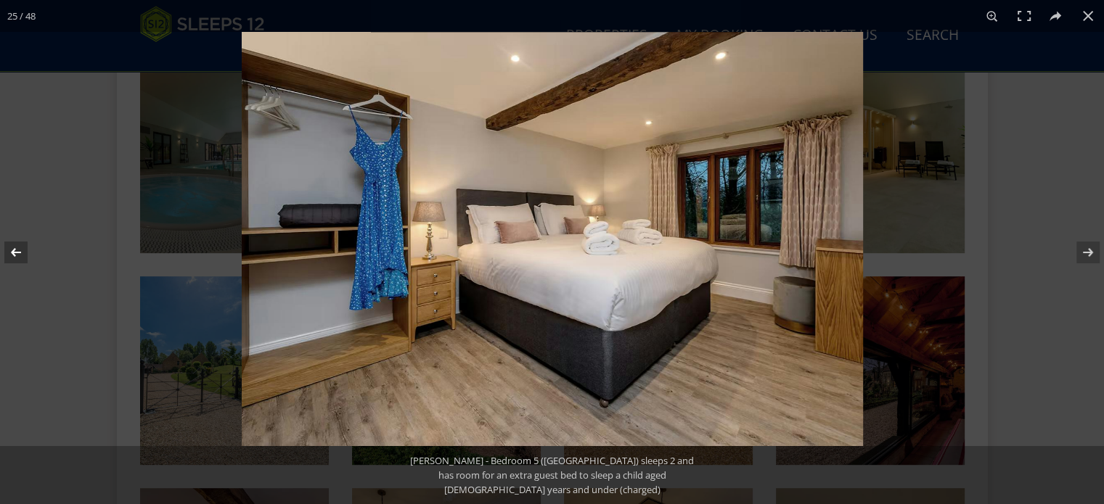
click at [23, 250] on button at bounding box center [25, 252] width 51 height 73
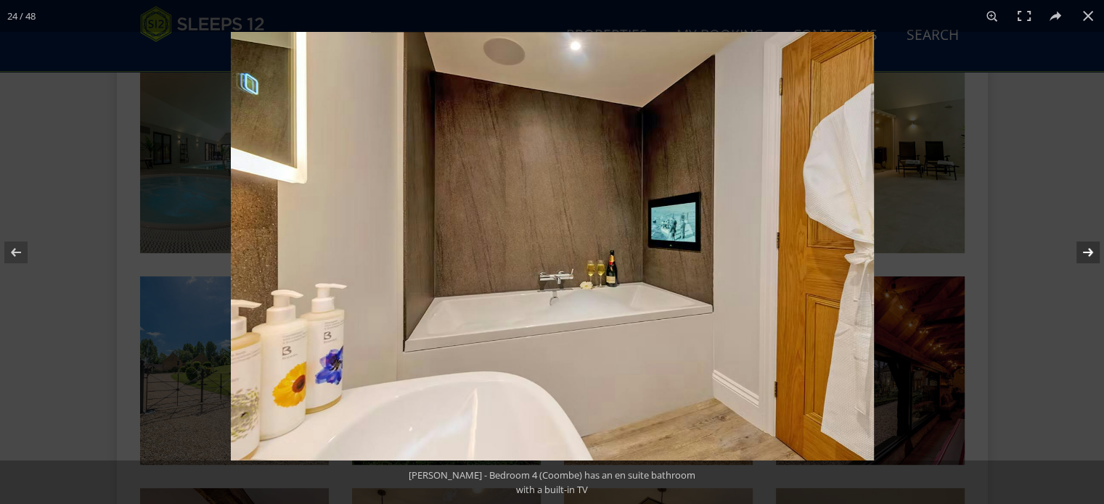
click at [1084, 250] on button at bounding box center [1078, 252] width 51 height 73
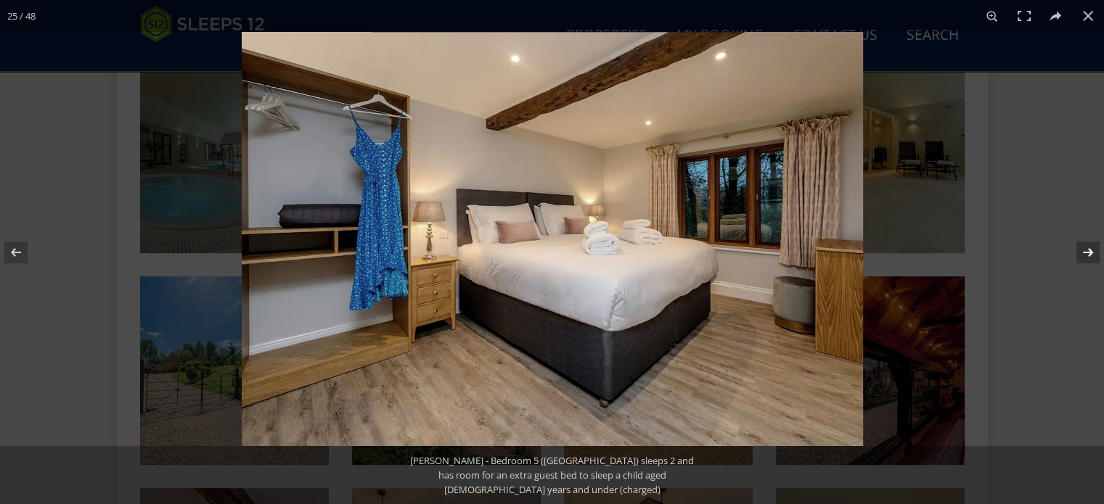
click at [1085, 250] on button at bounding box center [1078, 252] width 51 height 73
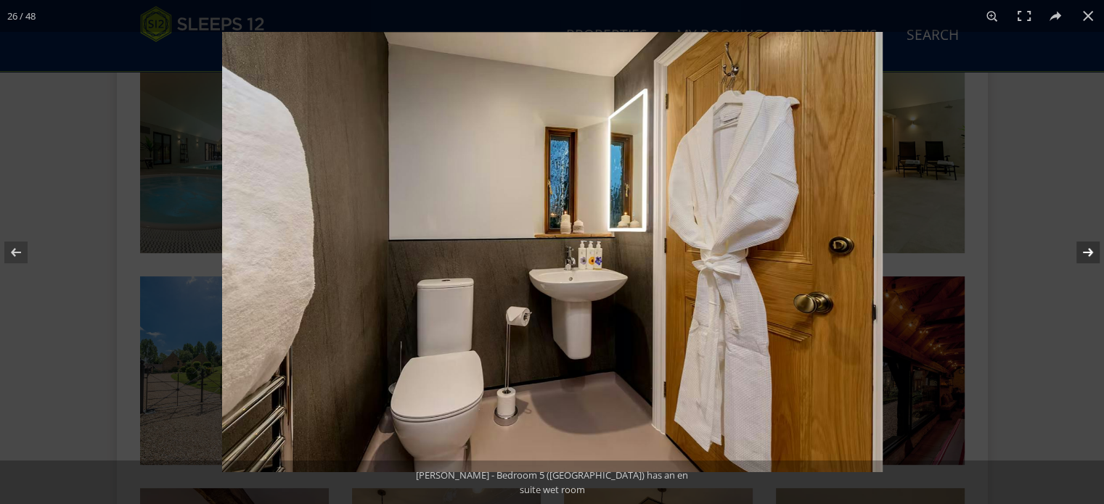
click at [1085, 250] on button at bounding box center [1078, 252] width 51 height 73
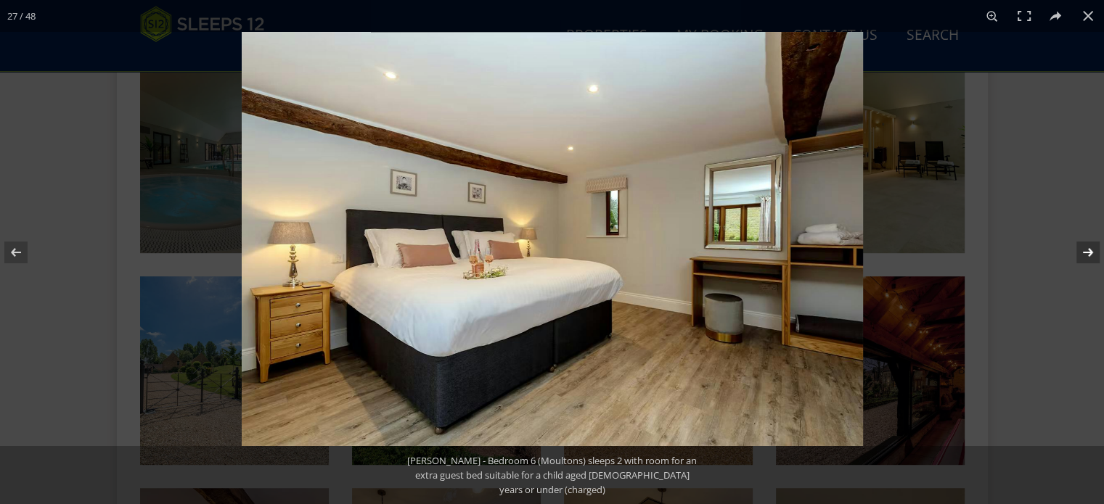
click at [1089, 249] on button at bounding box center [1078, 252] width 51 height 73
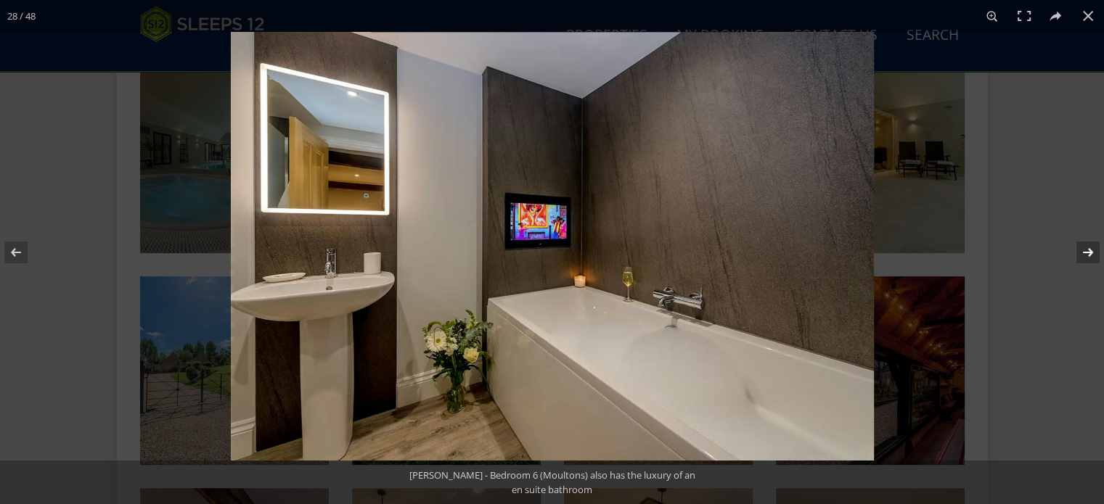
click at [1089, 249] on button at bounding box center [1078, 252] width 51 height 73
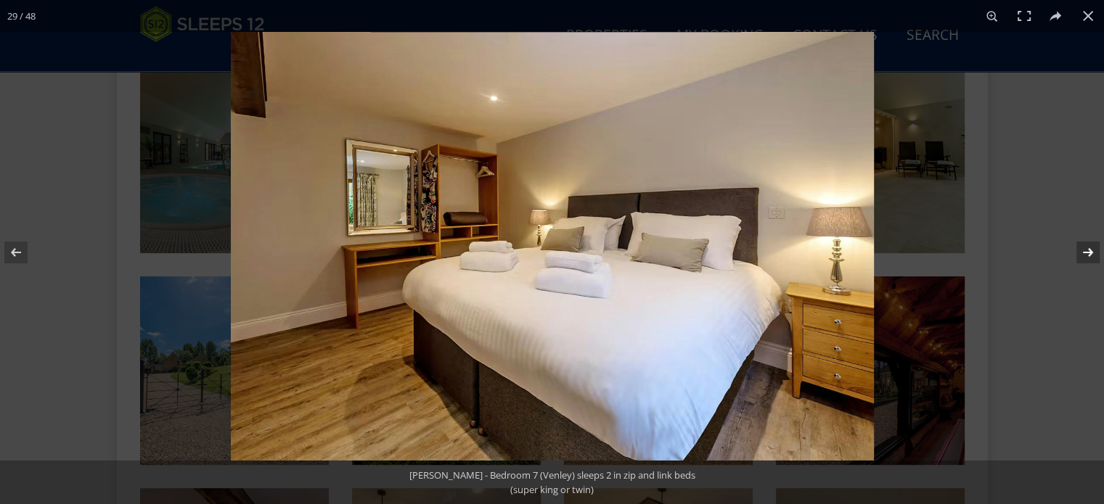
click at [1089, 249] on button at bounding box center [1078, 252] width 51 height 73
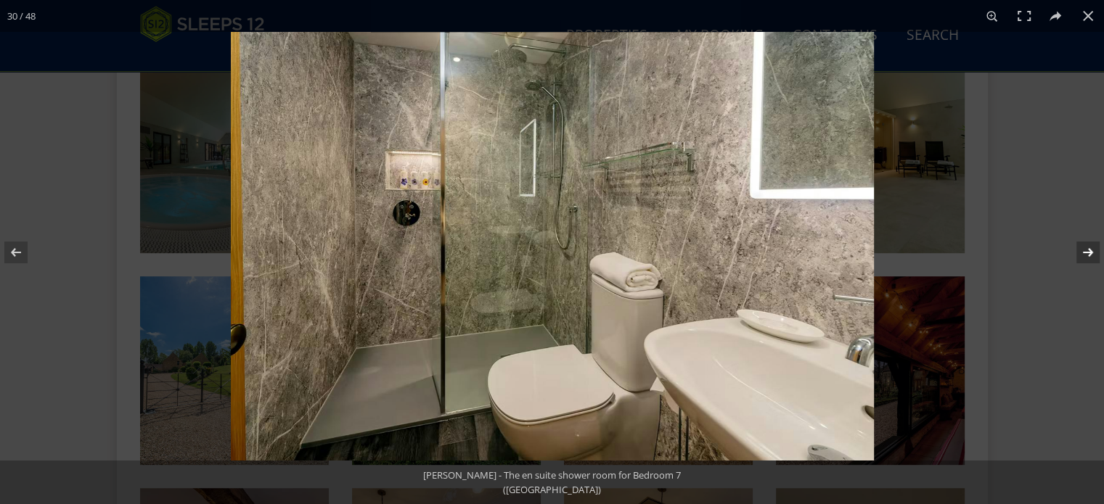
click at [1089, 249] on button at bounding box center [1078, 252] width 51 height 73
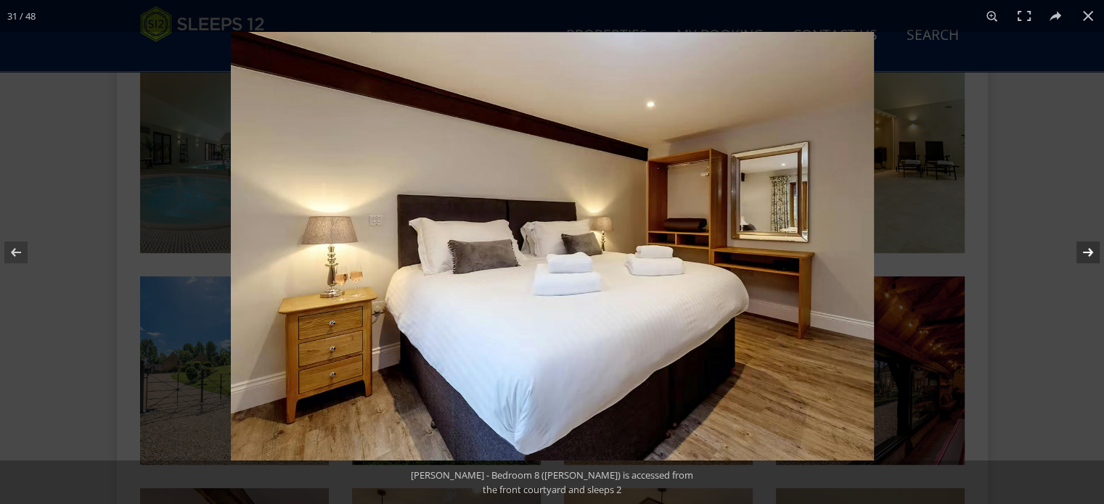
click at [1089, 249] on button at bounding box center [1078, 252] width 51 height 73
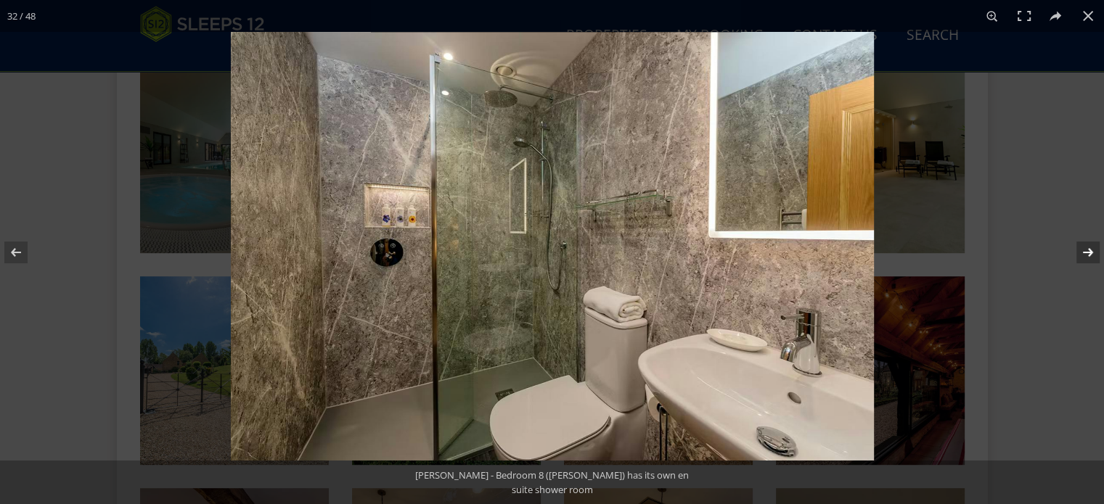
click at [1089, 249] on button at bounding box center [1078, 252] width 51 height 73
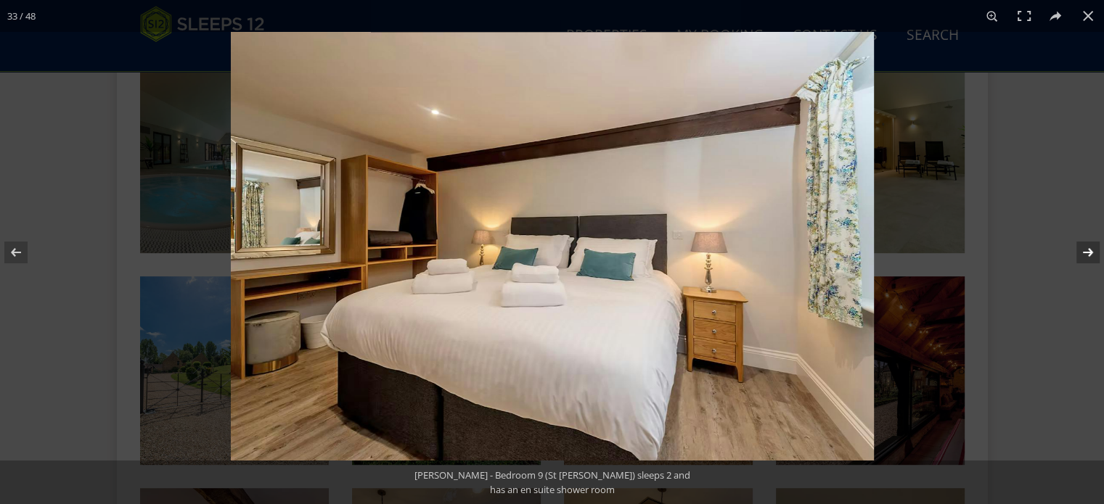
click at [1089, 249] on button at bounding box center [1078, 252] width 51 height 73
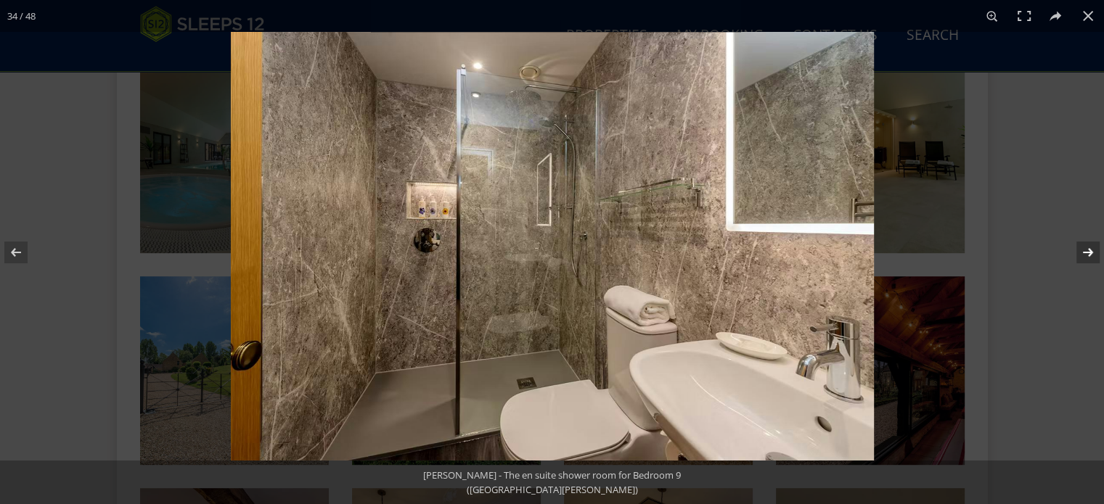
click at [1089, 249] on button at bounding box center [1078, 252] width 51 height 73
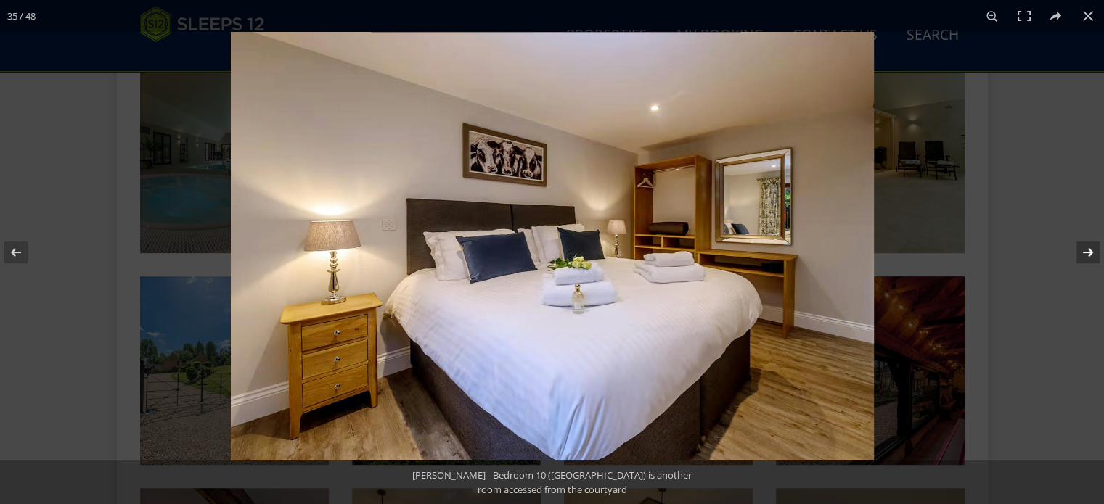
click at [1089, 249] on button at bounding box center [1078, 252] width 51 height 73
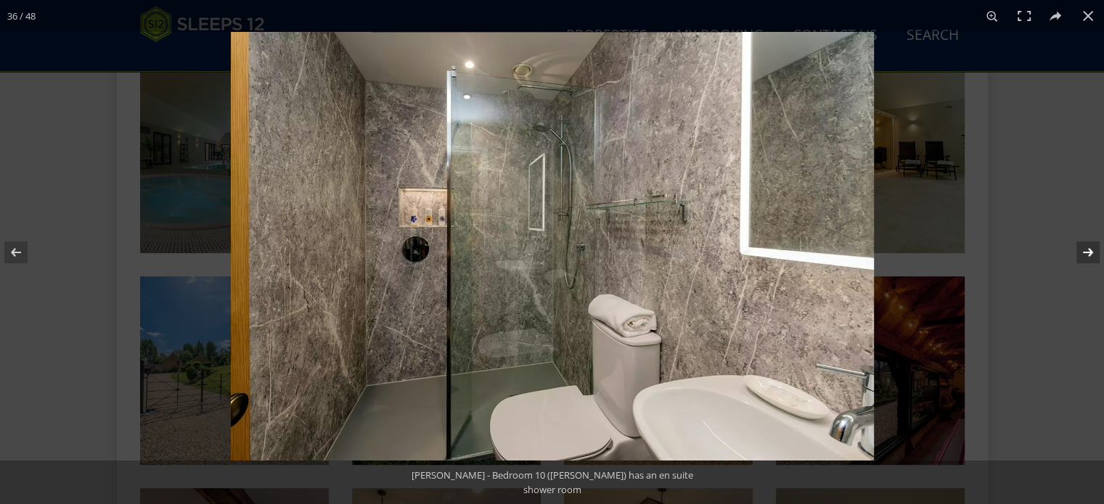
click at [1089, 249] on button at bounding box center [1078, 252] width 51 height 73
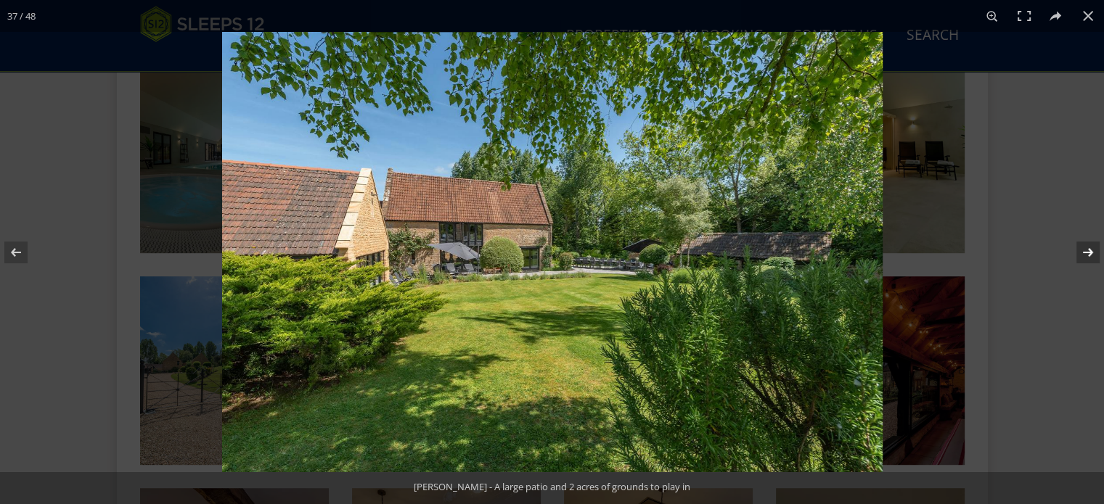
click at [1089, 249] on button at bounding box center [1078, 252] width 51 height 73
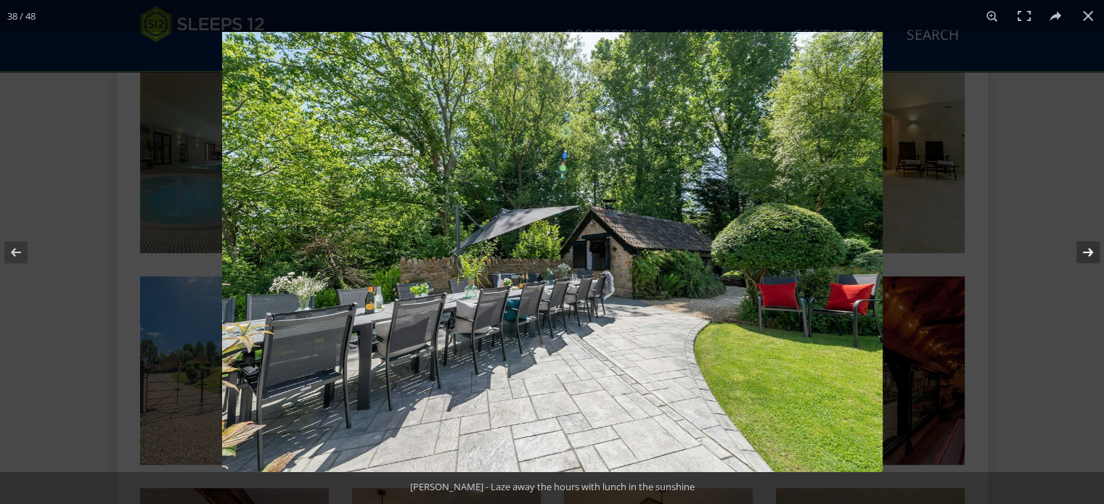
click at [1089, 249] on button at bounding box center [1078, 252] width 51 height 73
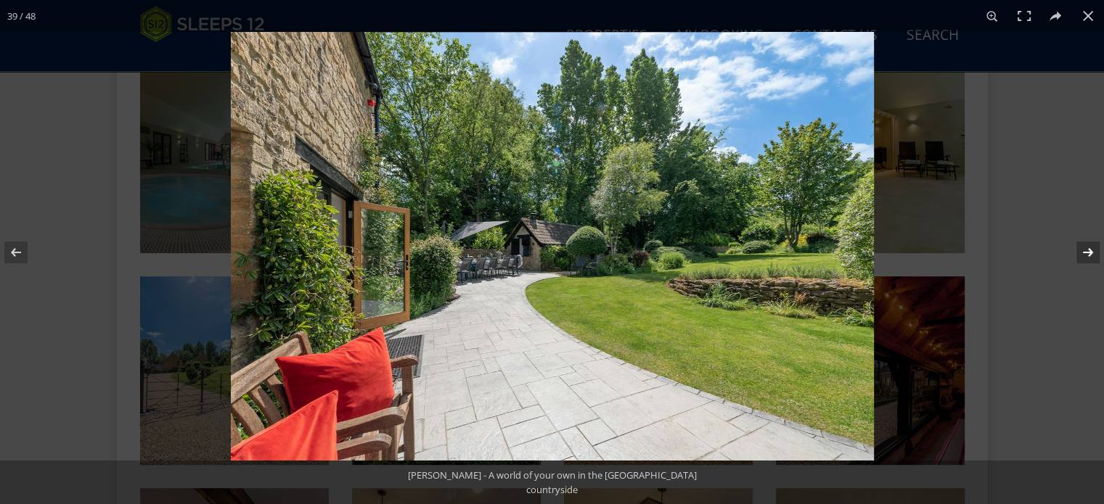
click at [1089, 249] on button at bounding box center [1078, 252] width 51 height 73
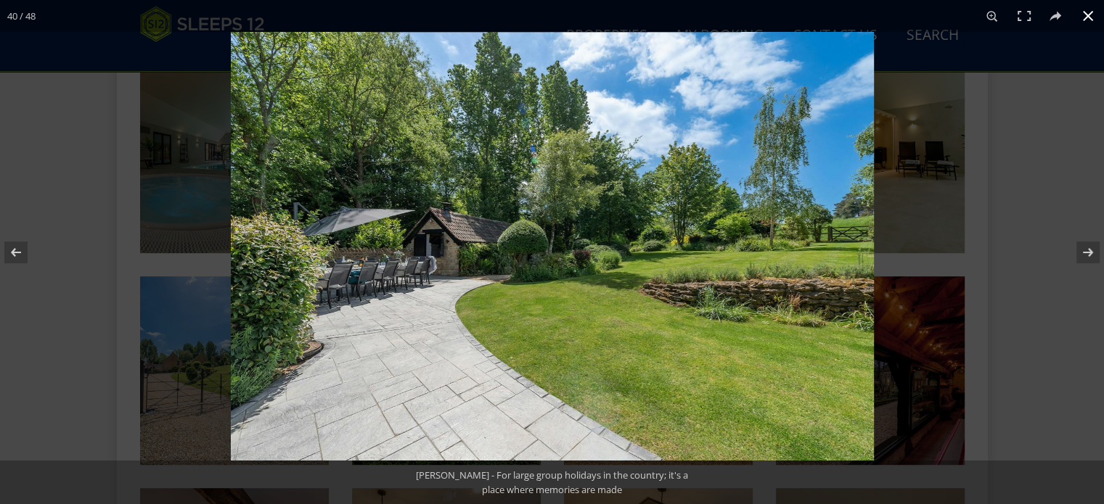
click at [1090, 14] on button at bounding box center [1088, 16] width 32 height 32
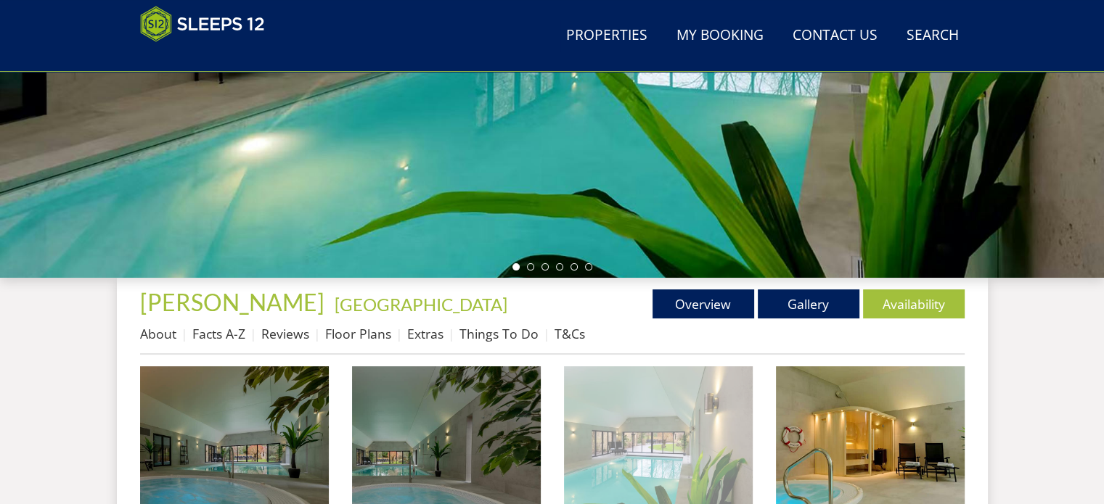
scroll to position [363, 0]
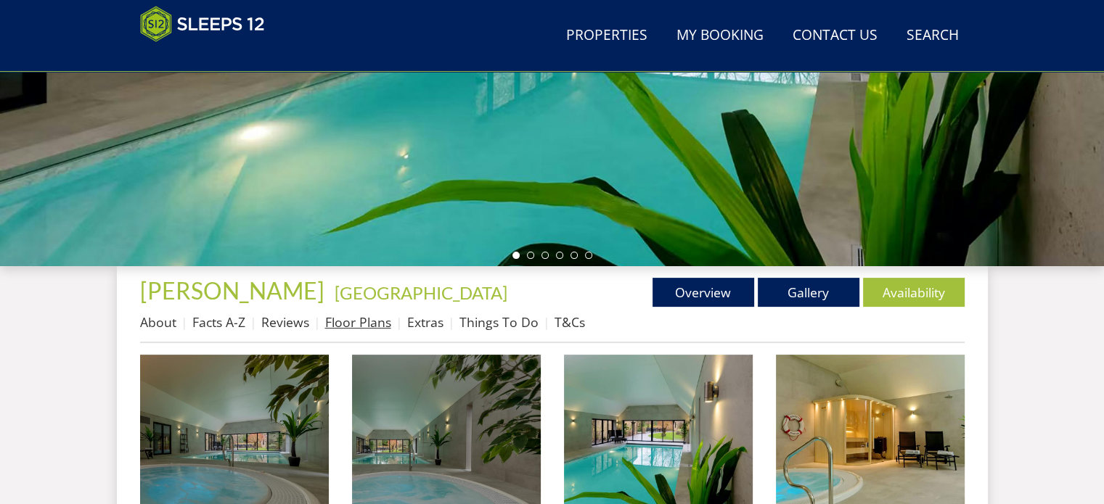
click at [348, 322] on link "Floor Plans" at bounding box center [358, 322] width 66 height 17
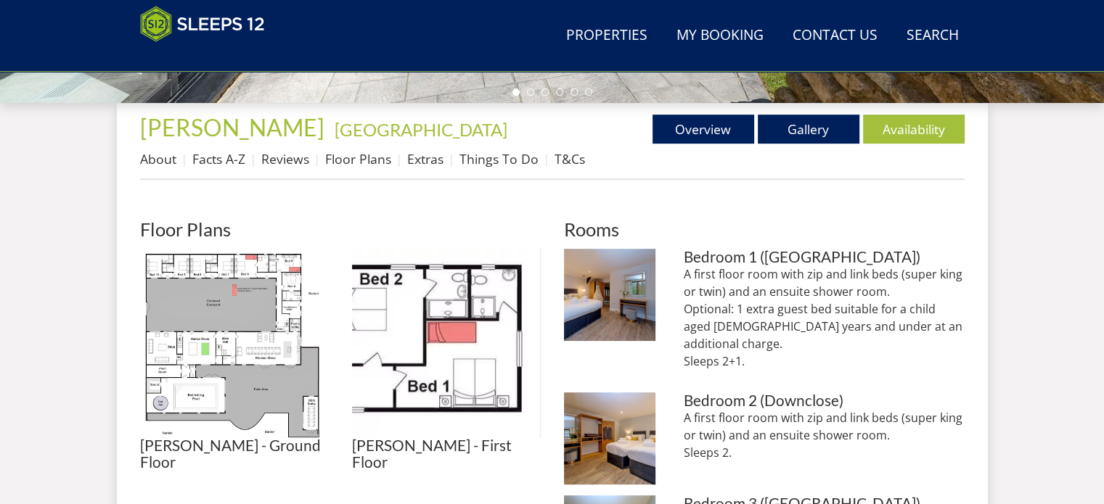
scroll to position [653, 0]
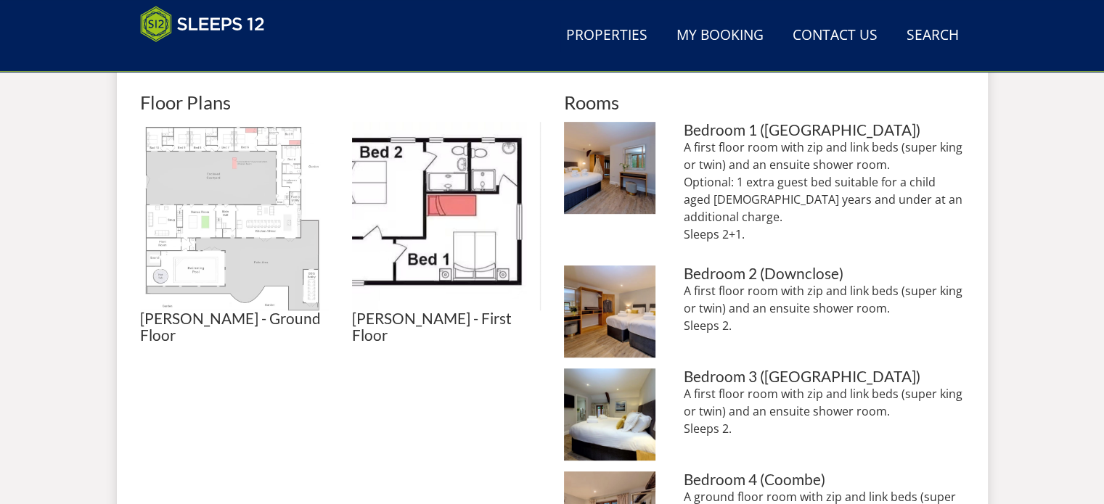
click at [232, 184] on img at bounding box center [234, 216] width 189 height 189
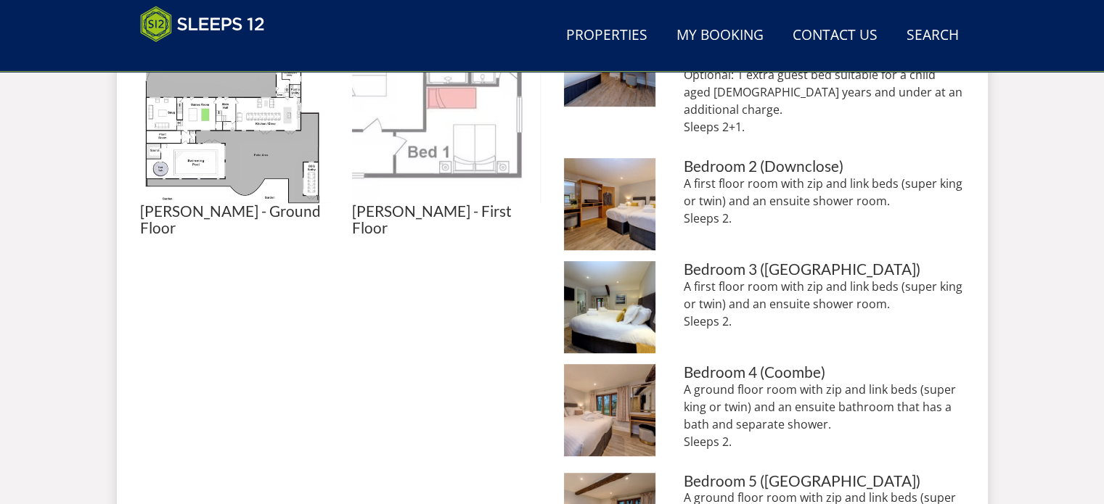
scroll to position [726, 0]
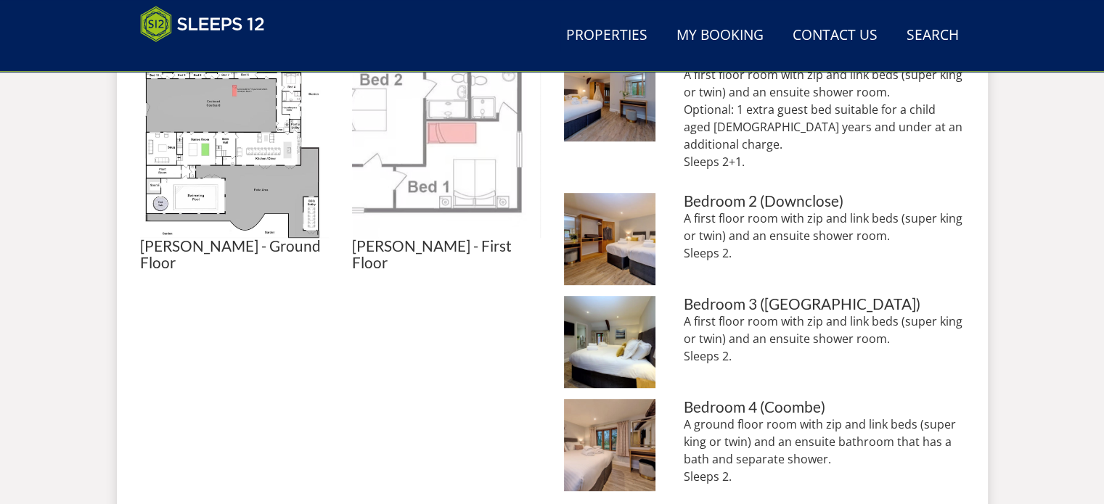
click at [453, 166] on img at bounding box center [446, 143] width 189 height 189
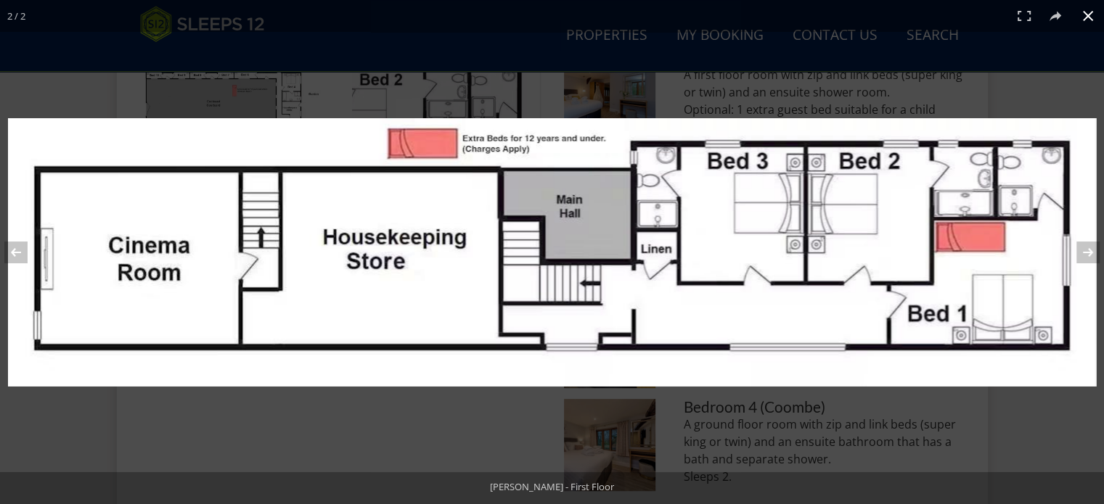
click at [1090, 20] on button at bounding box center [1088, 16] width 32 height 32
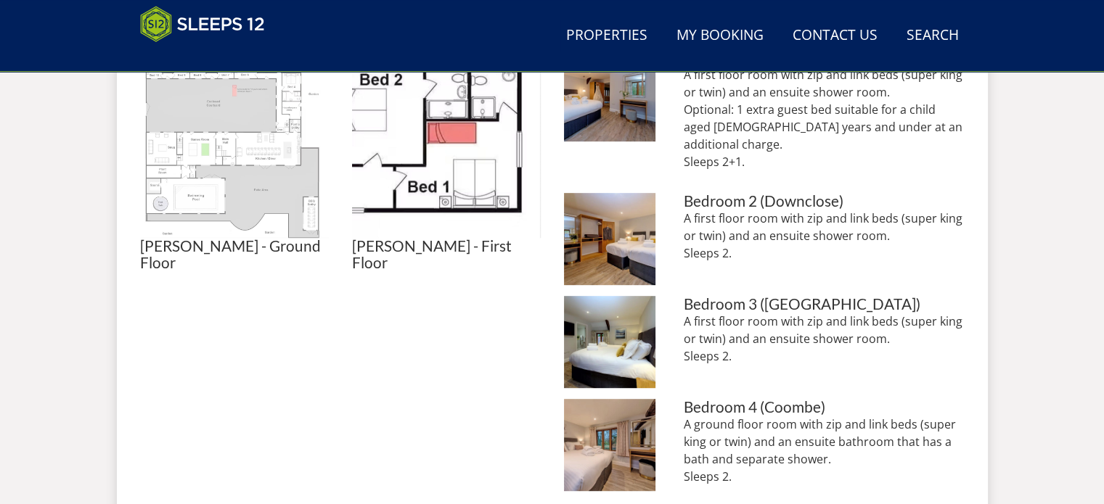
click at [216, 144] on img at bounding box center [234, 143] width 189 height 189
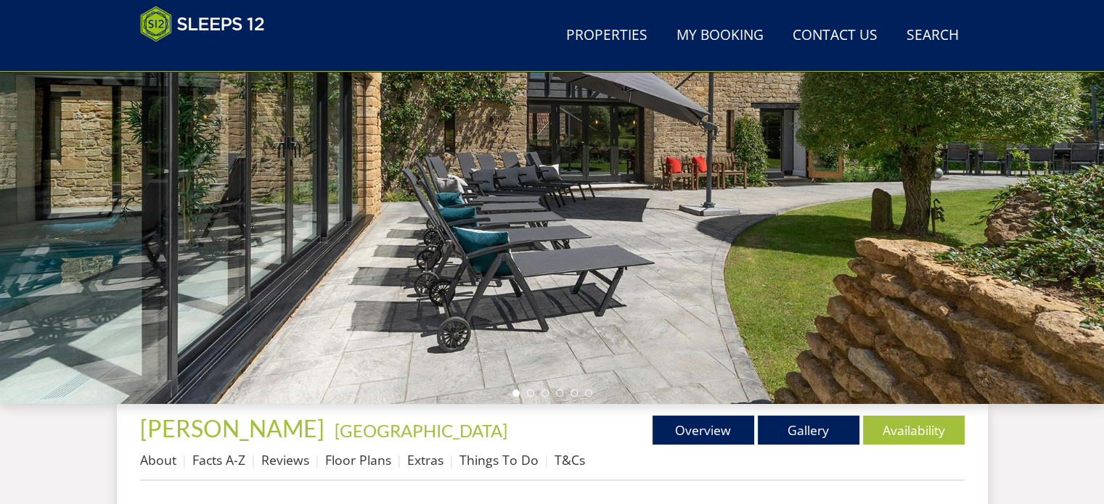
scroll to position [435, 0]
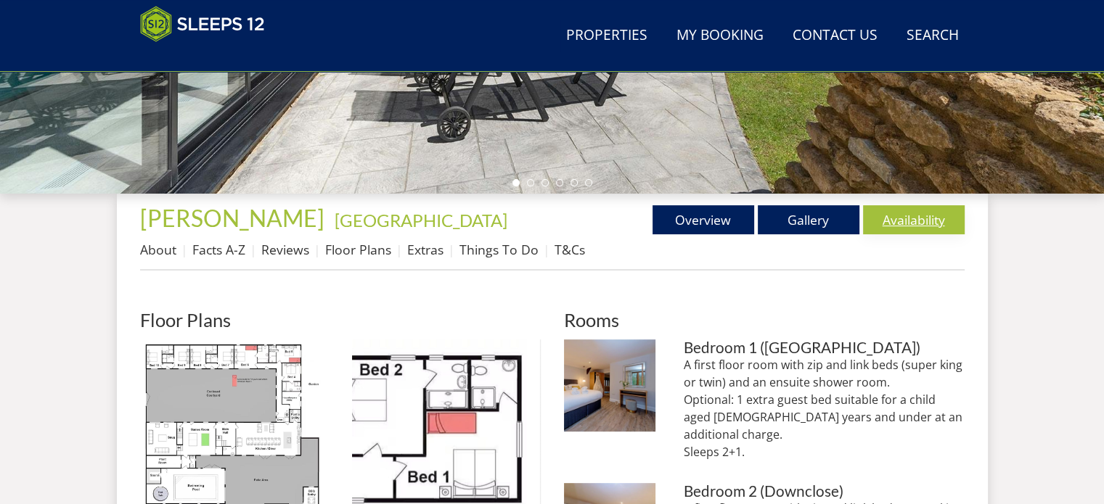
click at [920, 218] on link "Availability" at bounding box center [914, 219] width 102 height 29
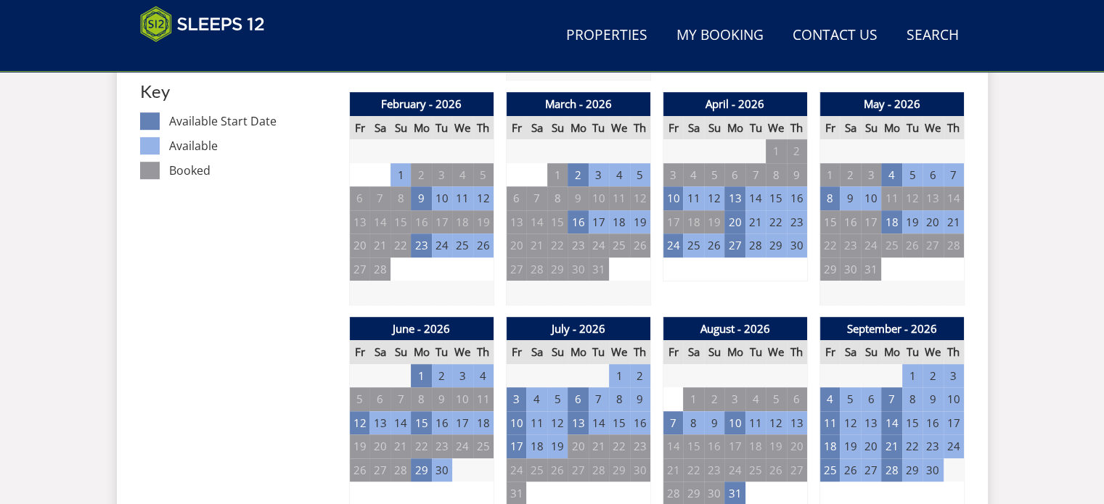
scroll to position [871, 0]
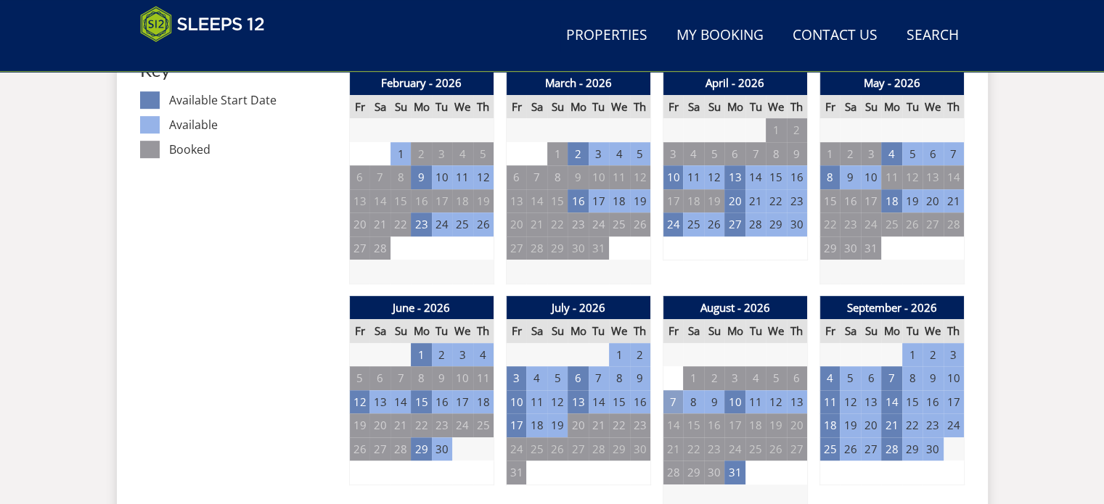
click at [668, 400] on td "7" at bounding box center [673, 402] width 20 height 24
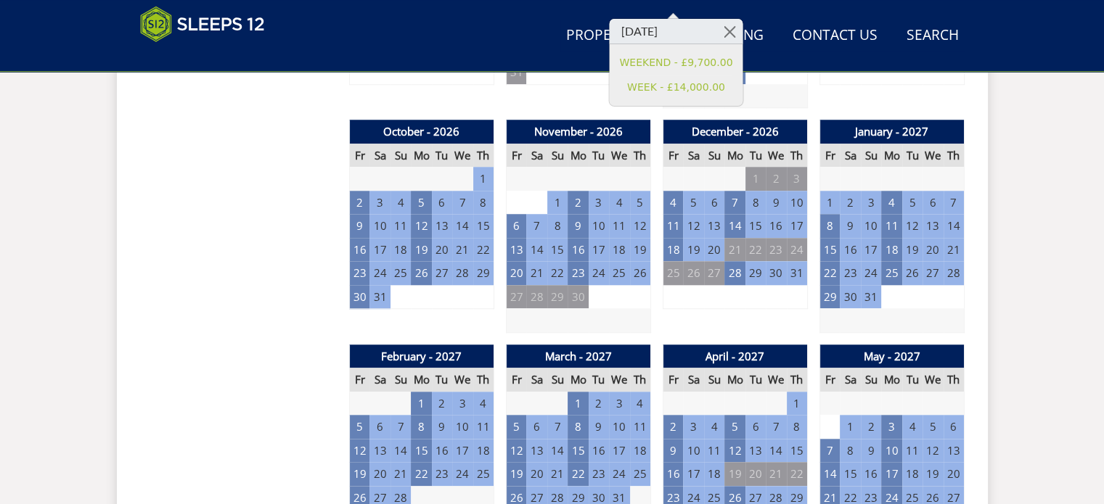
scroll to position [1306, 0]
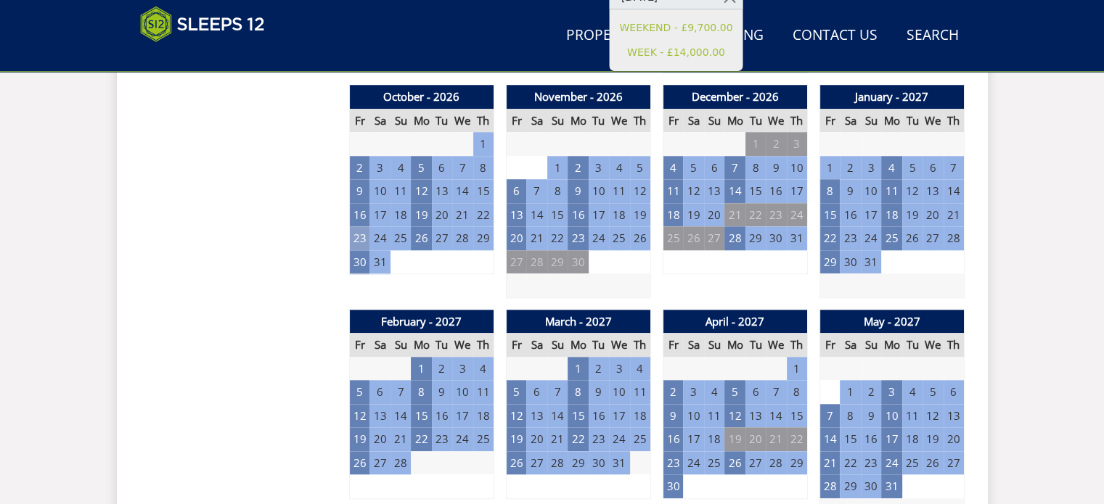
click at [360, 237] on td "23" at bounding box center [359, 238] width 20 height 24
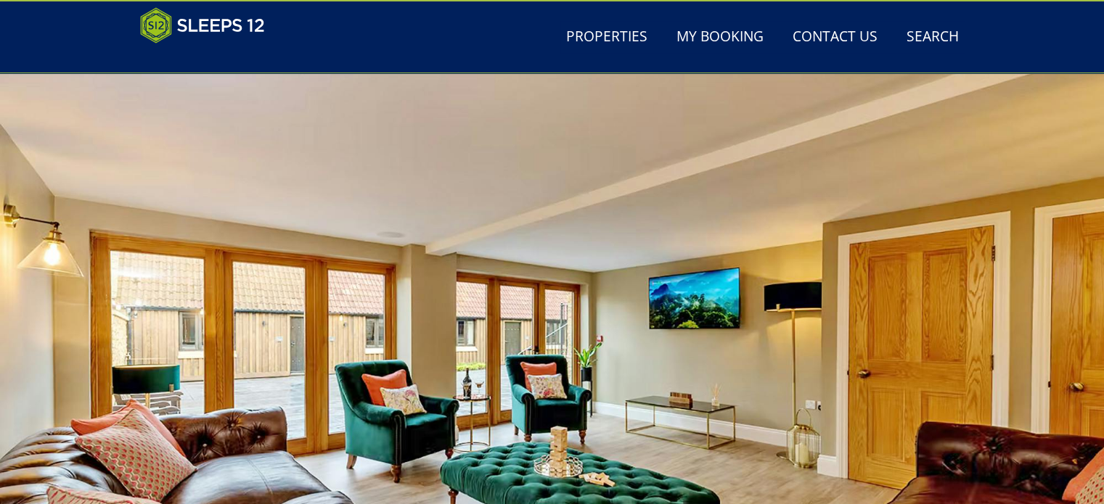
scroll to position [0, 0]
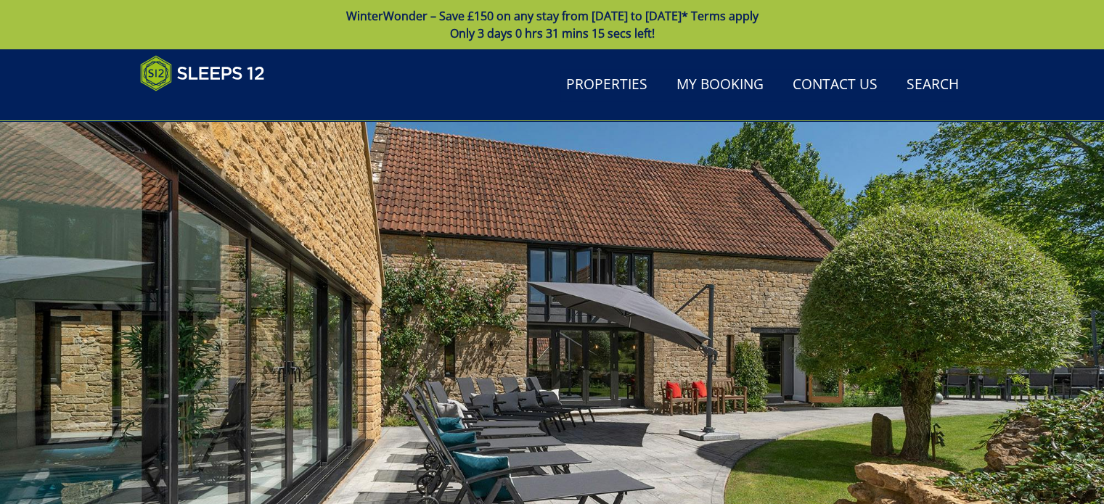
scroll to position [435, 0]
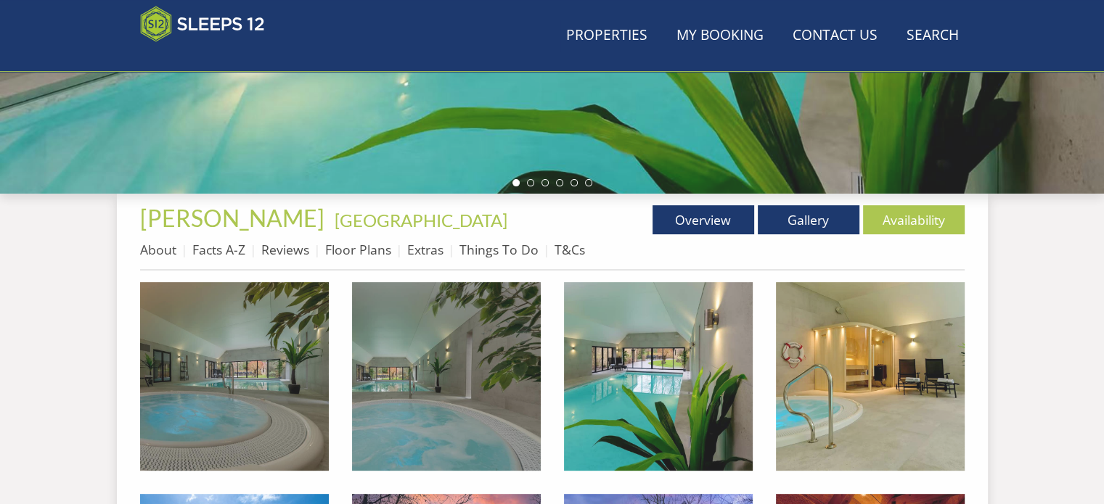
scroll to position [363, 0]
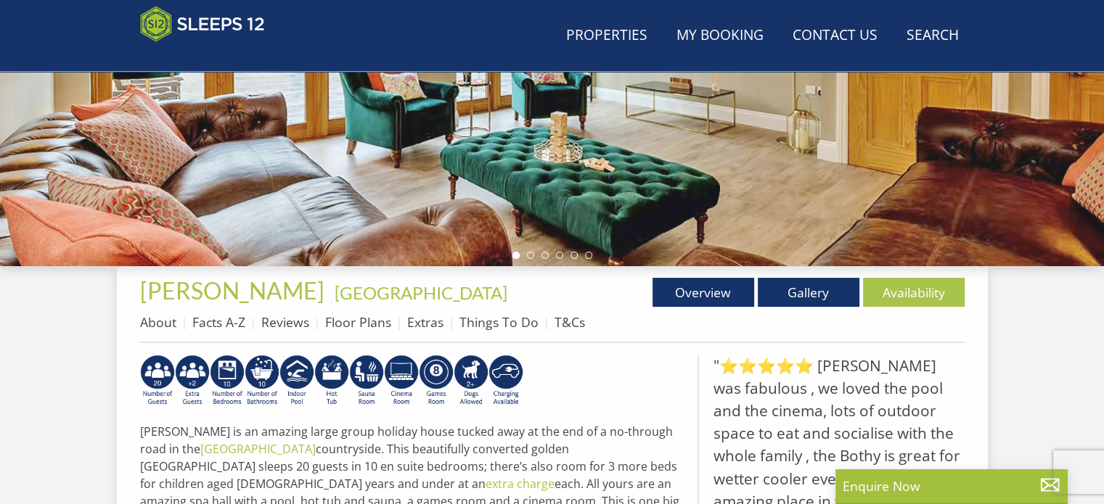
scroll to position [290, 0]
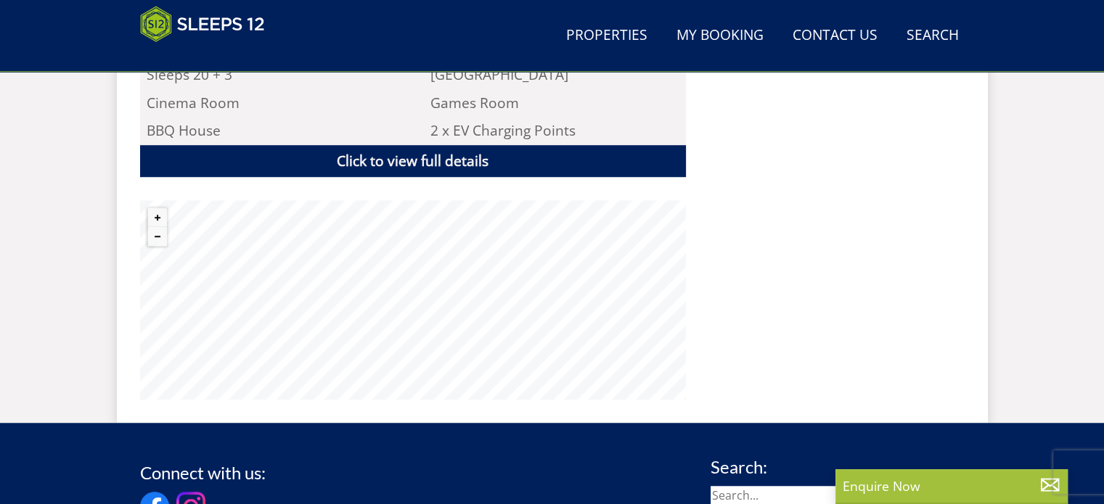
select select "20"
select select "10"
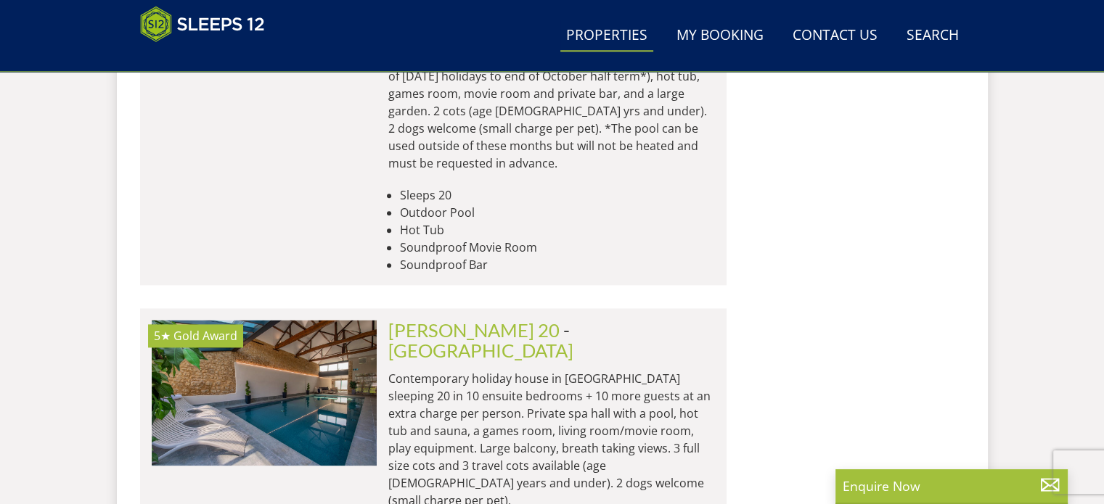
scroll to position [1757, 0]
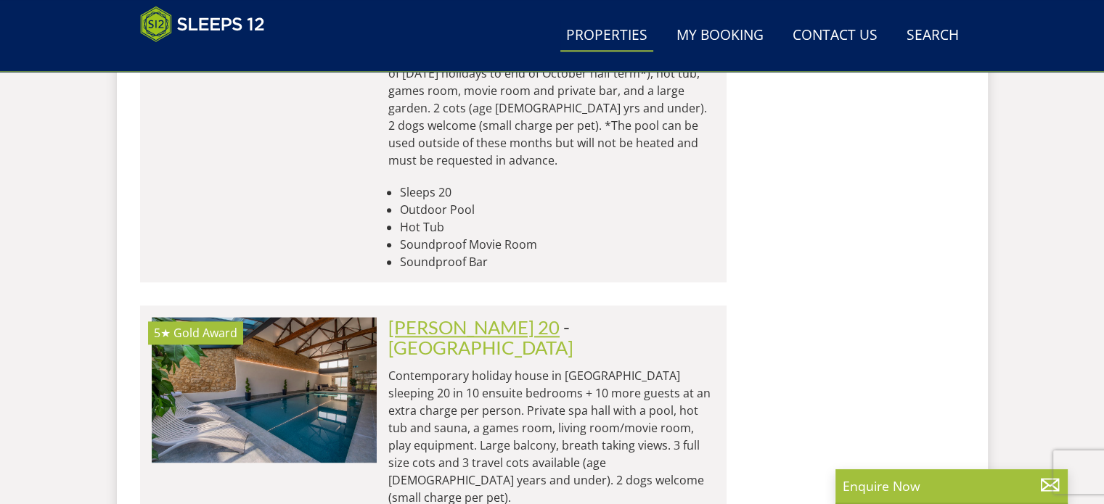
click at [441, 316] on link "[PERSON_NAME] 20" at bounding box center [473, 327] width 171 height 22
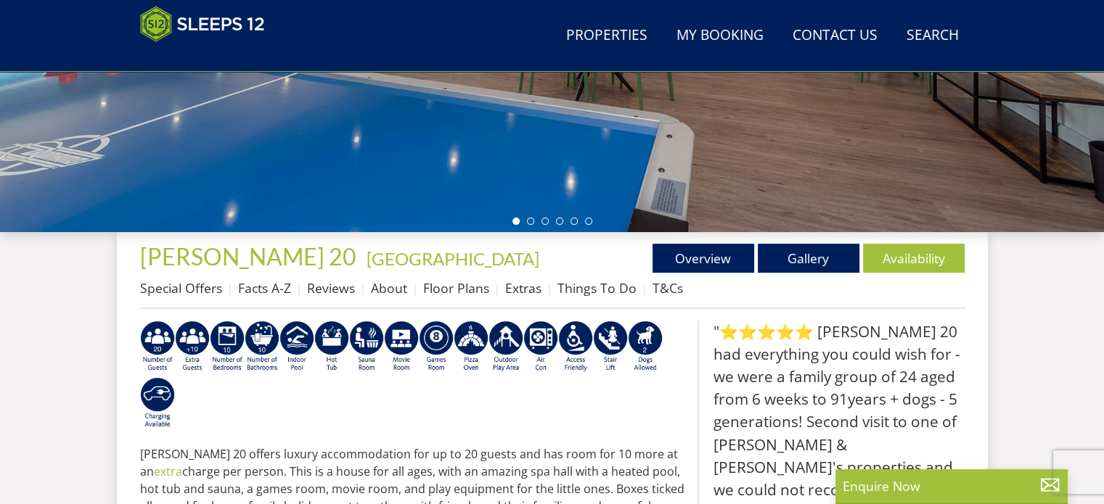
scroll to position [363, 0]
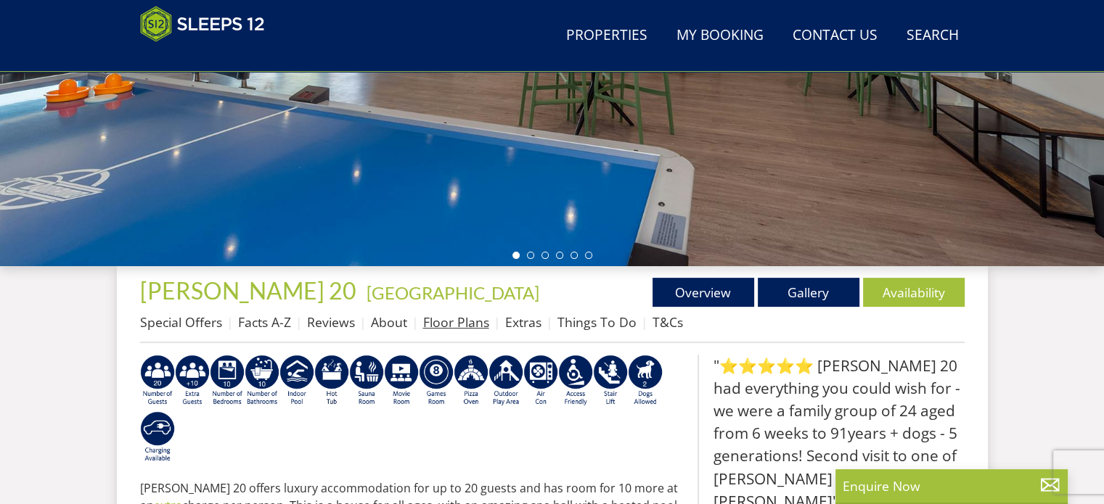
click at [443, 324] on link "Floor Plans" at bounding box center [456, 322] width 66 height 17
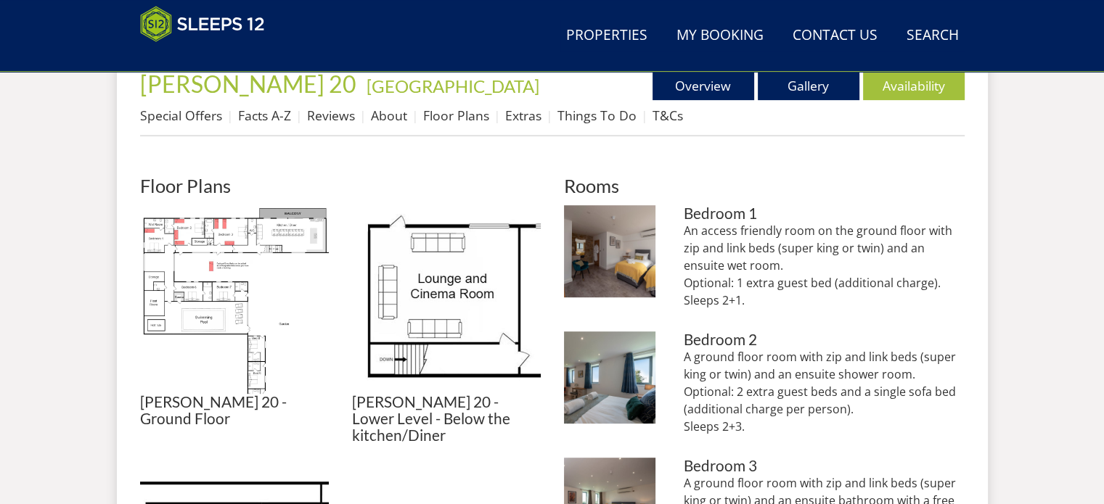
scroll to position [581, 0]
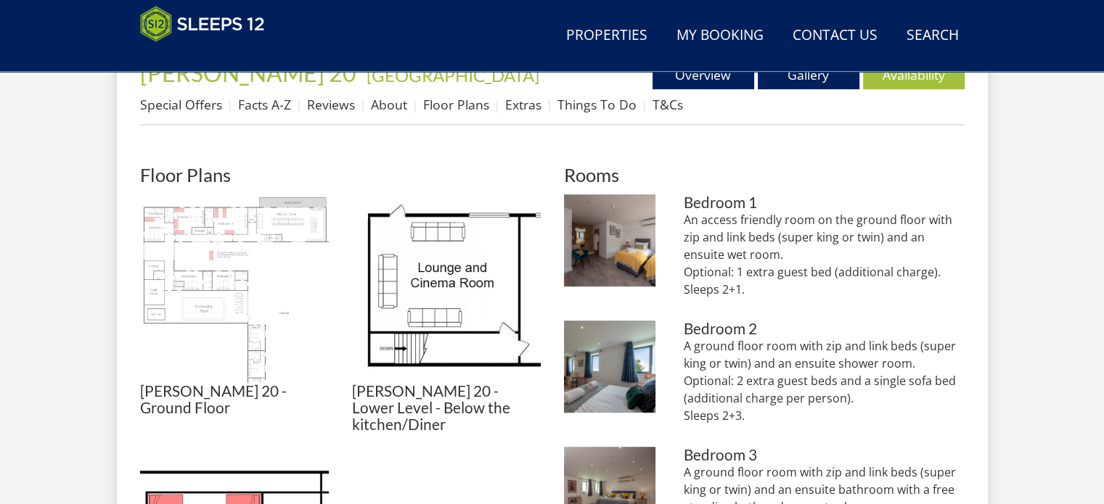
click at [223, 263] on img at bounding box center [234, 288] width 189 height 189
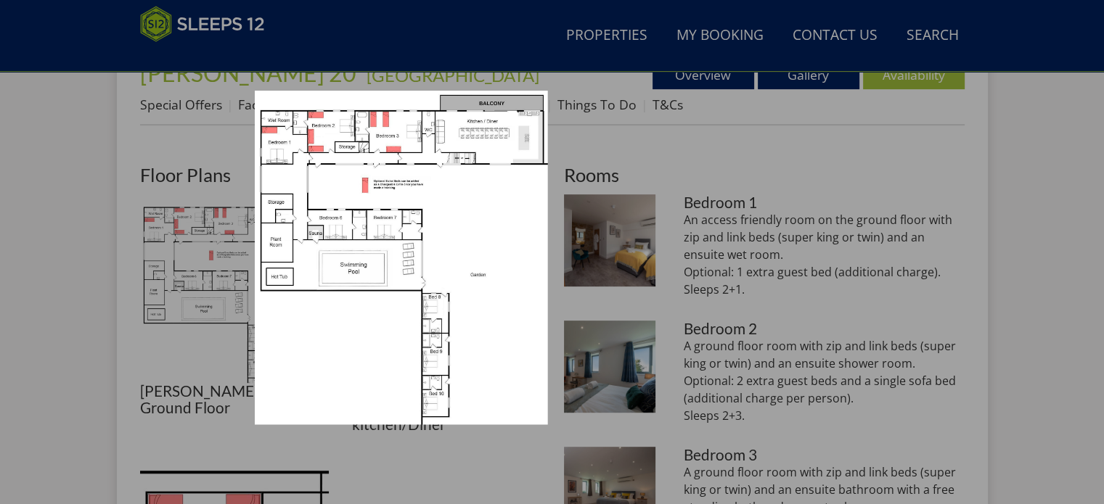
scroll to position [653, 0]
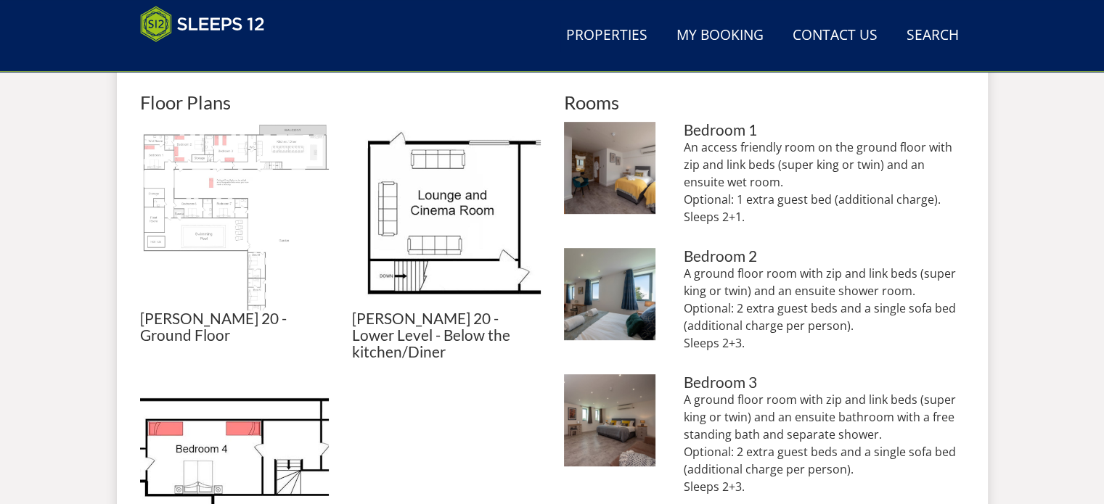
click at [199, 175] on img at bounding box center [234, 216] width 189 height 189
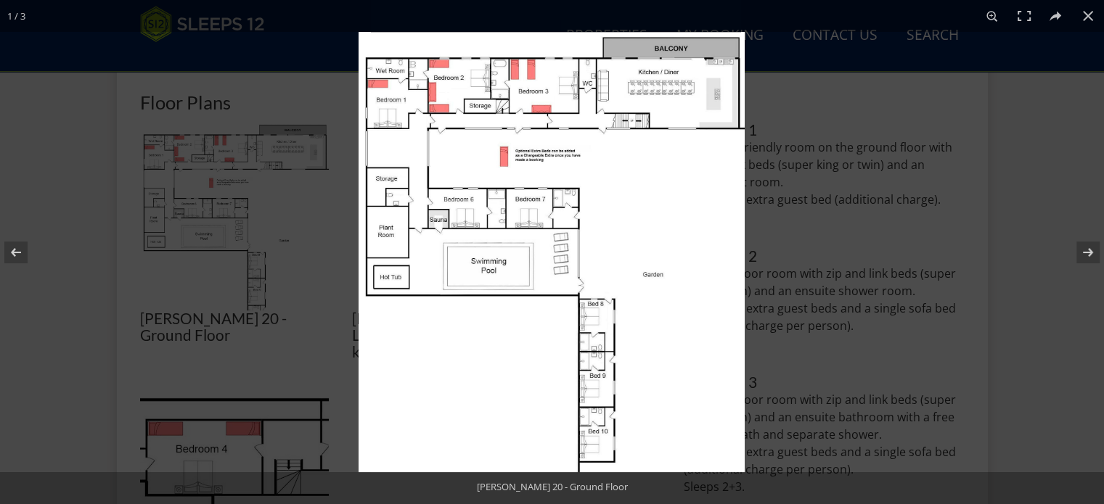
click at [639, 180] on img at bounding box center [552, 252] width 386 height 441
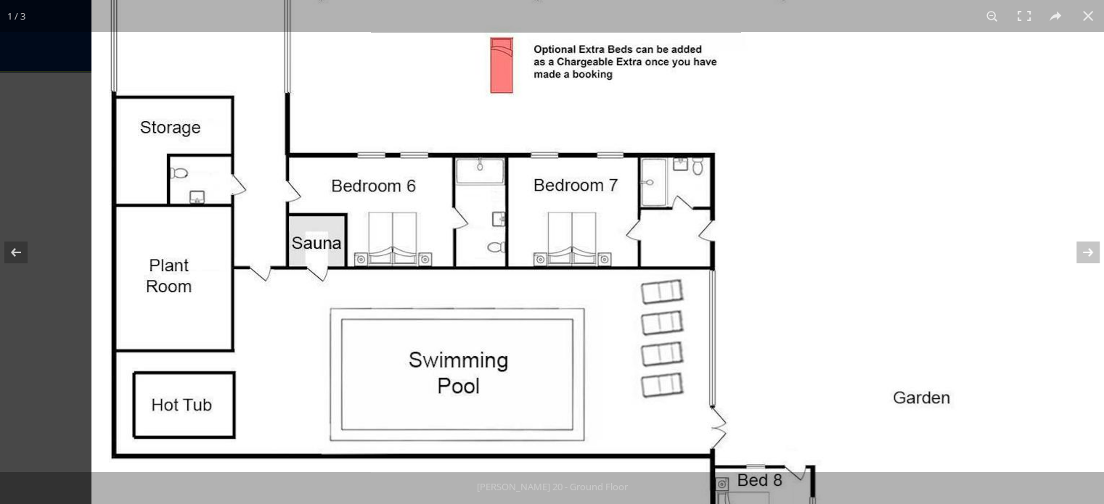
drag, startPoint x: 713, startPoint y: 173, endPoint x: 996, endPoint y: 139, distance: 284.5
click at [988, 137] on img at bounding box center [635, 334] width 1089 height 1241
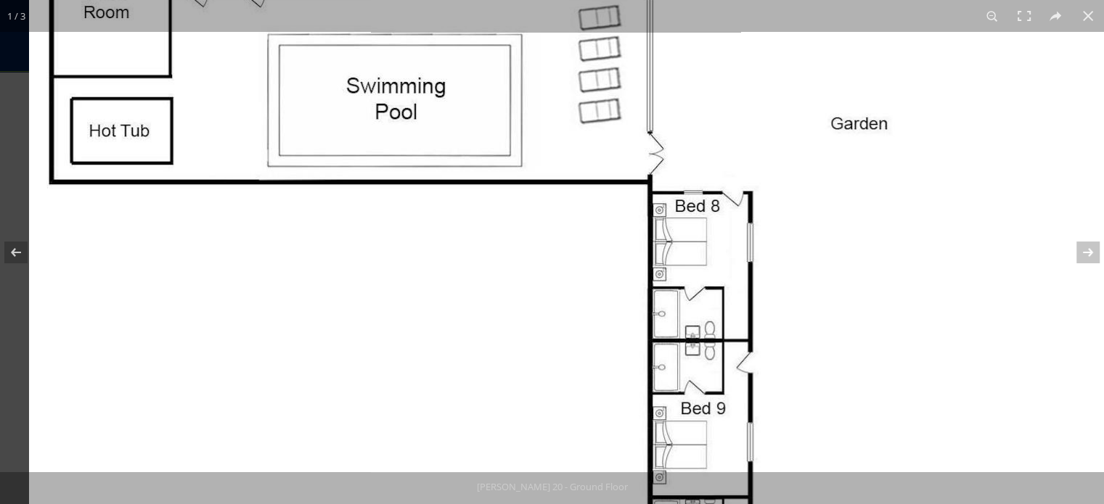
drag, startPoint x: 787, startPoint y: 271, endPoint x: 850, endPoint y: 72, distance: 208.6
click at [843, 68] on img at bounding box center [573, 60] width 1089 height 1241
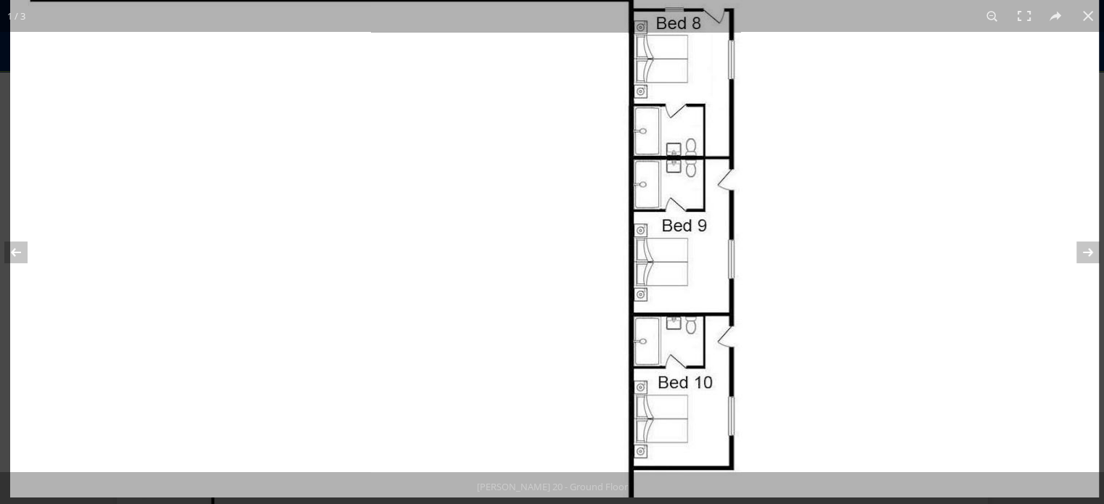
drag, startPoint x: 853, startPoint y: 312, endPoint x: 877, endPoint y: 127, distance: 186.7
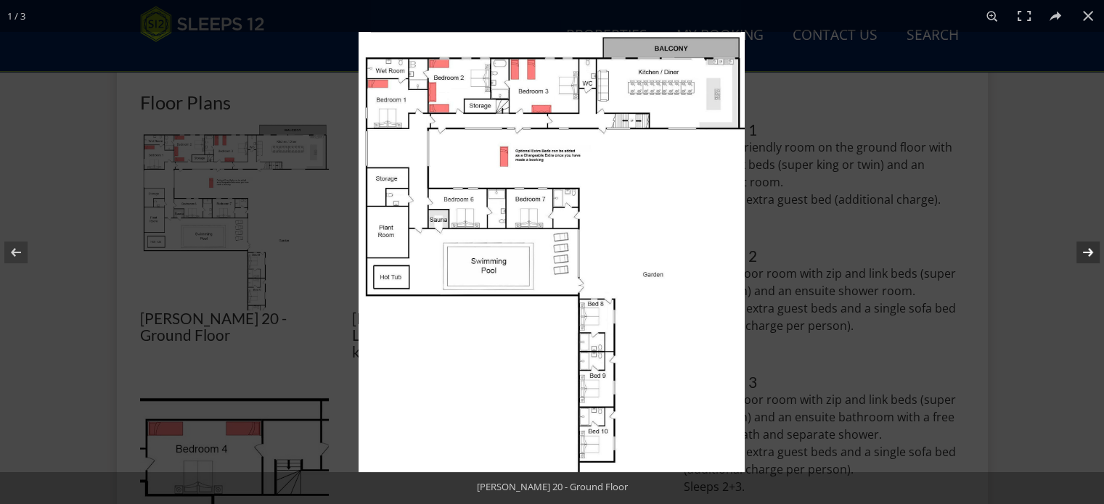
click at [1084, 252] on button at bounding box center [1078, 252] width 51 height 73
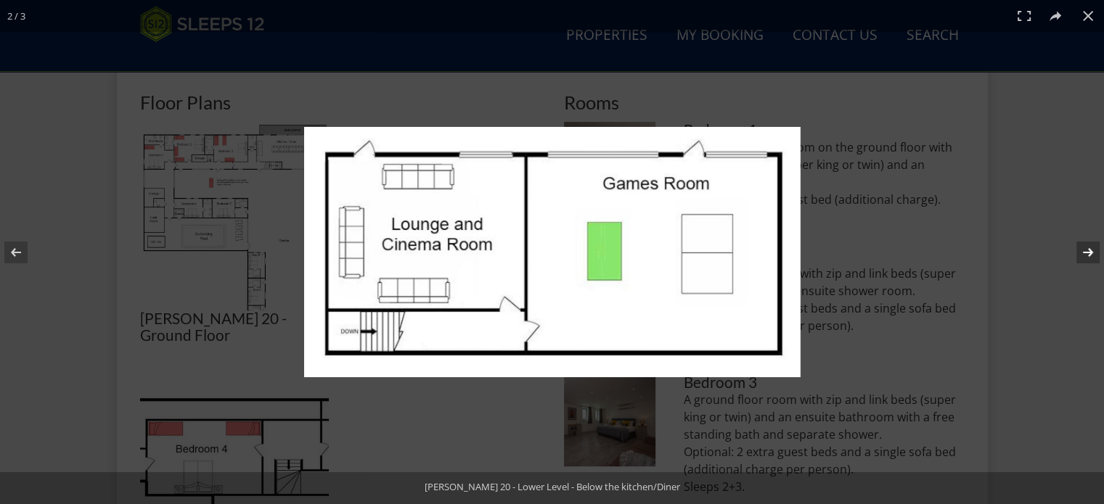
click at [1084, 252] on button at bounding box center [1078, 252] width 51 height 73
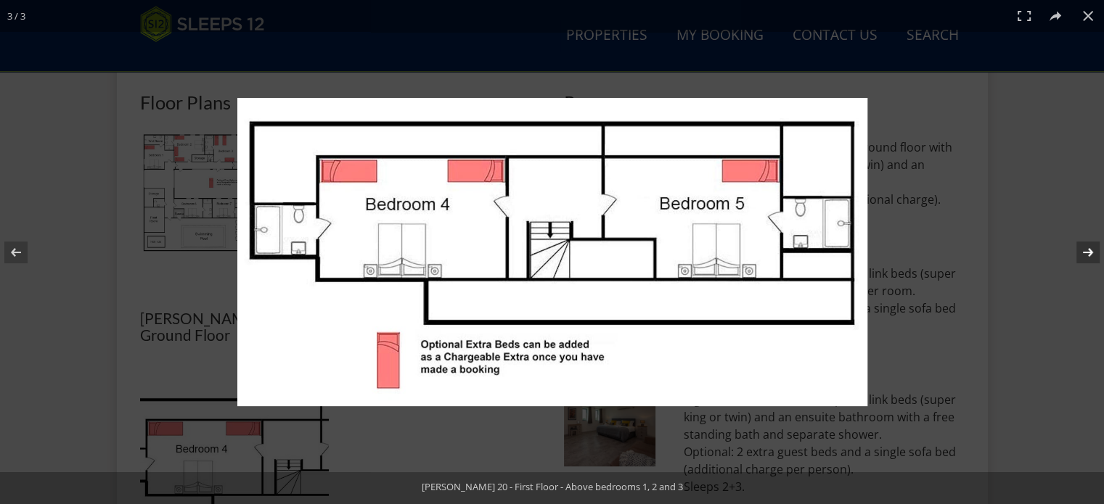
click at [1086, 253] on button at bounding box center [1078, 252] width 51 height 73
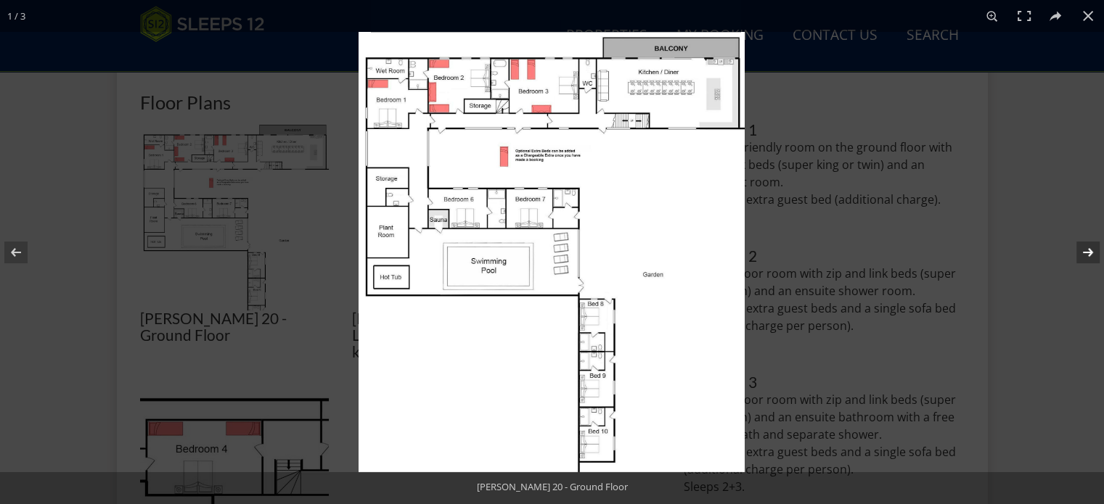
click at [1089, 254] on button at bounding box center [1078, 252] width 51 height 73
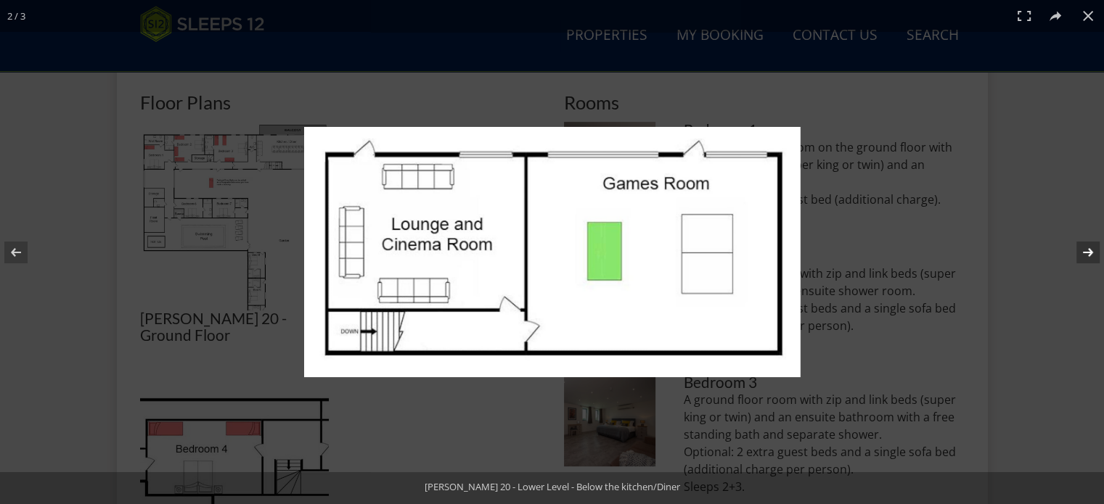
click at [1089, 254] on button at bounding box center [1078, 252] width 51 height 73
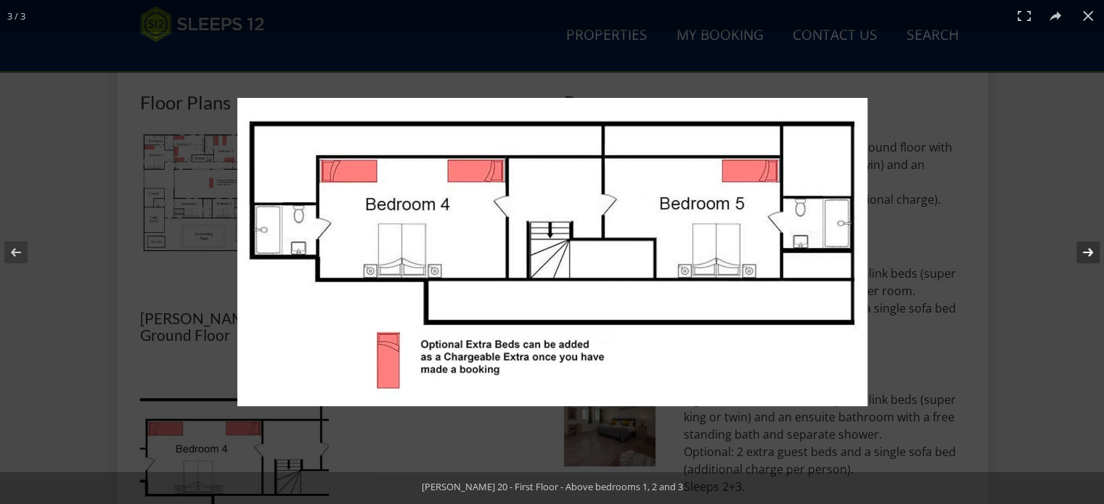
click at [1087, 253] on button at bounding box center [1078, 252] width 51 height 73
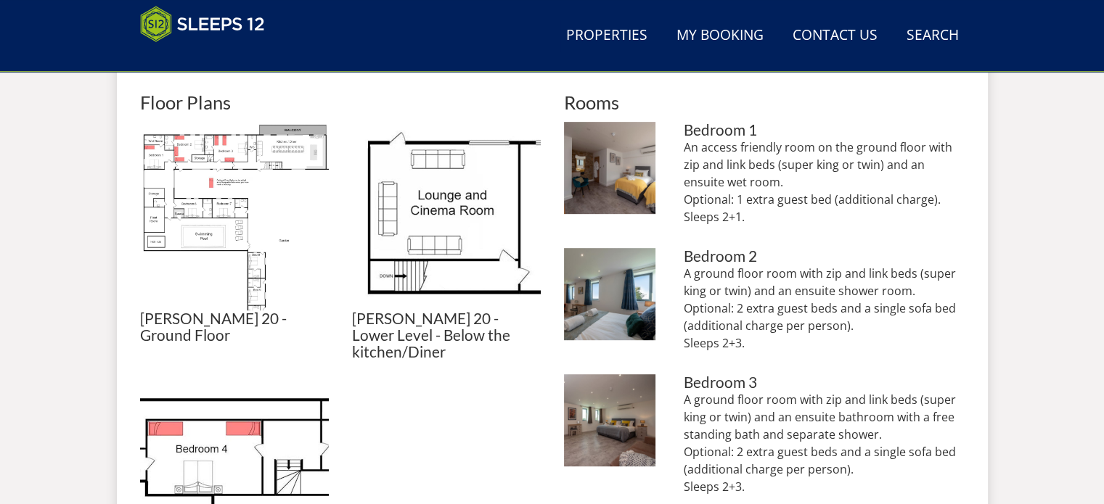
scroll to position [581, 0]
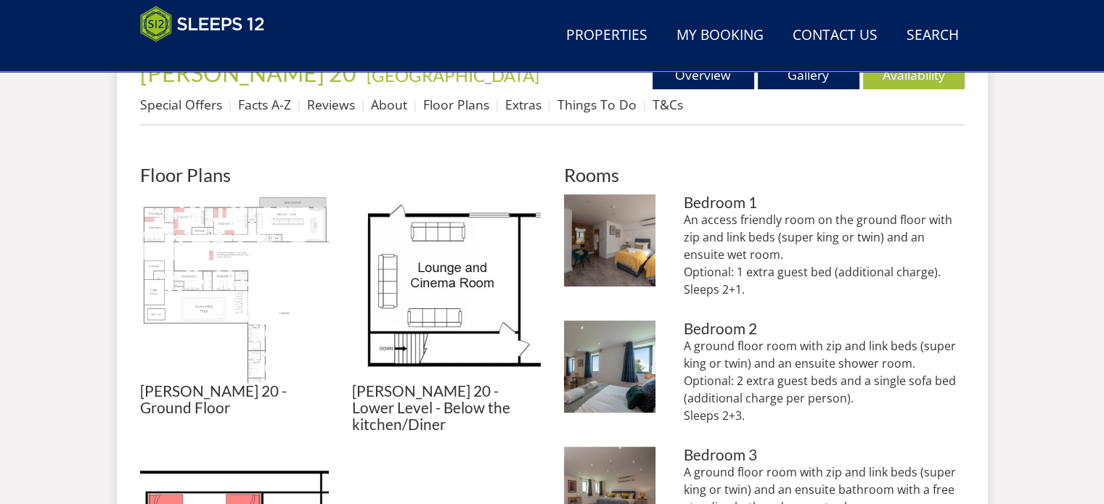
click at [224, 231] on img at bounding box center [234, 288] width 189 height 189
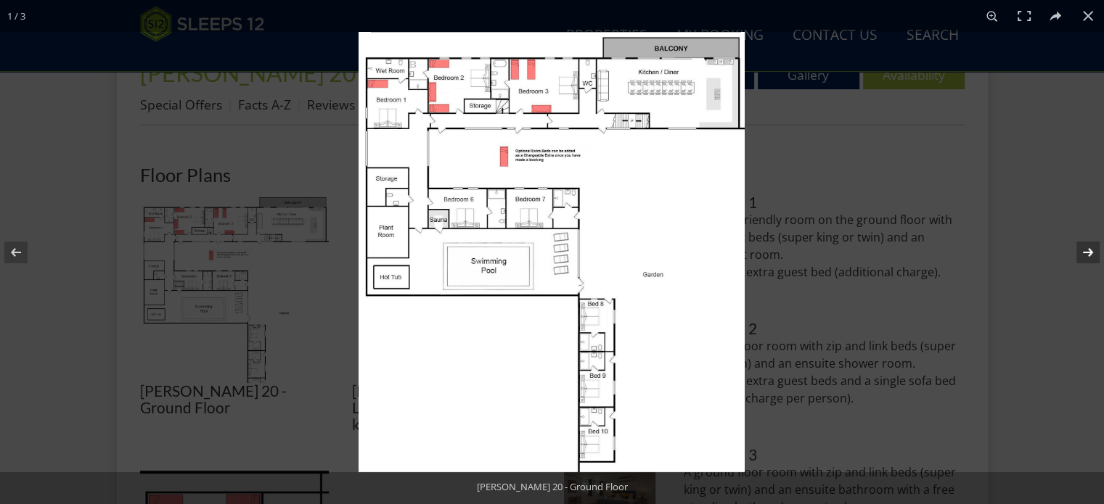
click at [1089, 255] on button at bounding box center [1078, 252] width 51 height 73
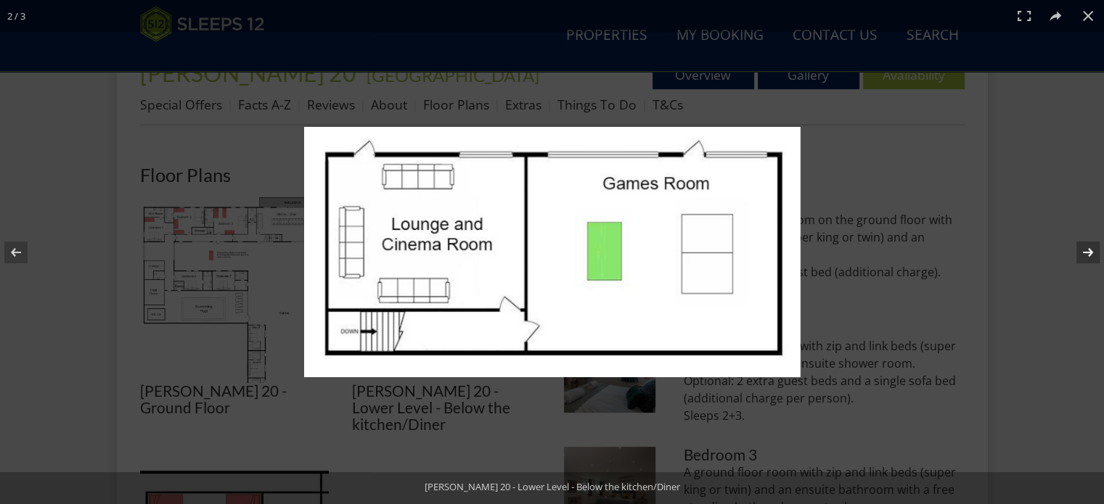
click at [1089, 255] on button at bounding box center [1078, 252] width 51 height 73
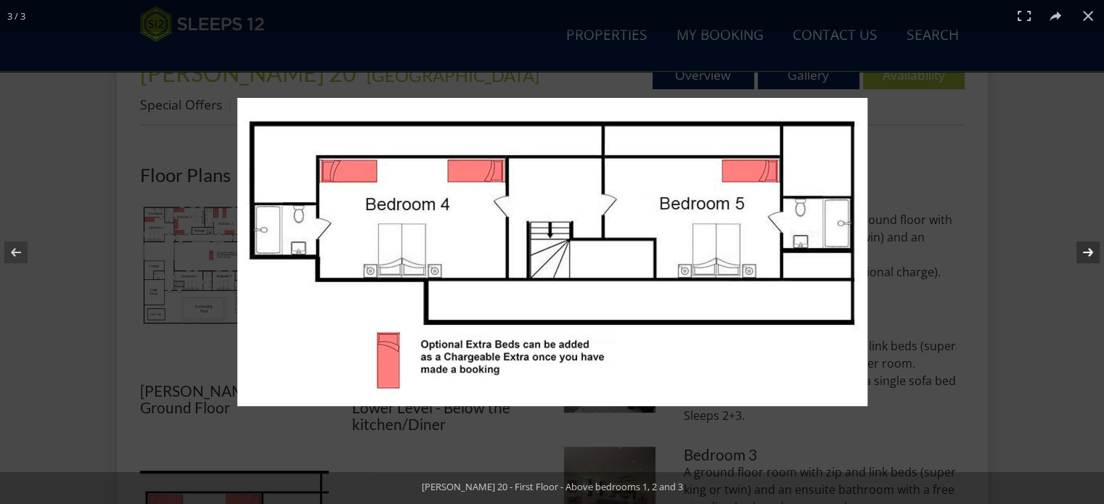
click at [1086, 253] on button at bounding box center [1078, 252] width 51 height 73
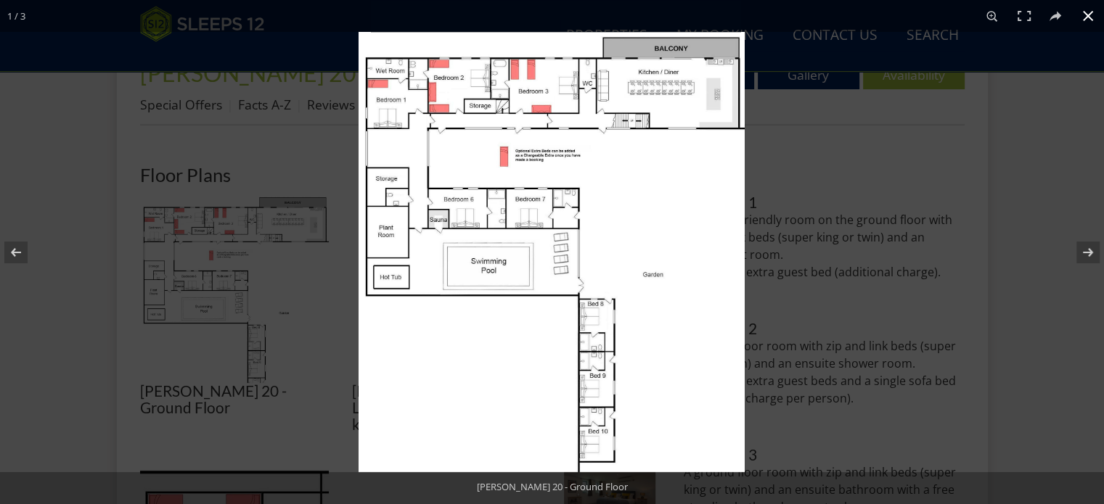
click at [1088, 9] on button at bounding box center [1088, 16] width 32 height 32
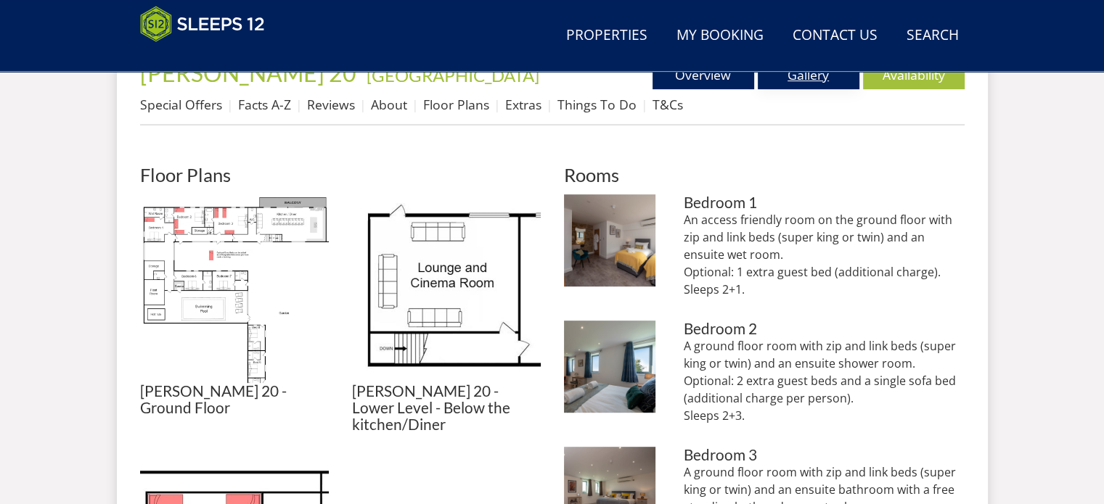
click at [819, 73] on link "Gallery" at bounding box center [809, 74] width 102 height 29
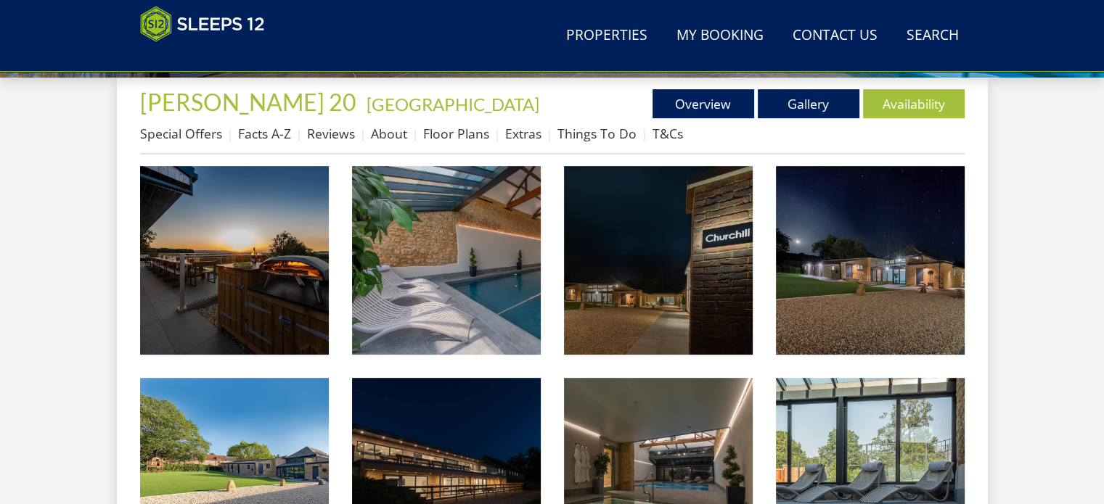
scroll to position [581, 0]
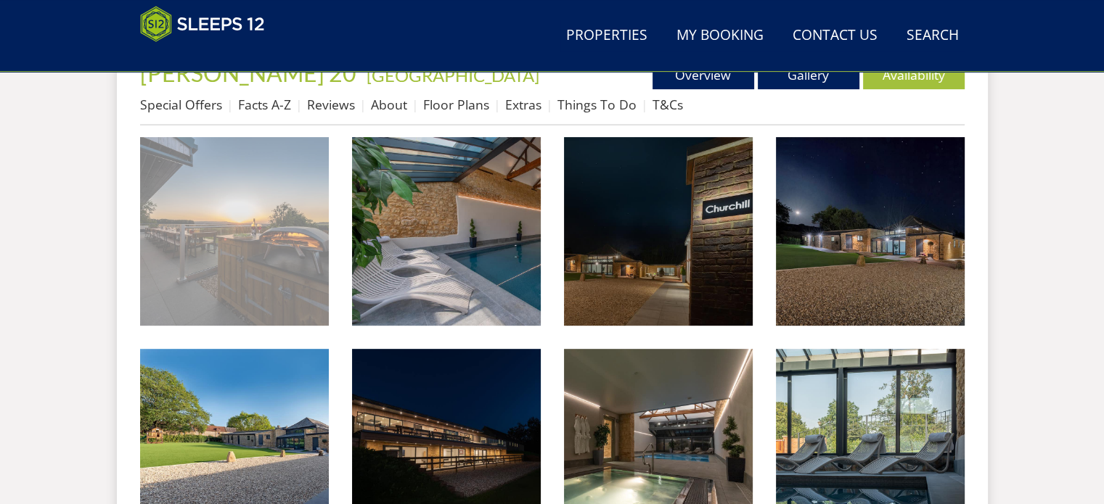
click at [266, 232] on img at bounding box center [234, 231] width 189 height 189
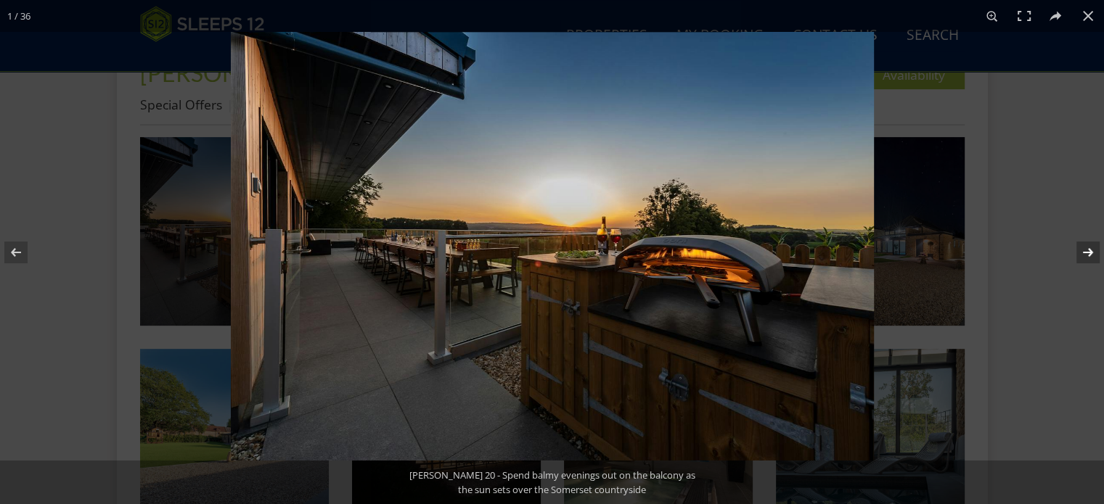
click at [1092, 242] on button at bounding box center [1078, 252] width 51 height 73
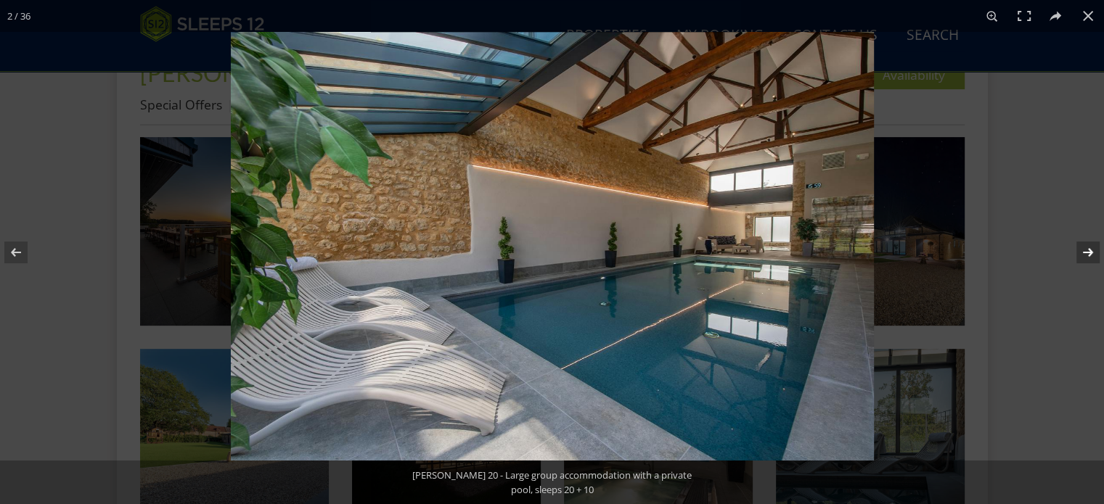
click at [1092, 252] on button at bounding box center [1078, 252] width 51 height 73
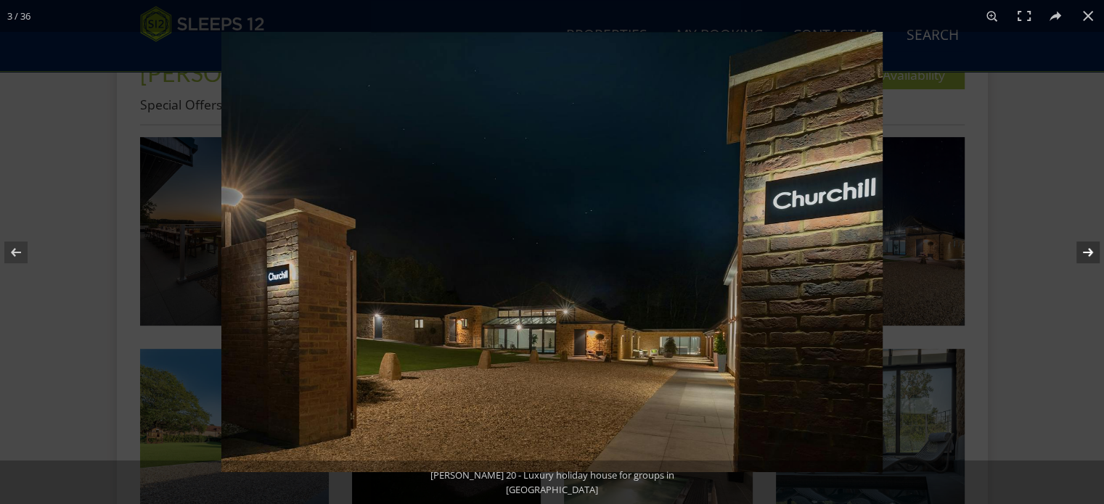
click at [1092, 252] on button at bounding box center [1078, 252] width 51 height 73
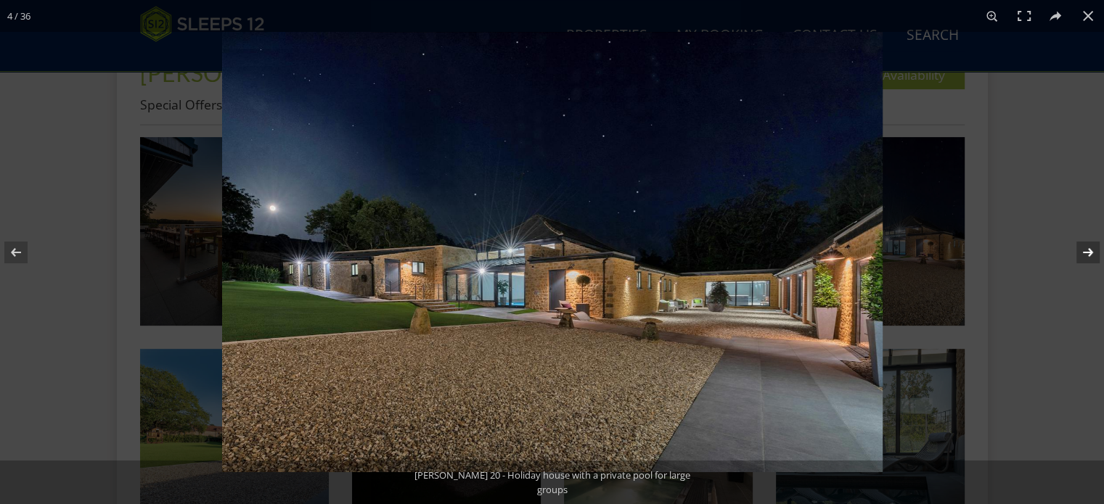
click at [1092, 252] on button at bounding box center [1078, 252] width 51 height 73
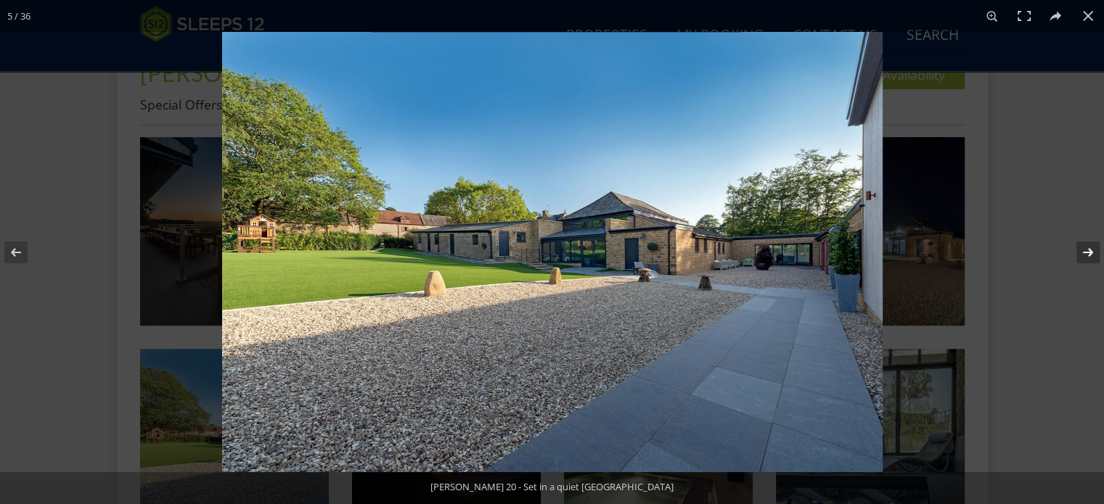
click at [1092, 252] on button at bounding box center [1078, 252] width 51 height 73
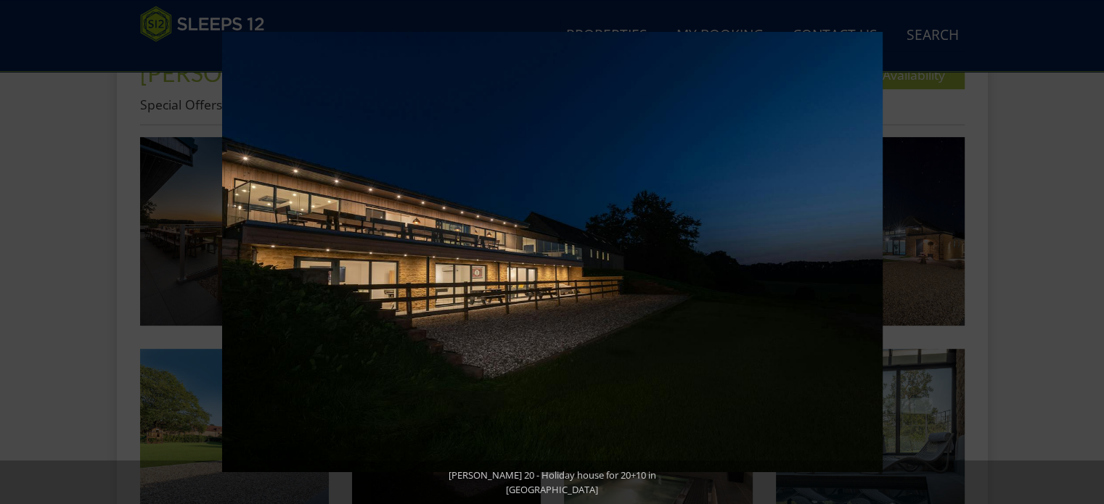
click at [1092, 252] on button at bounding box center [1078, 252] width 51 height 73
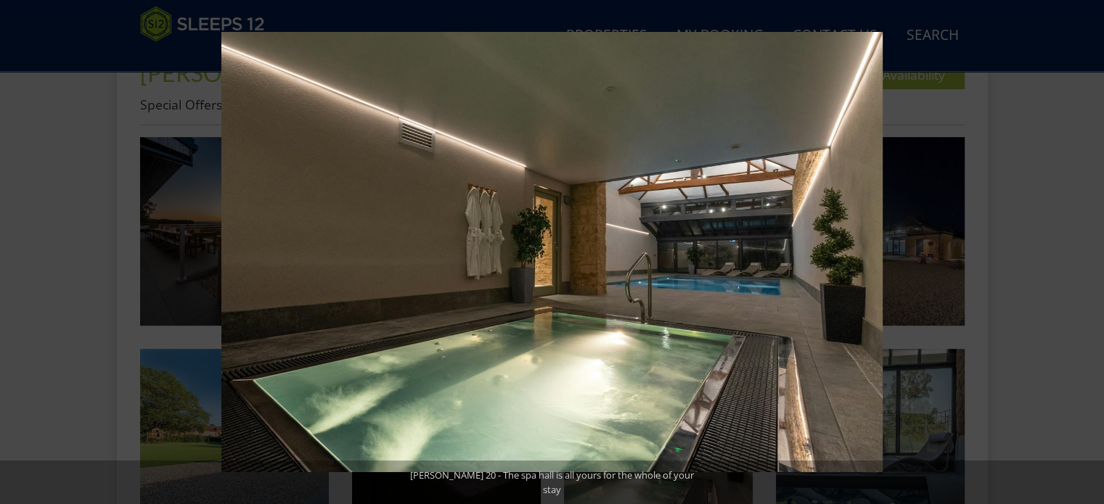
click at [1092, 252] on button at bounding box center [1078, 252] width 51 height 73
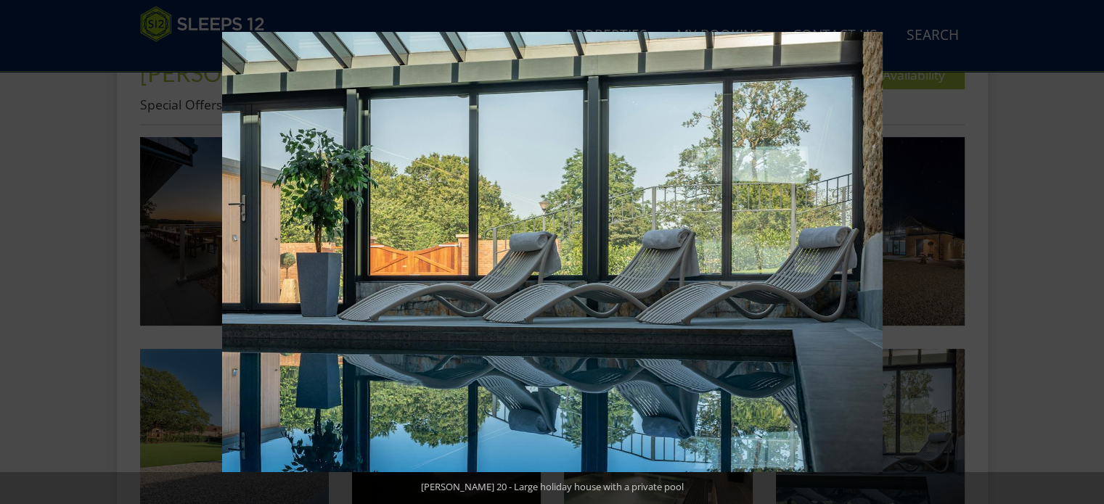
click at [1092, 252] on button at bounding box center [1078, 252] width 51 height 73
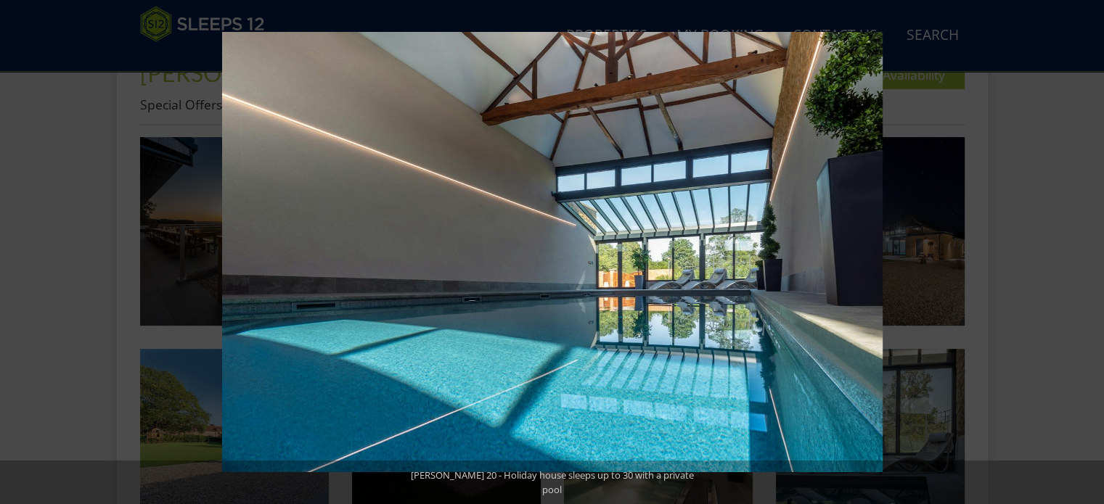
click at [1092, 252] on button at bounding box center [1078, 252] width 51 height 73
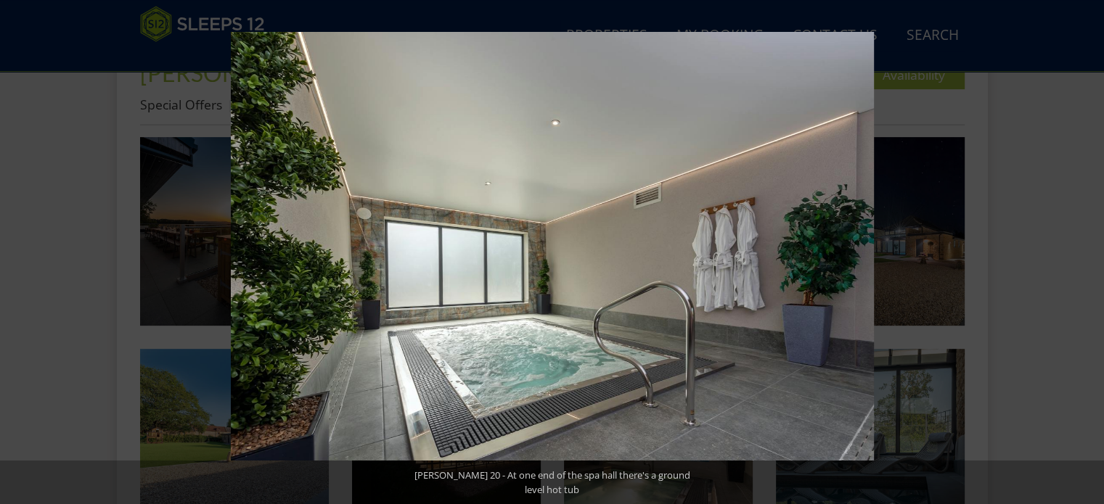
click at [1092, 252] on button at bounding box center [1078, 252] width 51 height 73
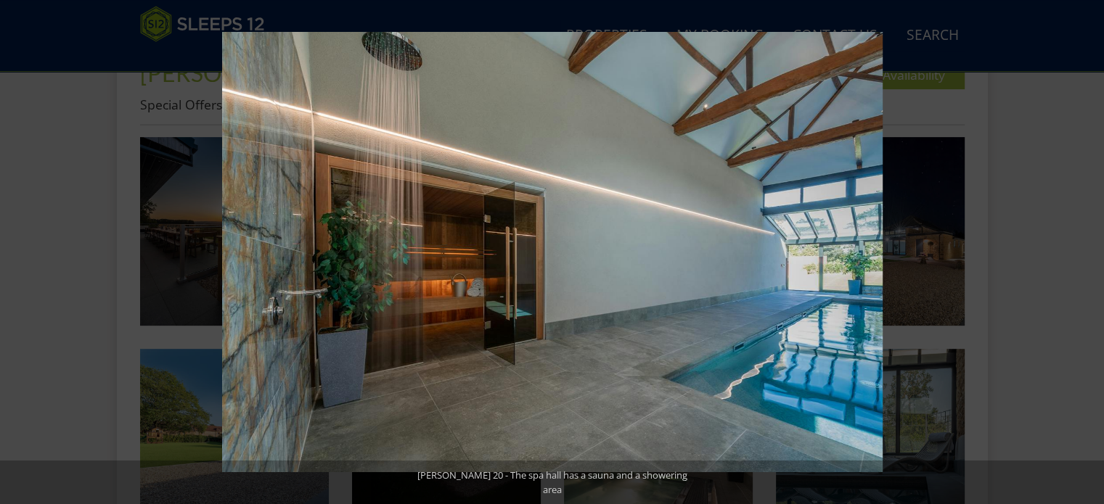
click at [1092, 252] on button at bounding box center [1078, 252] width 51 height 73
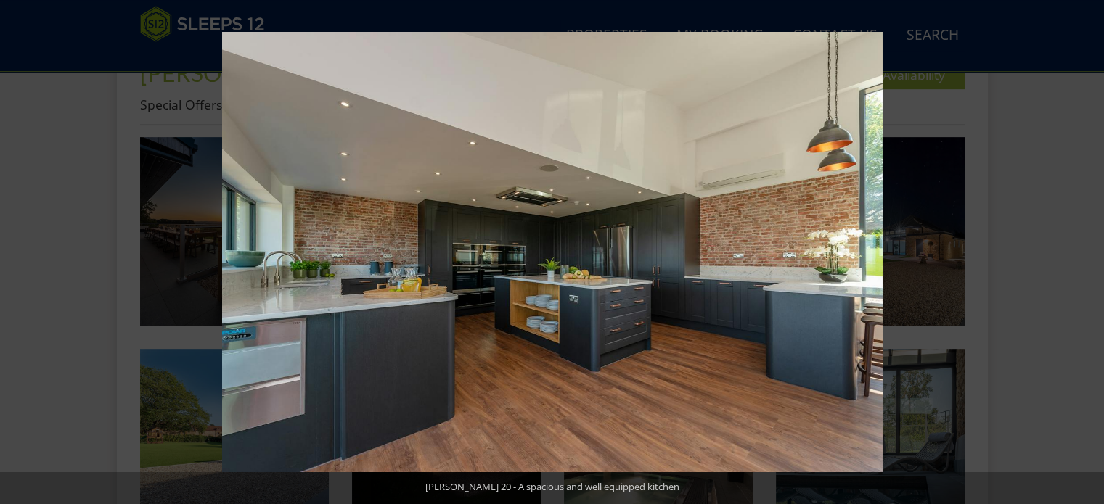
click at [1092, 252] on button at bounding box center [1078, 252] width 51 height 73
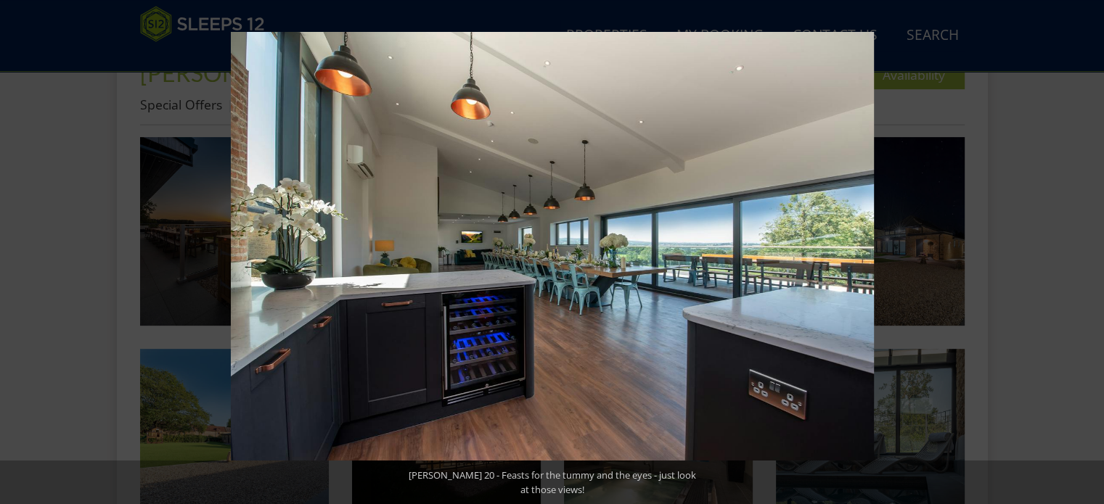
click at [1092, 252] on button at bounding box center [1078, 252] width 51 height 73
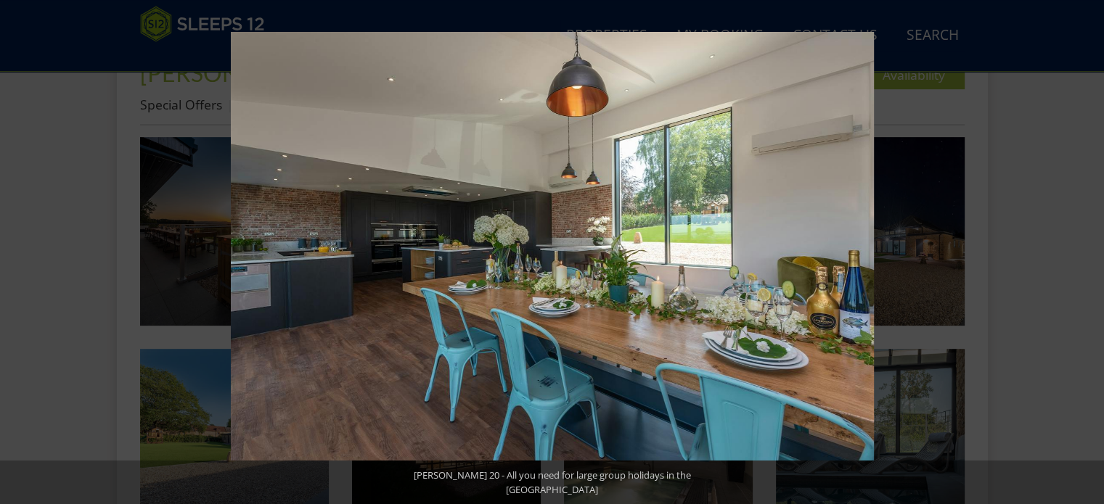
click at [1092, 252] on button at bounding box center [1078, 252] width 51 height 73
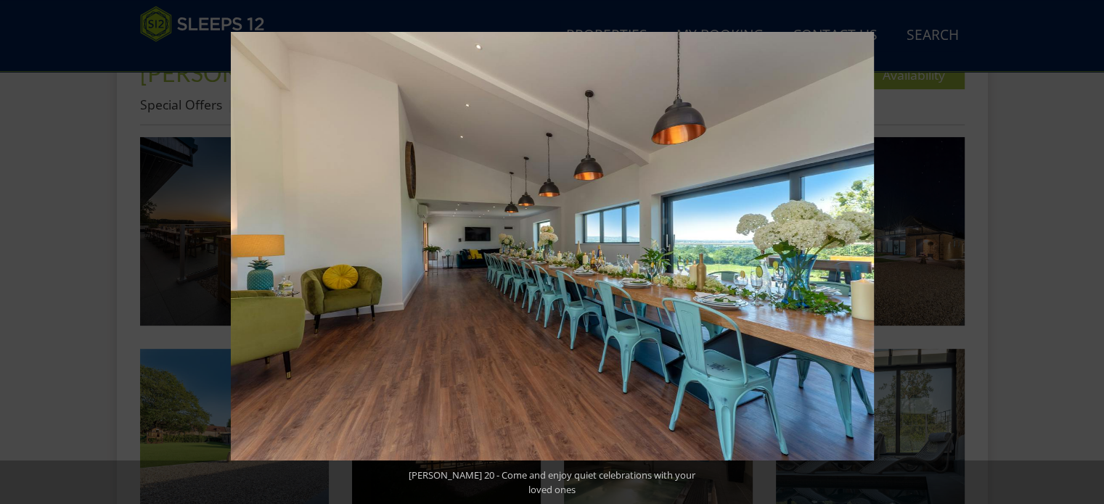
click at [1092, 252] on button at bounding box center [1078, 252] width 51 height 73
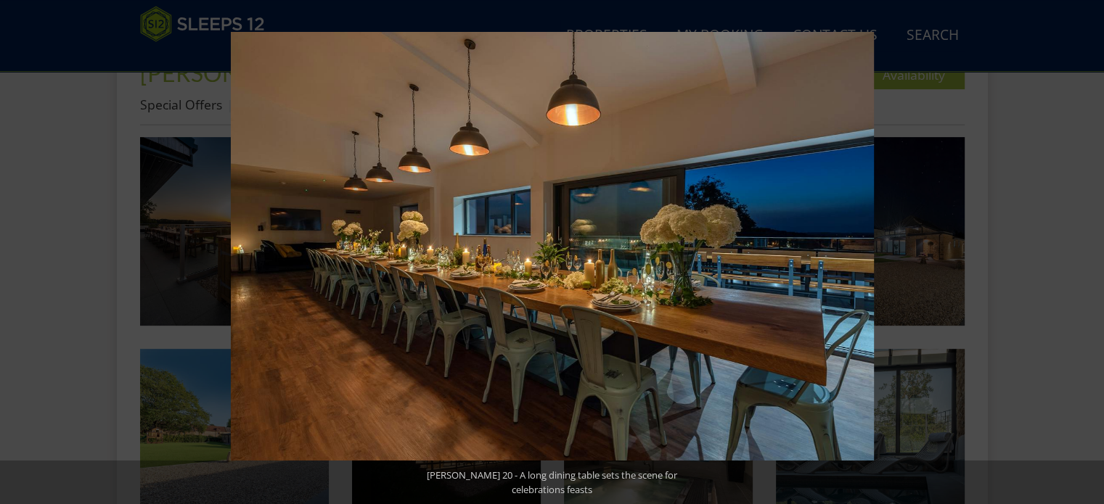
click at [1092, 252] on button at bounding box center [1078, 252] width 51 height 73
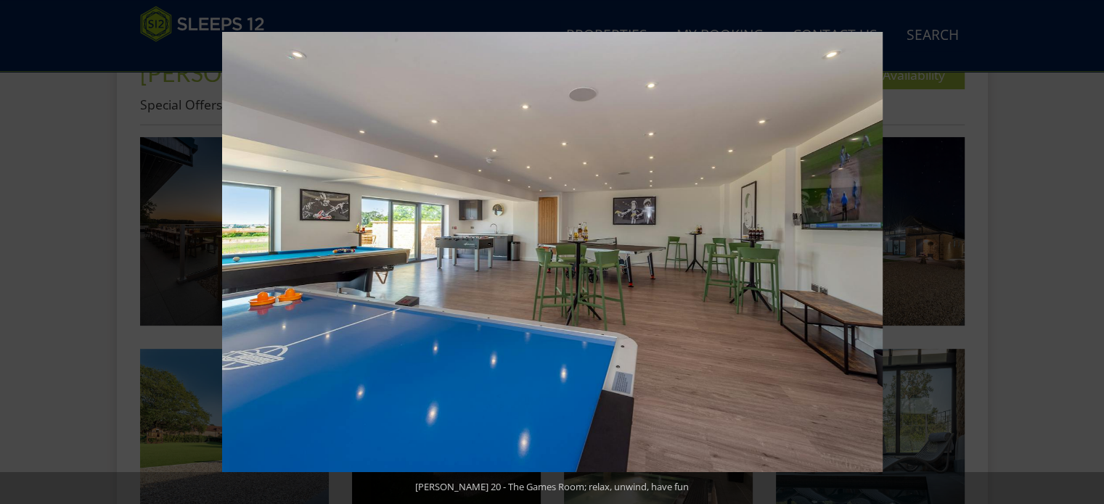
click at [1092, 252] on button at bounding box center [1078, 252] width 51 height 73
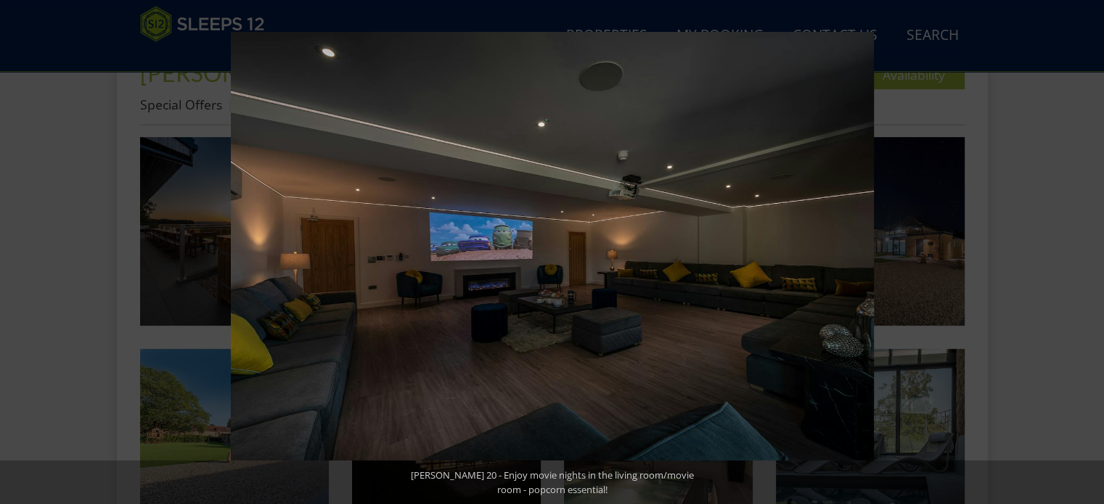
click at [1092, 252] on button at bounding box center [1078, 252] width 51 height 73
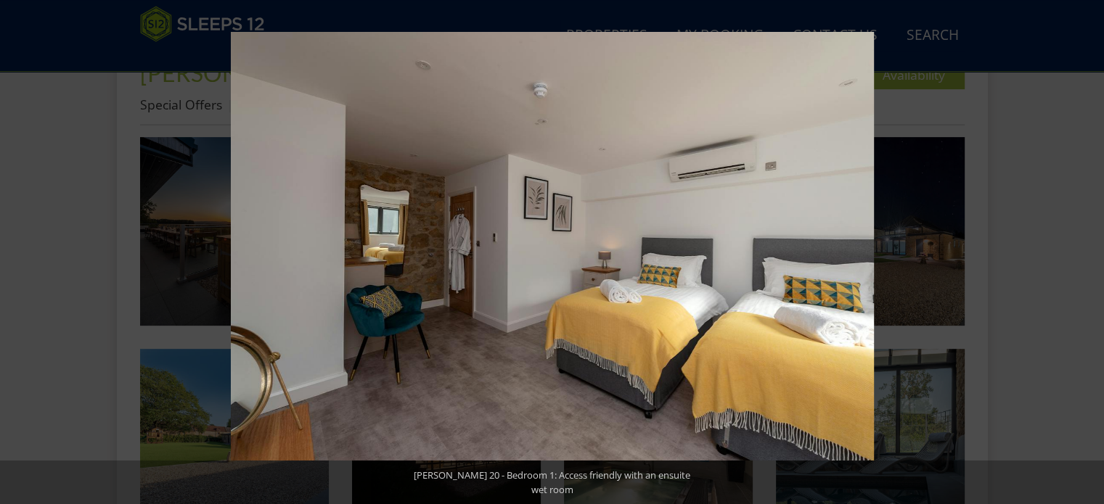
click at [1092, 252] on button at bounding box center [1078, 252] width 51 height 73
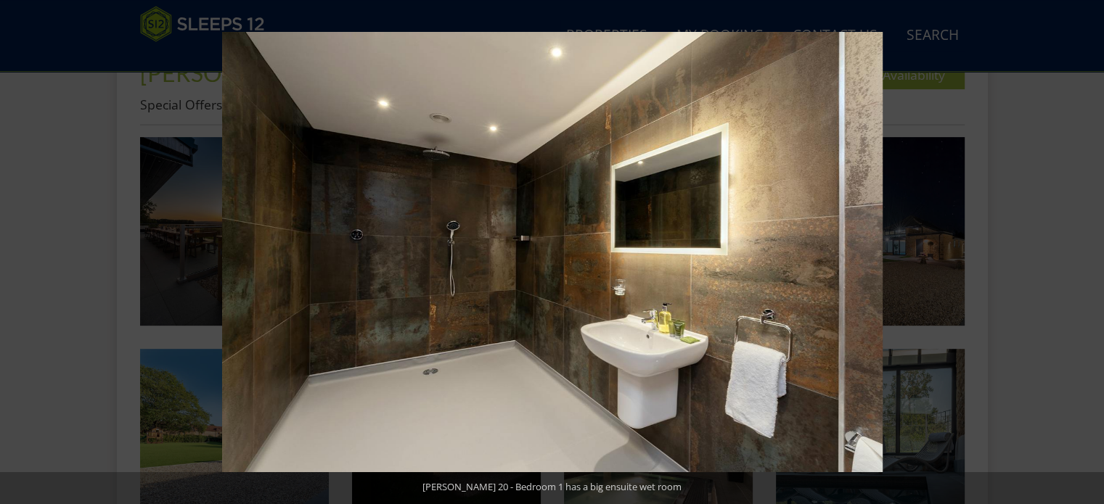
click at [1092, 252] on button at bounding box center [1078, 252] width 51 height 73
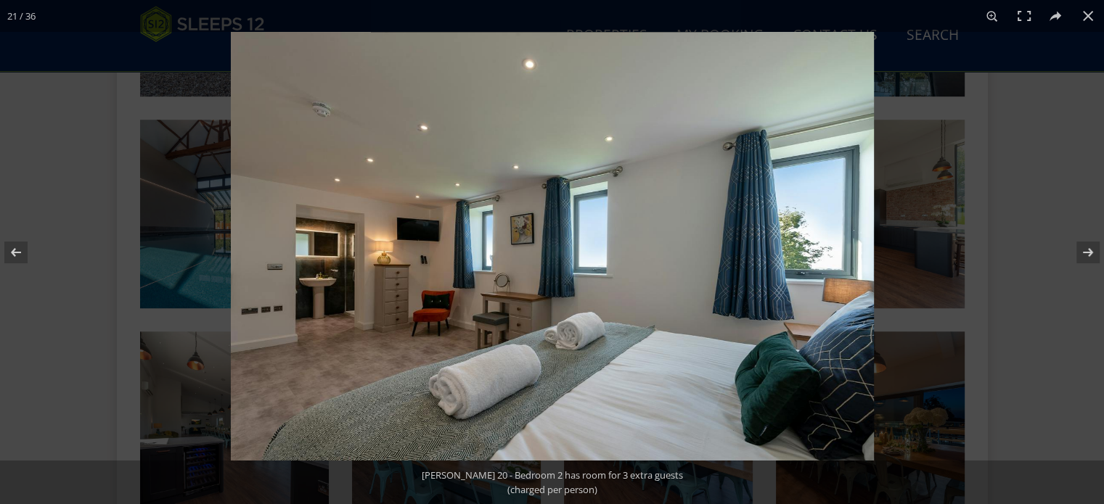
scroll to position [1463, 0]
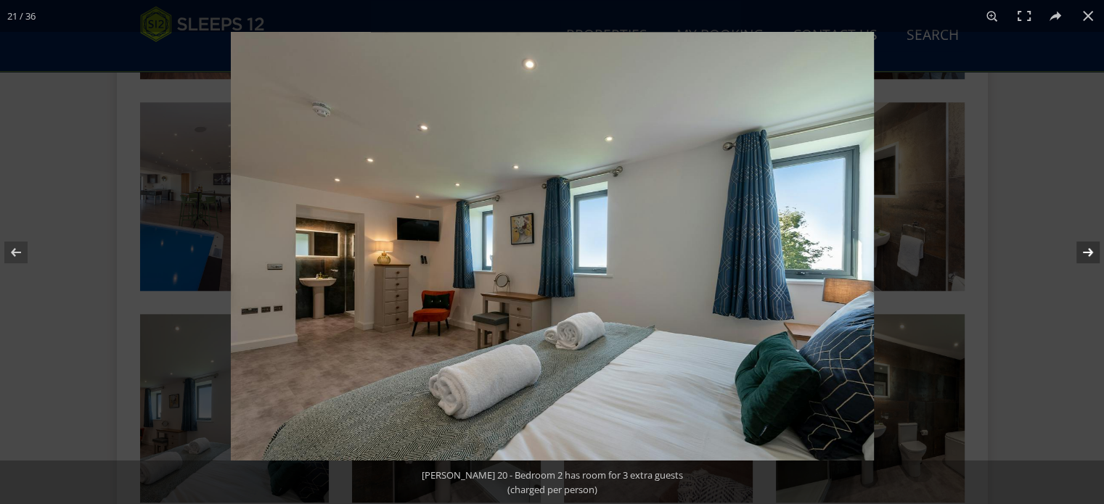
click at [1090, 252] on button at bounding box center [1078, 252] width 51 height 73
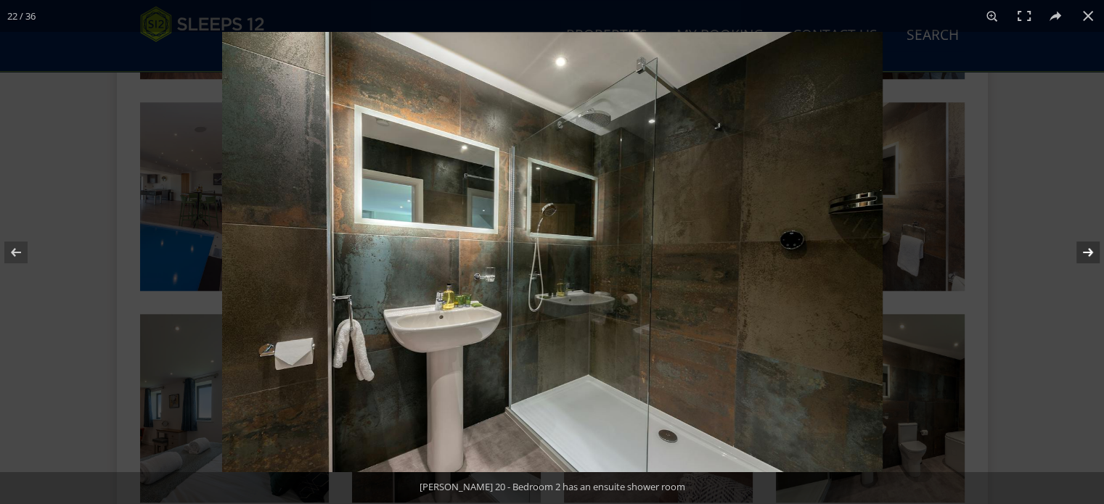
click at [1090, 252] on button at bounding box center [1078, 252] width 51 height 73
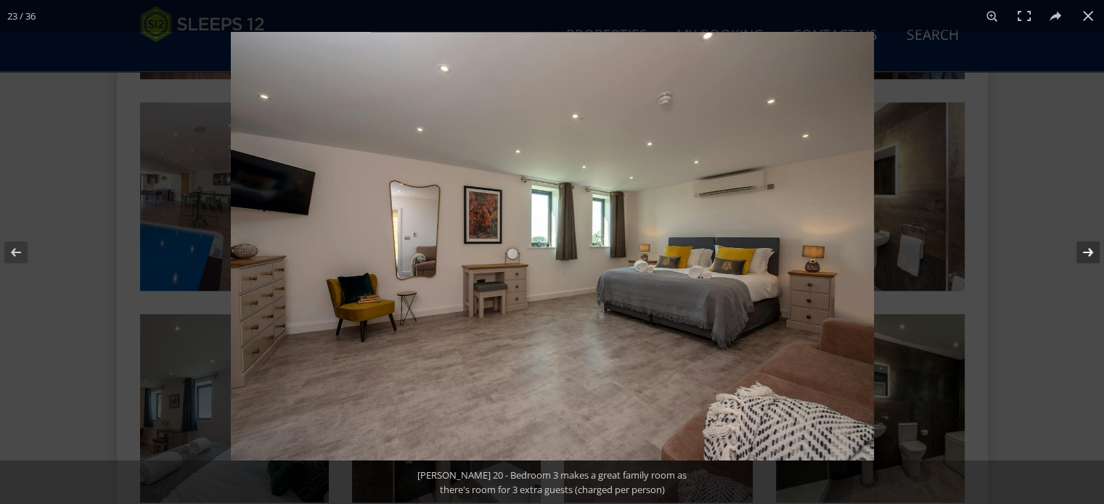
click at [1090, 252] on button at bounding box center [1078, 252] width 51 height 73
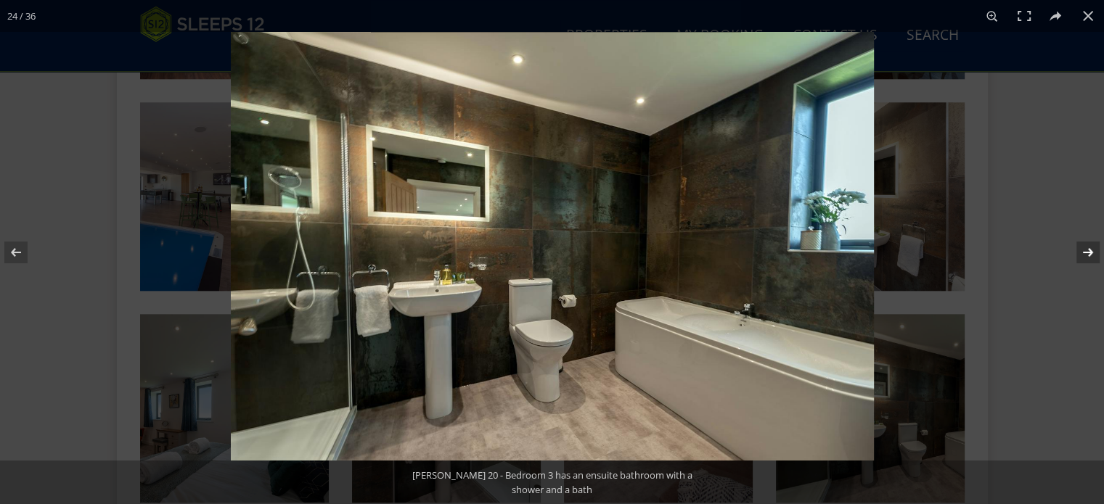
click at [1090, 252] on button at bounding box center [1078, 252] width 51 height 73
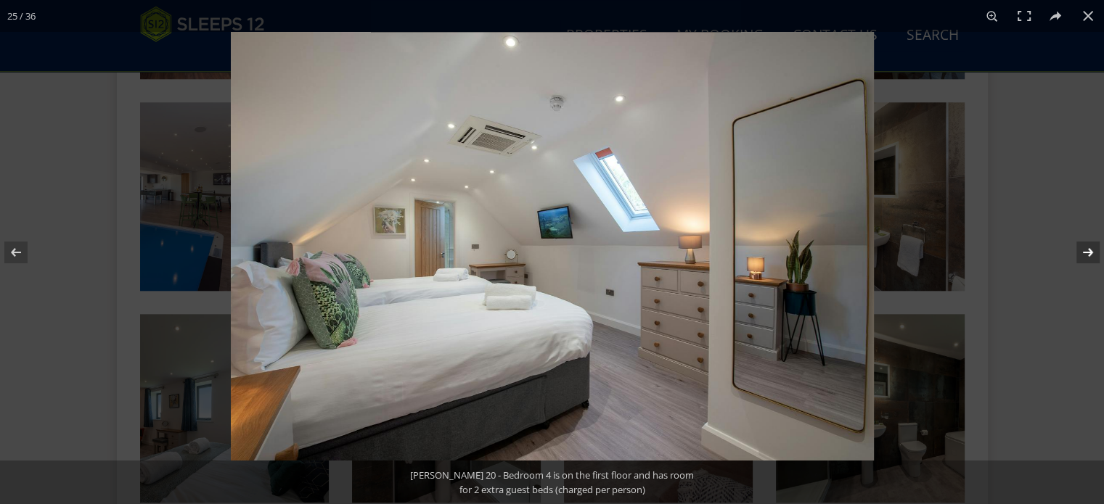
click at [1090, 252] on button at bounding box center [1078, 252] width 51 height 73
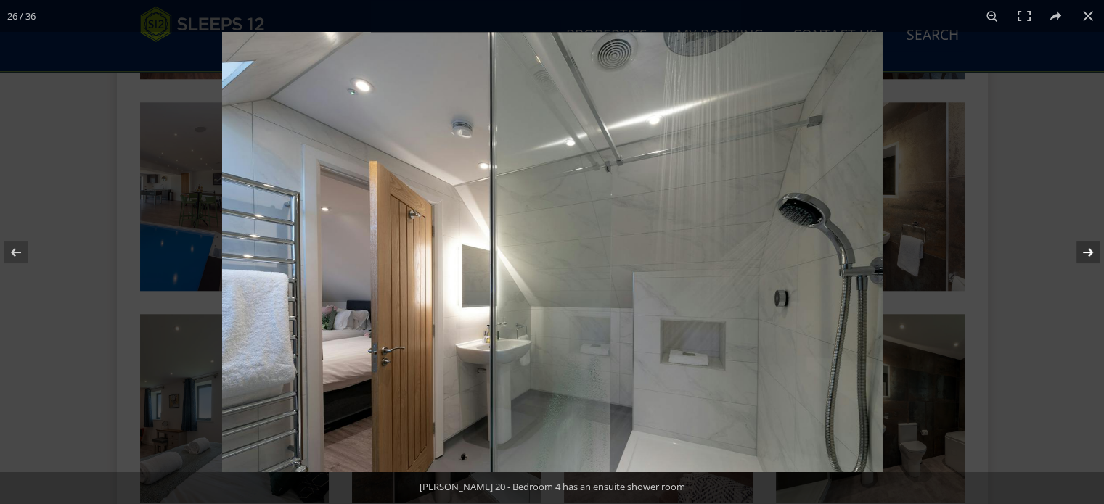
click at [1090, 252] on button at bounding box center [1078, 252] width 51 height 73
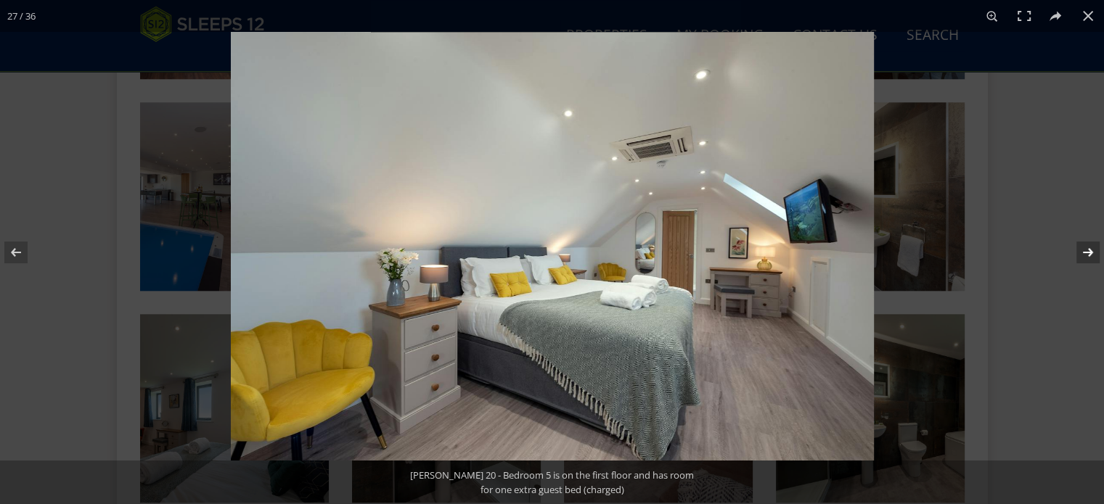
click at [1090, 252] on button at bounding box center [1078, 252] width 51 height 73
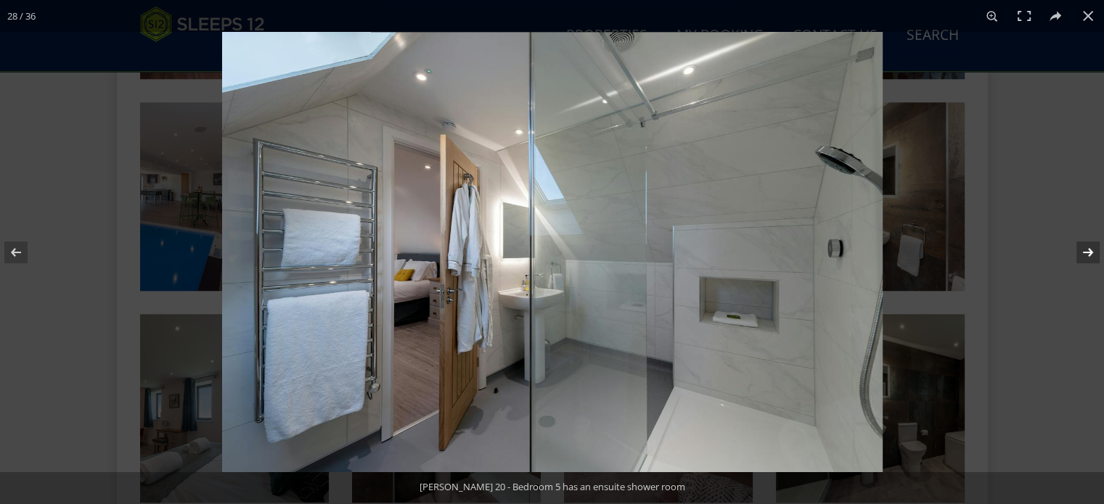
click at [1090, 252] on button at bounding box center [1078, 252] width 51 height 73
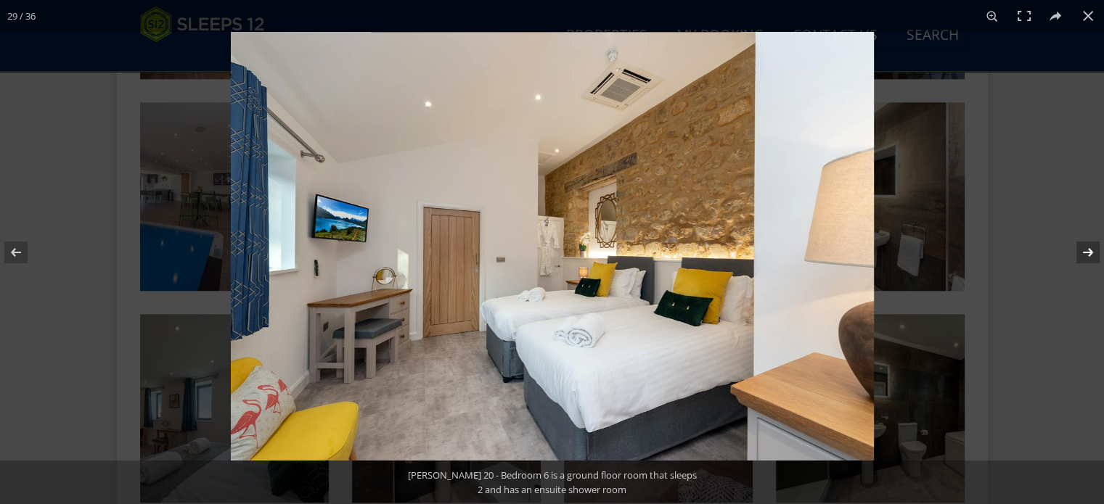
click at [1086, 252] on button at bounding box center [1078, 252] width 51 height 73
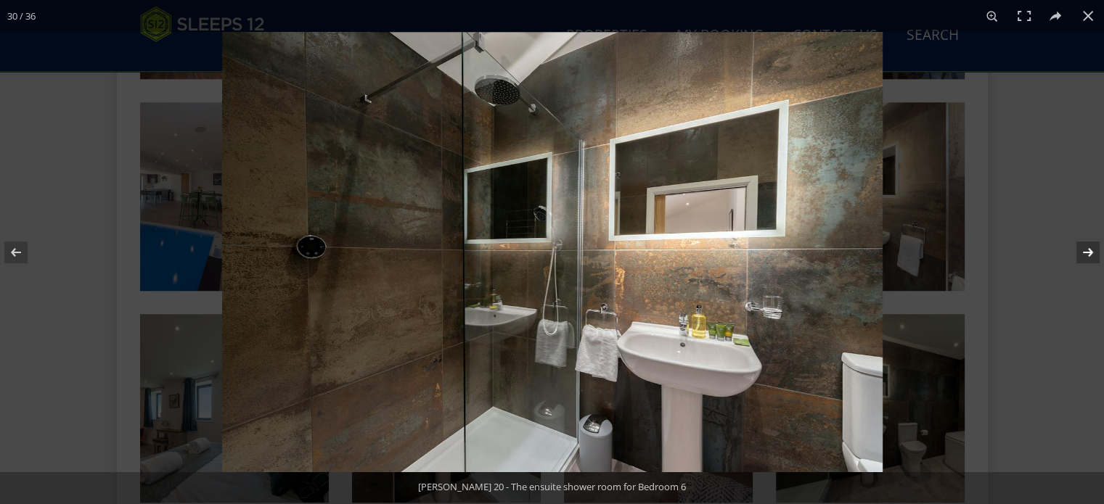
click at [1086, 252] on button at bounding box center [1078, 252] width 51 height 73
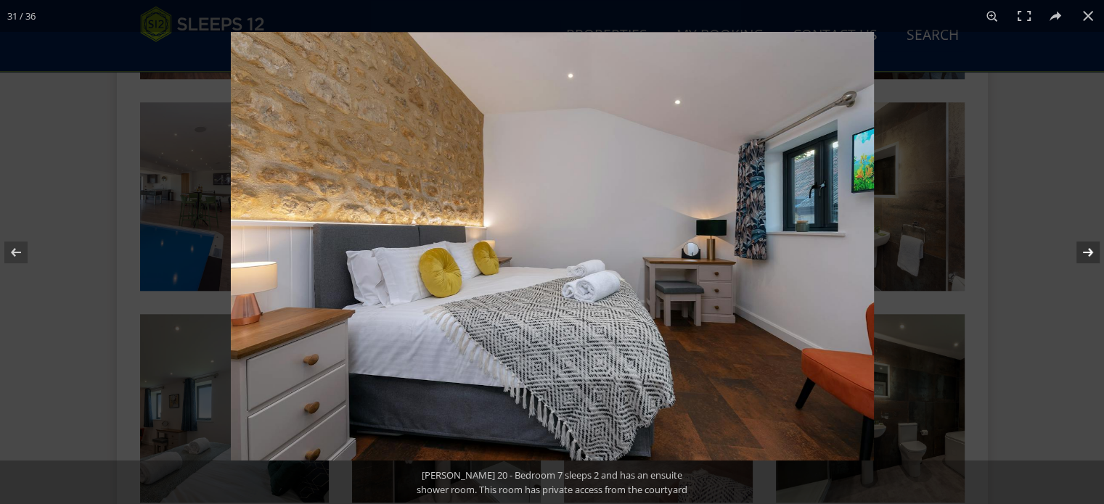
click at [1086, 252] on button at bounding box center [1078, 252] width 51 height 73
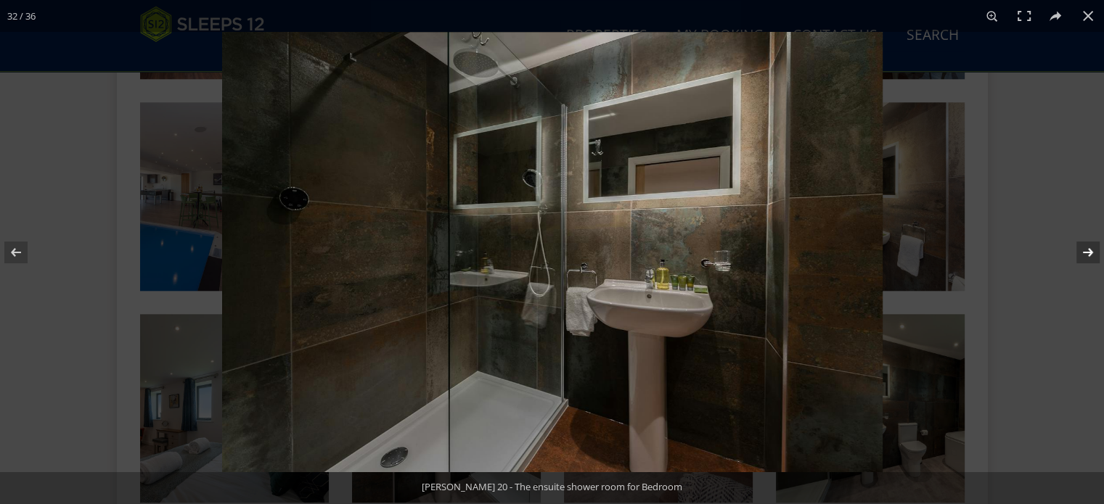
click at [1086, 252] on button at bounding box center [1078, 252] width 51 height 73
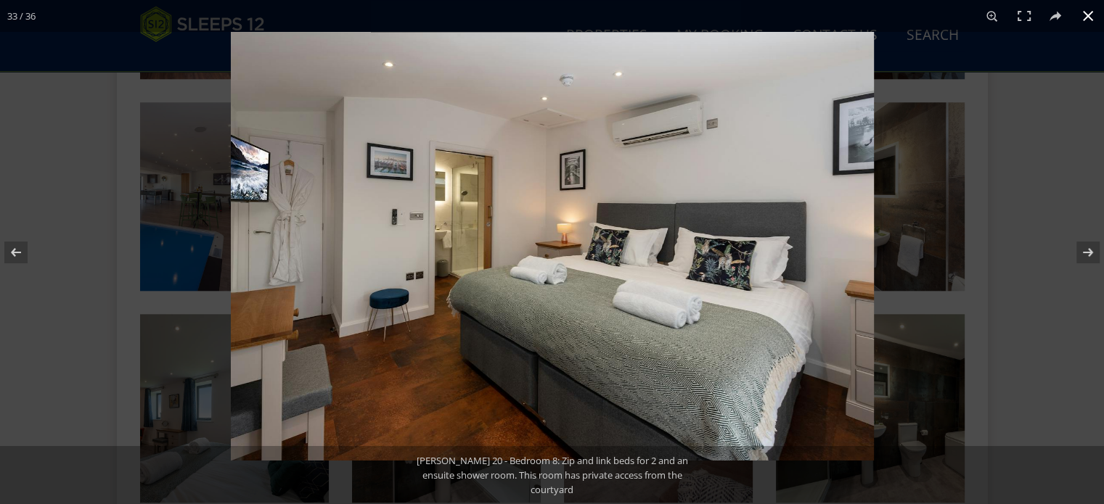
click at [1089, 10] on button at bounding box center [1088, 16] width 32 height 32
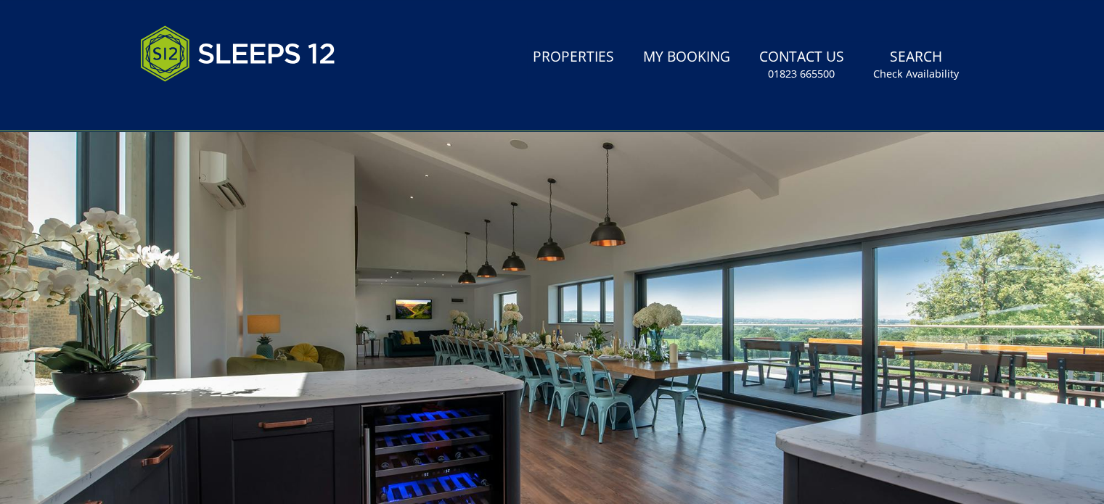
scroll to position [290, 0]
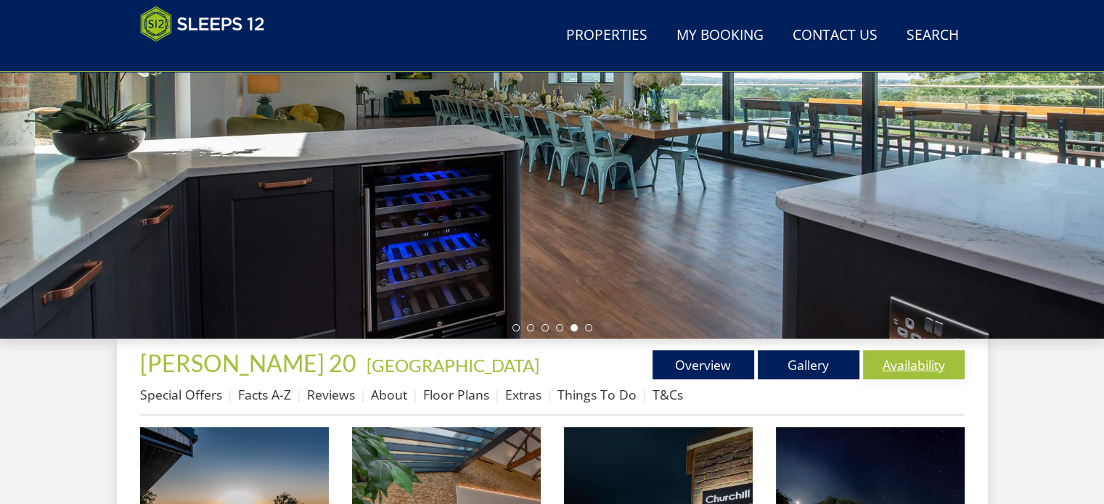
click at [933, 370] on link "Availability" at bounding box center [914, 365] width 102 height 29
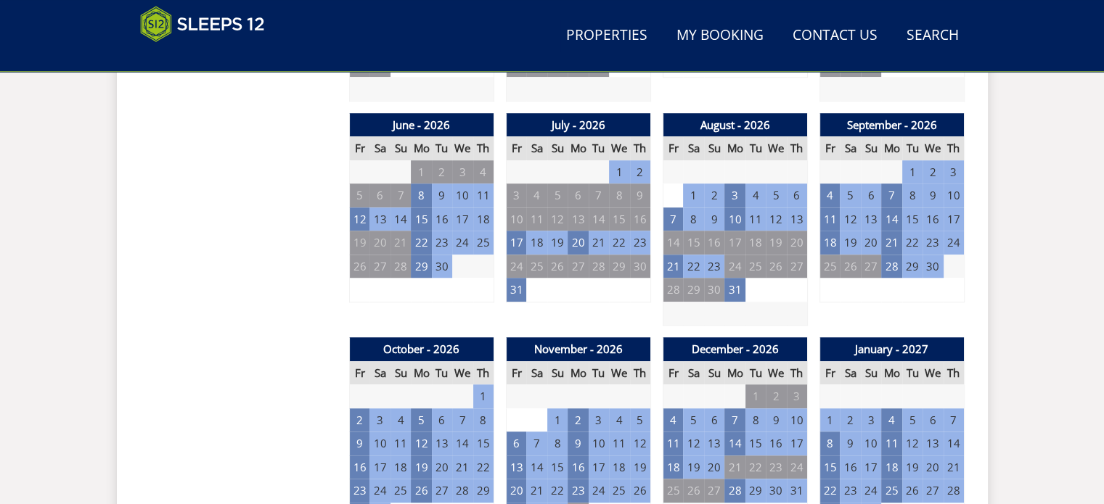
scroll to position [1089, 0]
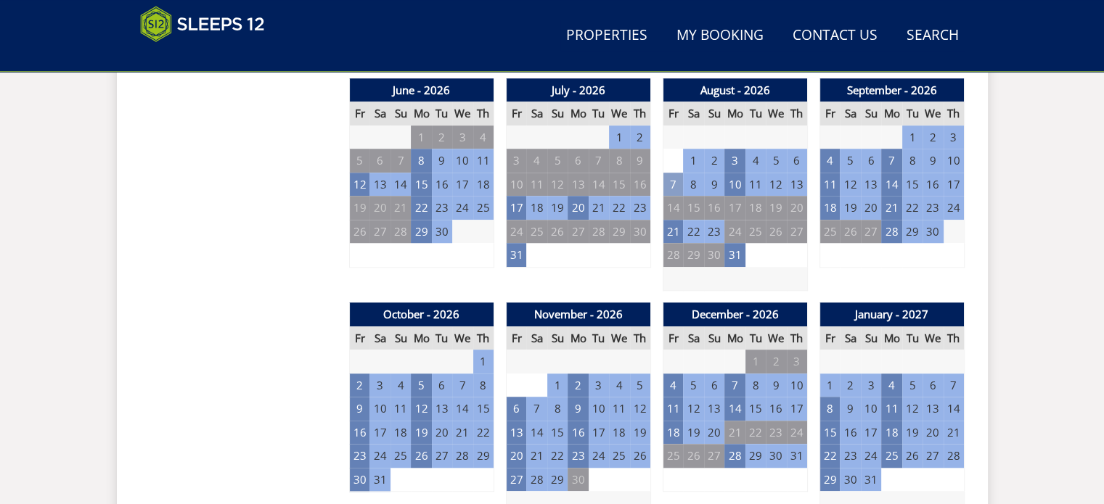
click at [671, 184] on td "7" at bounding box center [673, 185] width 20 height 24
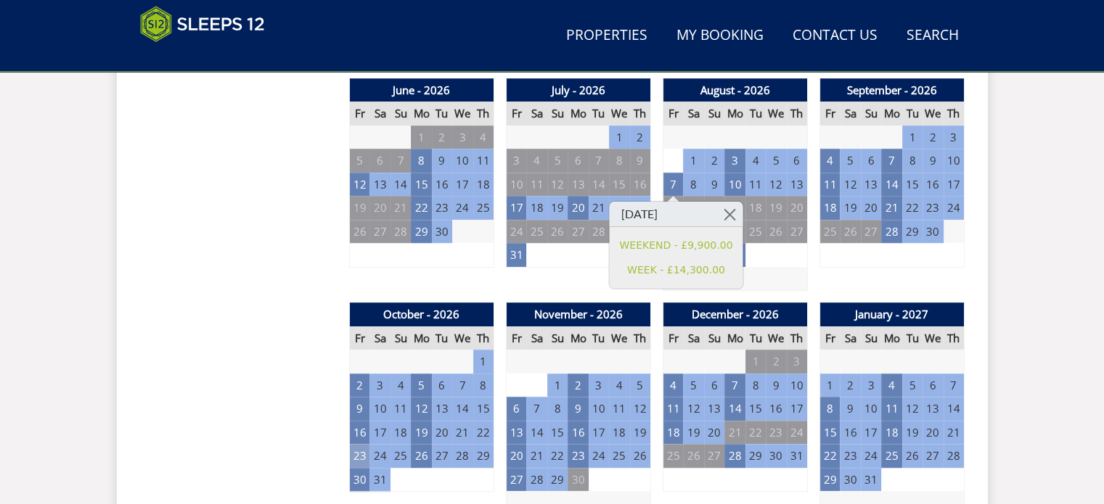
click at [362, 452] on td "23" at bounding box center [359, 456] width 20 height 24
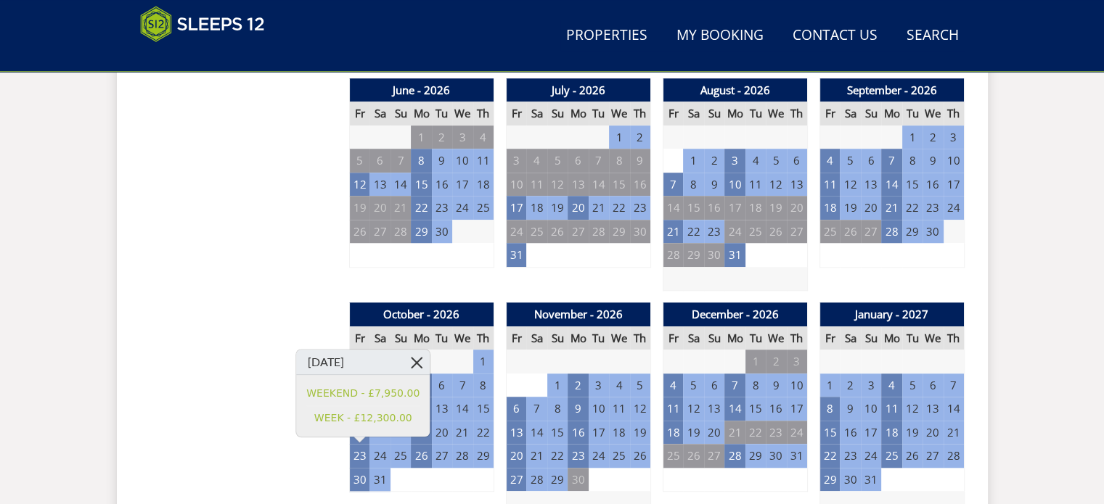
click at [411, 363] on link at bounding box center [416, 362] width 25 height 25
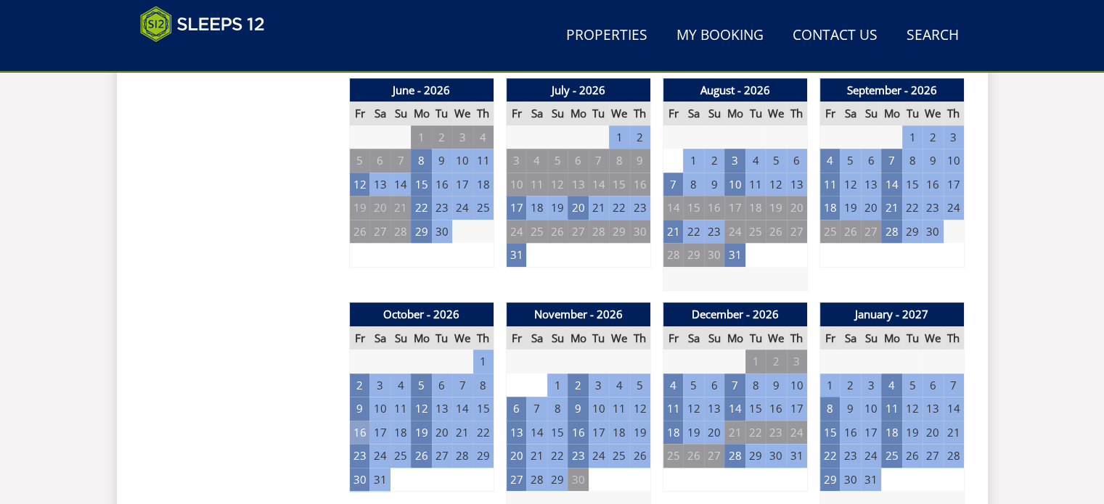
click at [359, 427] on td "16" at bounding box center [359, 433] width 20 height 24
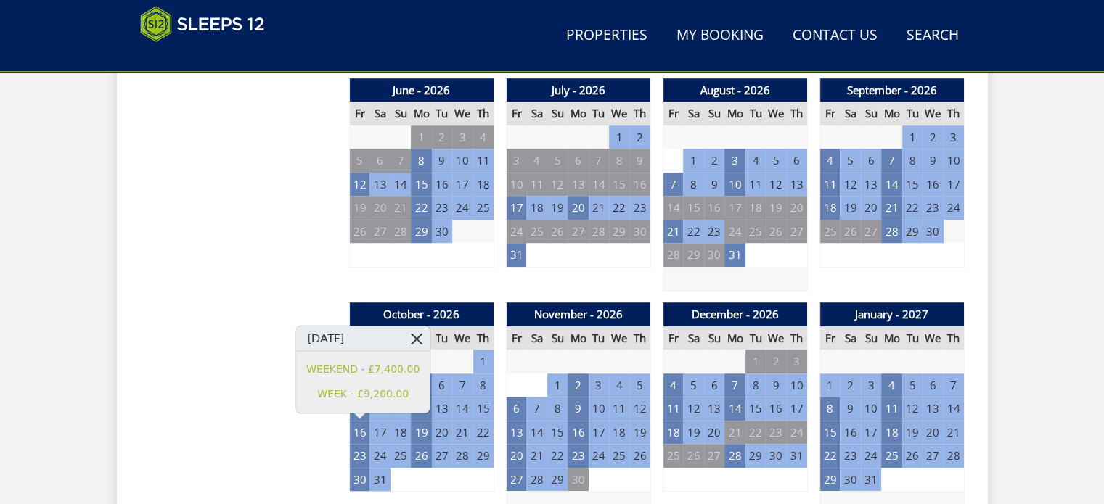
click at [410, 335] on link at bounding box center [416, 339] width 25 height 25
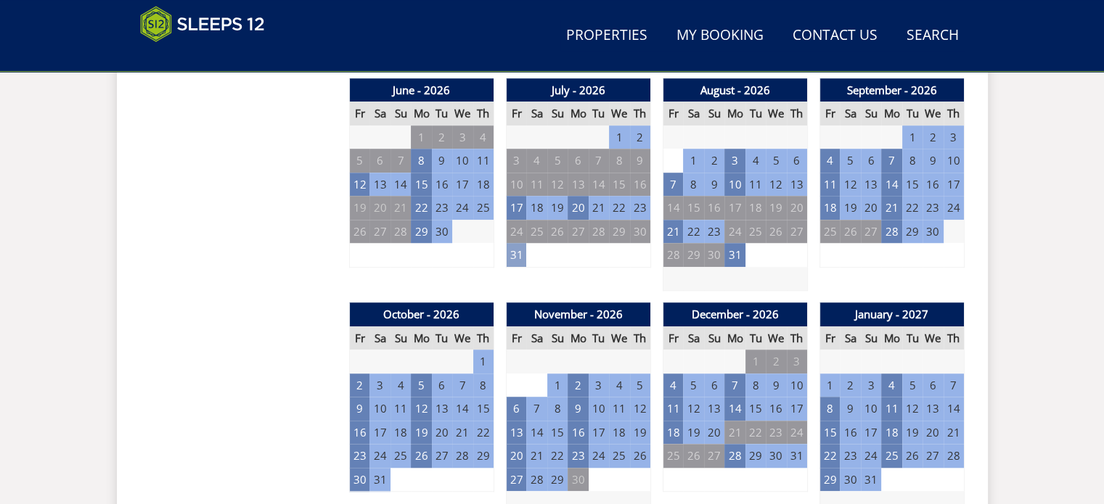
click at [514, 253] on td "31" at bounding box center [516, 255] width 20 height 24
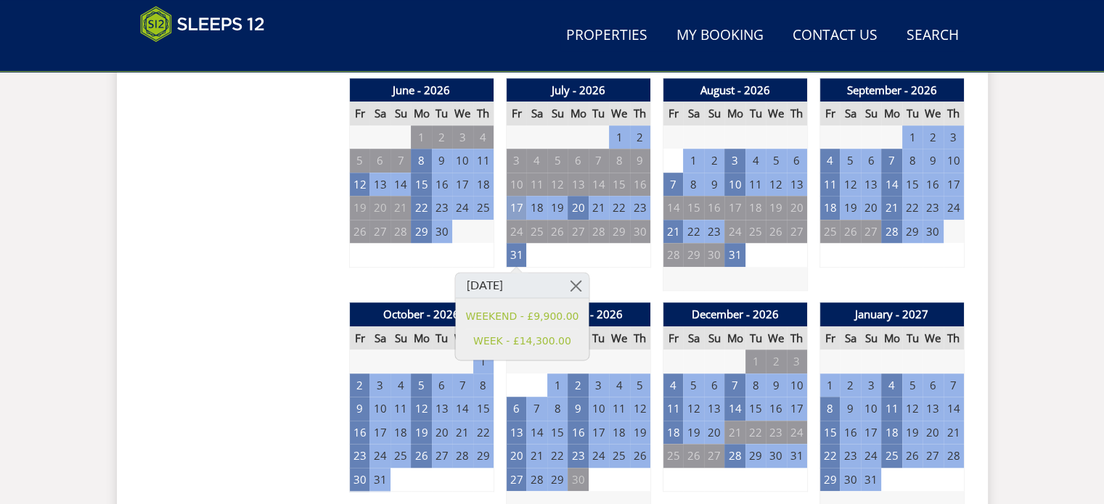
click at [521, 200] on td "17" at bounding box center [516, 208] width 20 height 24
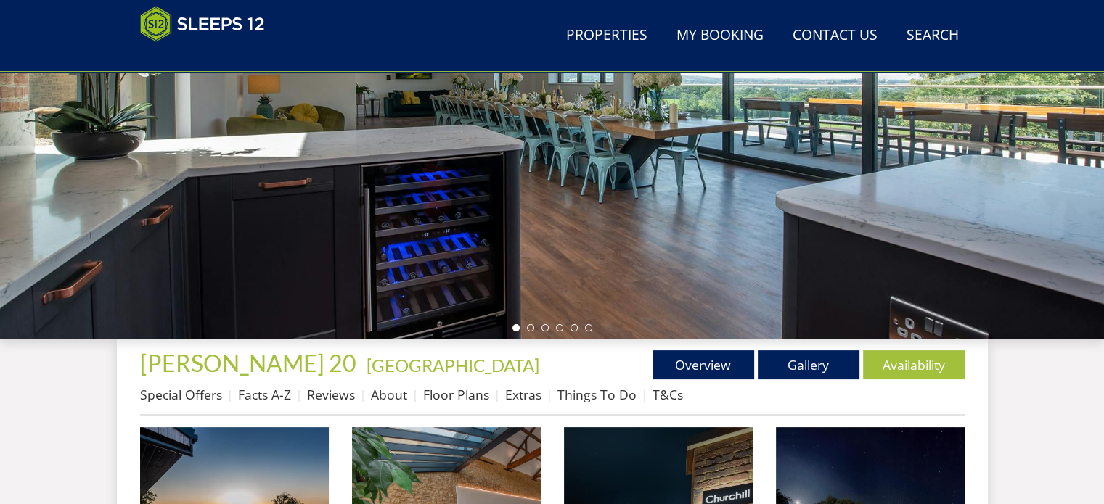
scroll to position [581, 0]
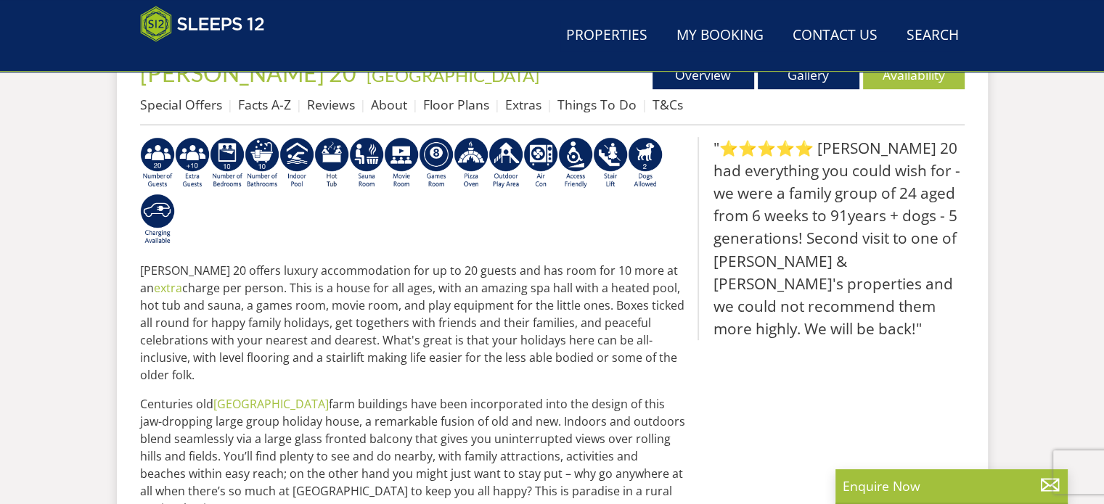
scroll to position [363, 0]
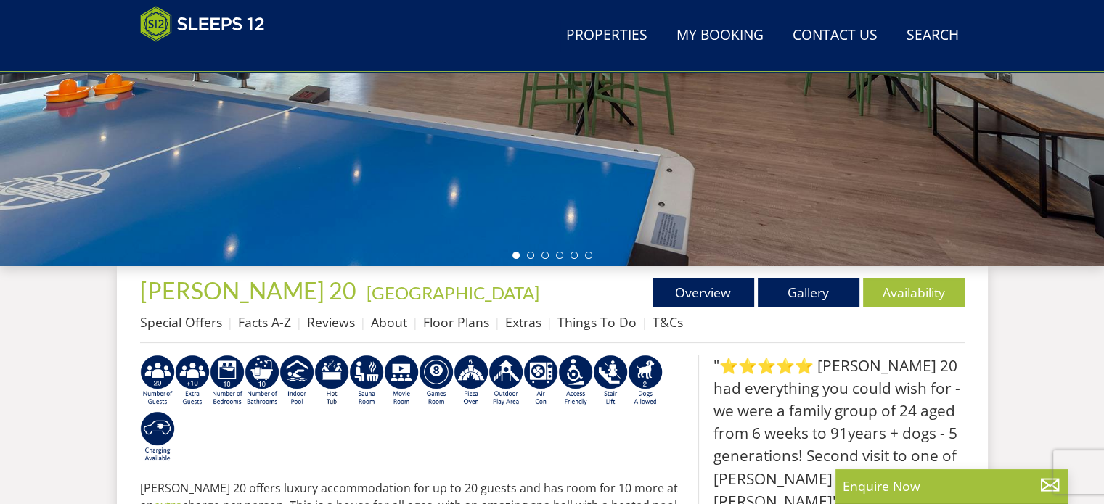
select select "20"
select select "10"
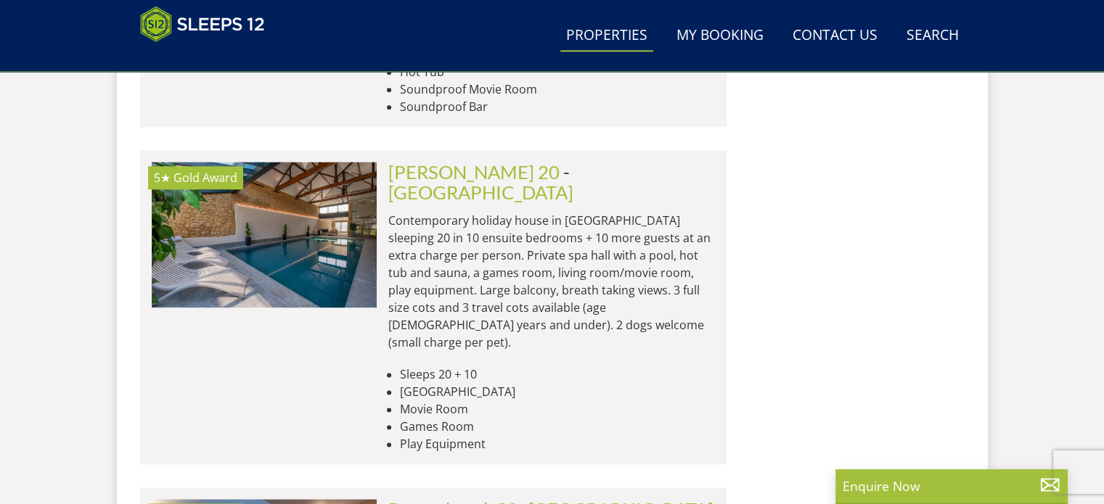
scroll to position [1975, 0]
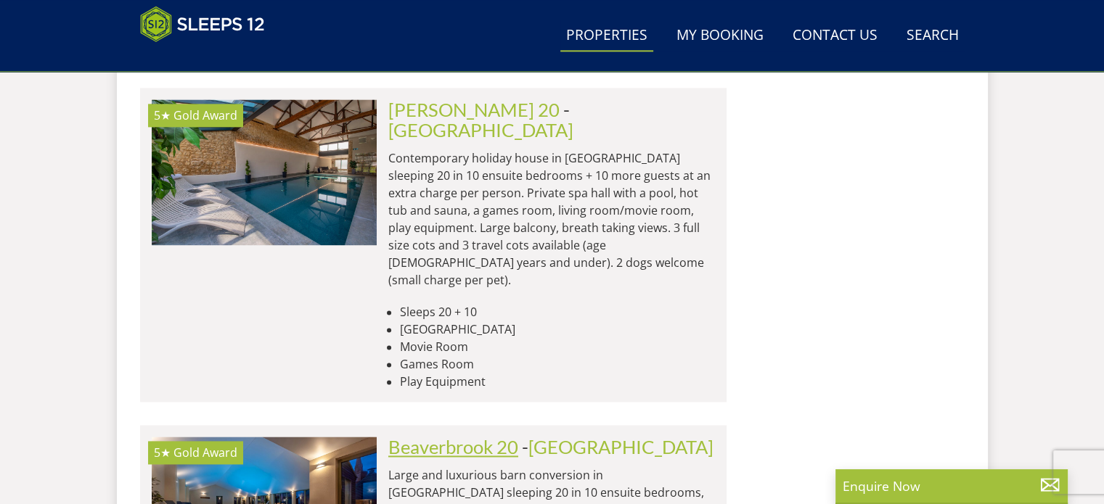
click at [472, 436] on link "Beaverbrook 20" at bounding box center [453, 447] width 130 height 22
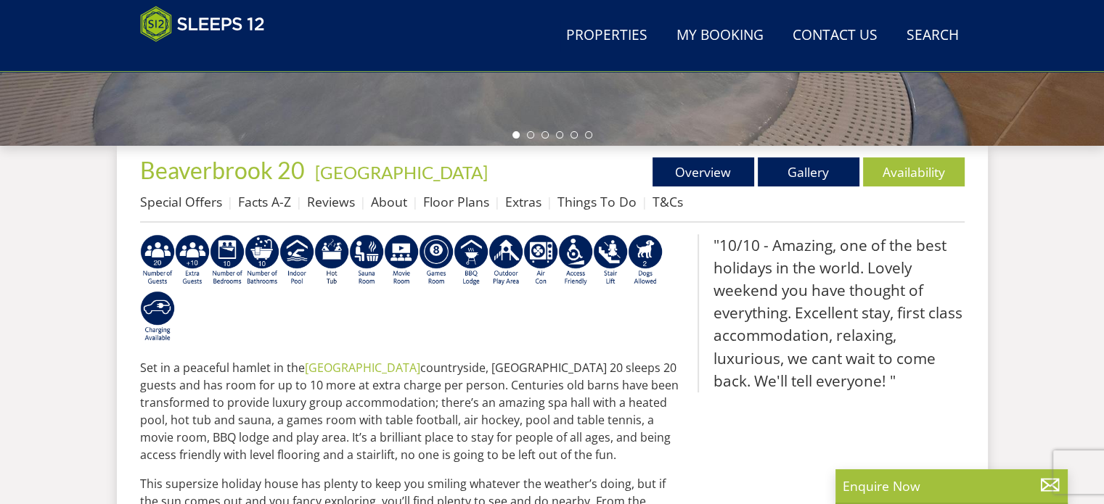
scroll to position [508, 0]
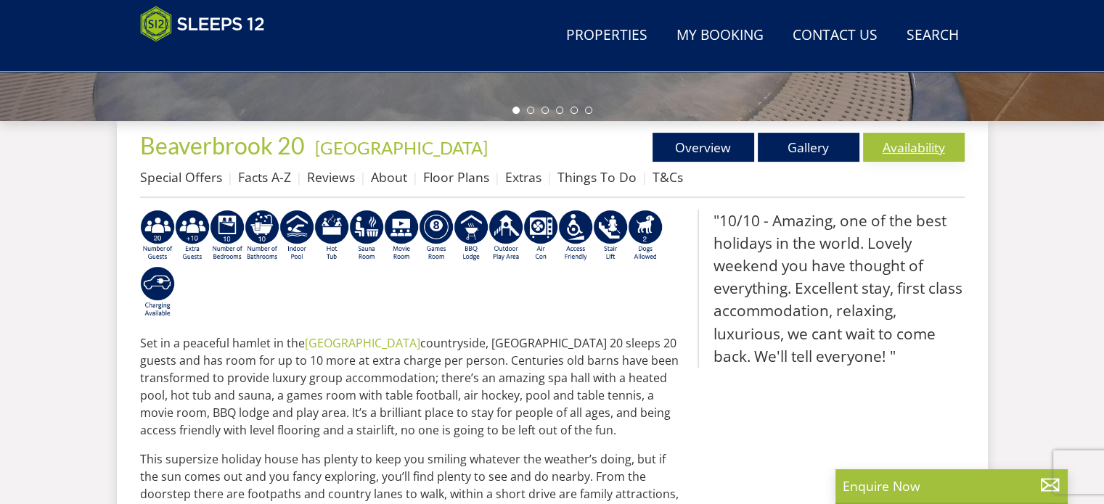
click at [924, 148] on link "Availability" at bounding box center [914, 147] width 102 height 29
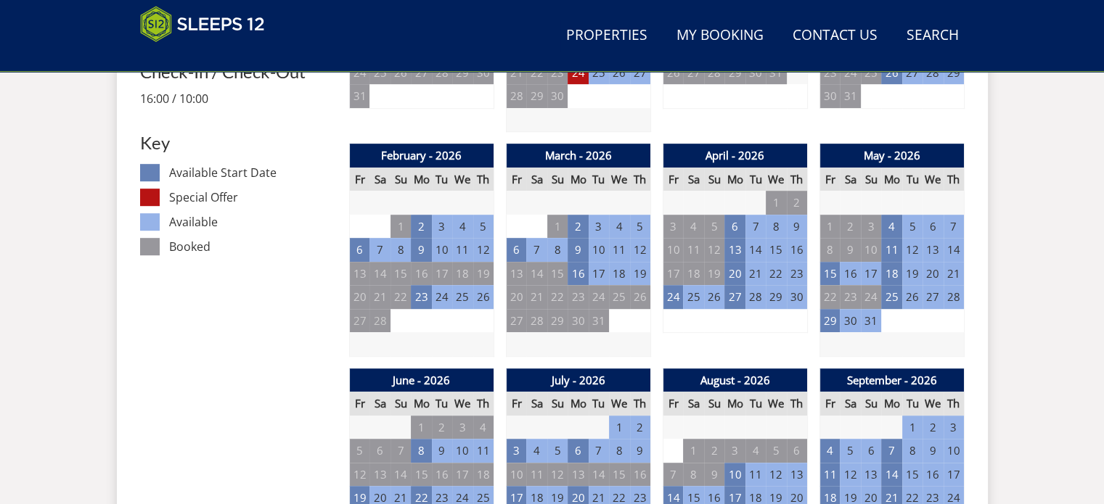
scroll to position [871, 0]
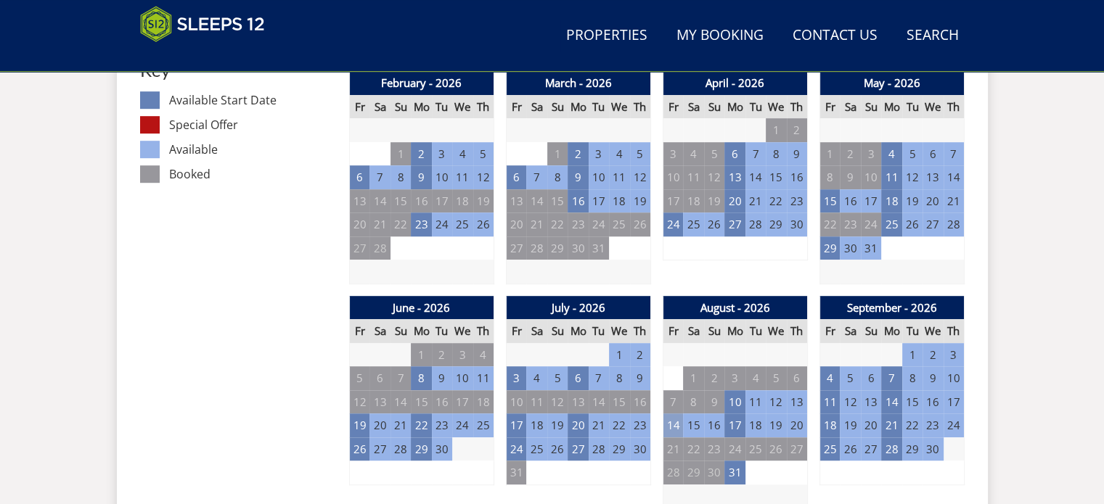
click at [676, 427] on td "14" at bounding box center [673, 426] width 20 height 24
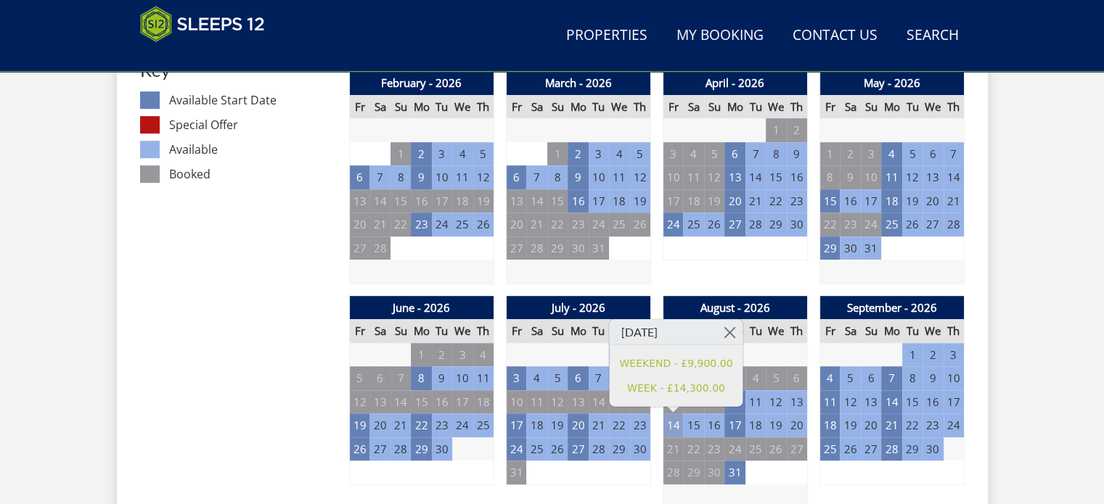
click at [676, 427] on td "14" at bounding box center [673, 426] width 20 height 24
